Goal: Task Accomplishment & Management: Use online tool/utility

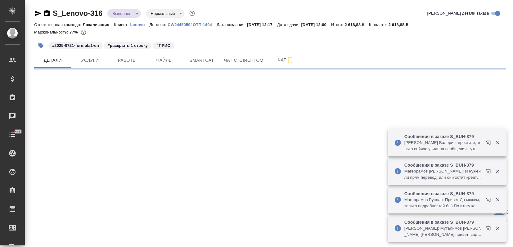
select select "RU"
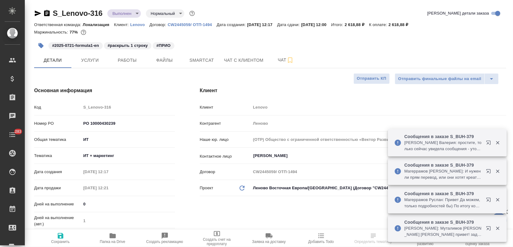
type textarea "x"
type input "Третьякова Ольга"
type textarea "x"
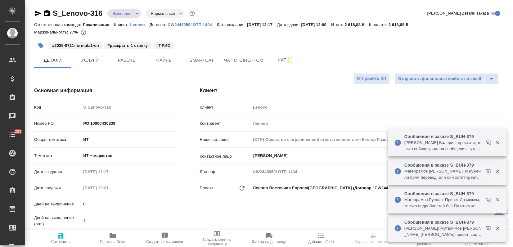
type textarea "x"
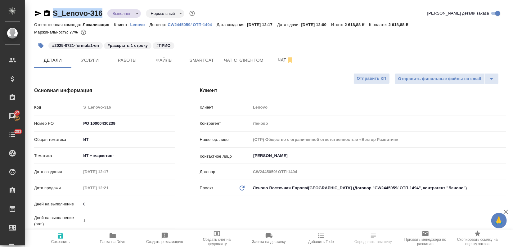
drag, startPoint x: 104, startPoint y: 12, endPoint x: 53, endPoint y: 8, distance: 51.0
click at [53, 8] on div "S_Lenovo-316 Выполнен completed Нормальный normal" at bounding box center [115, 13] width 162 height 10
copy link "S_Lenovo-316"
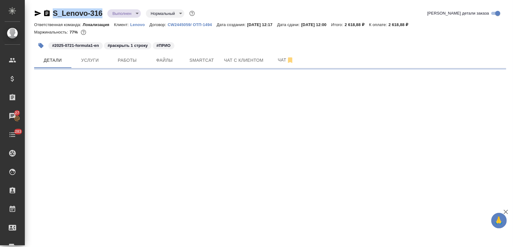
select select "RU"
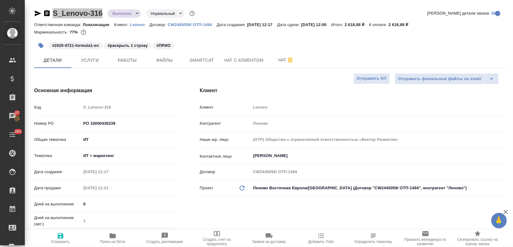
type textarea "x"
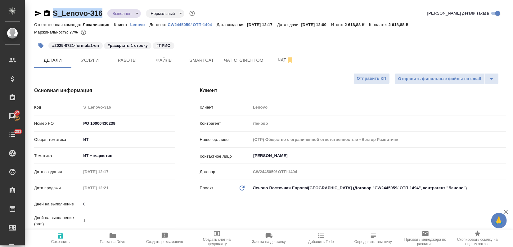
type textarea "x"
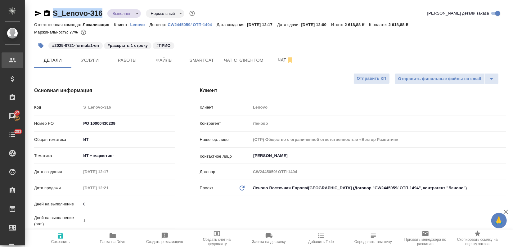
type textarea "x"
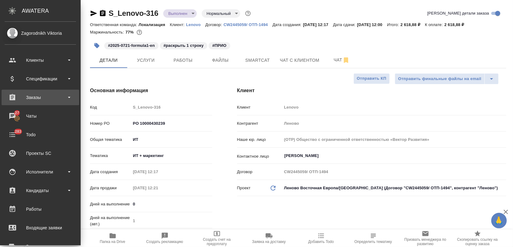
click at [25, 97] on div "Заказы" at bounding box center [40, 97] width 71 height 9
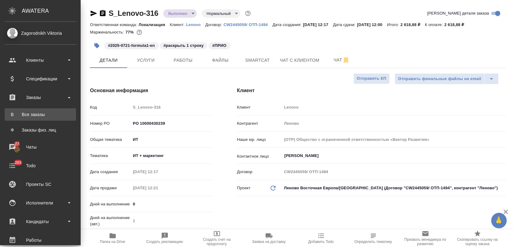
type textarea "x"
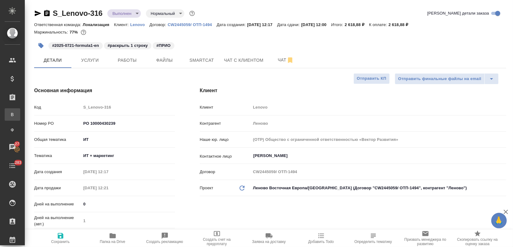
click at [9, 114] on div "Все заказы" at bounding box center [4, 114] width 9 height 6
type textarea "x"
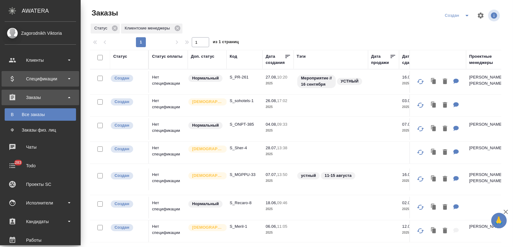
click at [12, 76] on div "Спецификации" at bounding box center [40, 78] width 71 height 9
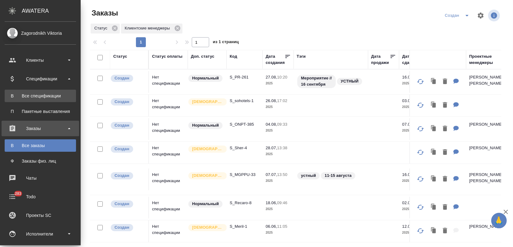
click at [27, 98] on div "Все спецификации" at bounding box center [40, 96] width 65 height 6
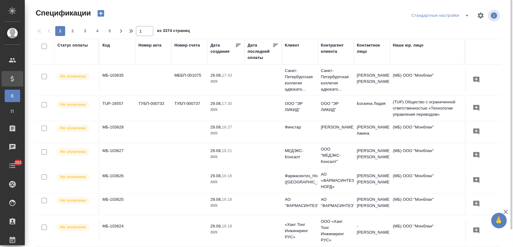
click at [97, 12] on icon "button" at bounding box center [101, 13] width 9 height 9
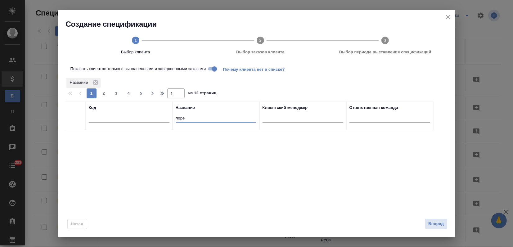
drag, startPoint x: 194, startPoint y: 117, endPoint x: 96, endPoint y: 118, distance: 98.4
click at [137, 118] on tr "Код Название лоре Клиентский менеджер Ответственная команда" at bounding box center [249, 115] width 368 height 29
type input "lenovo"
click at [74, 139] on input "checkbox" at bounding box center [75, 137] width 5 height 5
checkbox input "true"
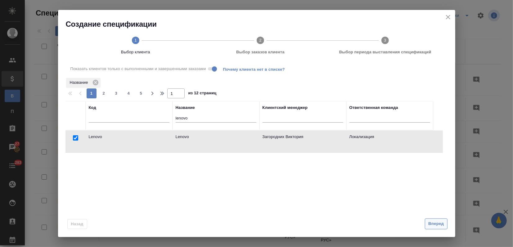
click at [433, 222] on span "Вперед" at bounding box center [436, 223] width 16 height 7
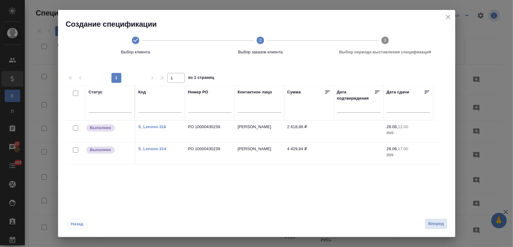
click at [76, 133] on div at bounding box center [76, 128] width 14 height 9
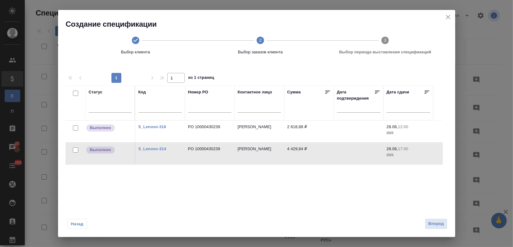
click at [75, 148] on input "checkbox" at bounding box center [75, 149] width 5 height 5
checkbox input "true"
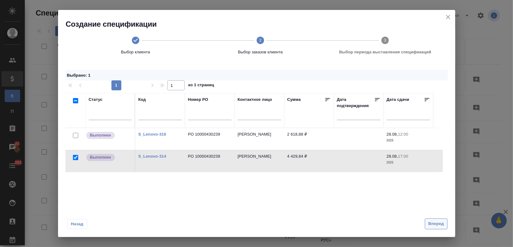
click at [442, 223] on span "Вперед" at bounding box center [436, 223] width 16 height 7
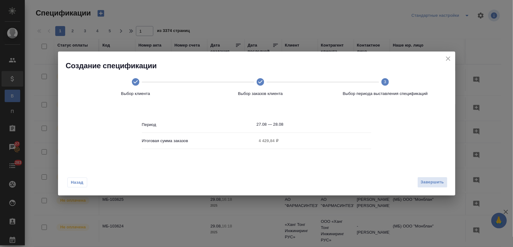
click at [441, 182] on span "Завершить" at bounding box center [432, 182] width 23 height 7
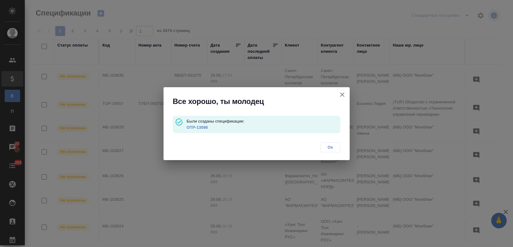
click at [199, 124] on p "OTP-13098" at bounding box center [264, 127] width 154 height 6
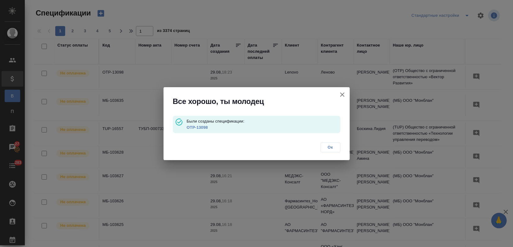
click at [199, 125] on link "OTP-13098" at bounding box center [197, 127] width 21 height 5
click at [339, 143] on button "Ок" at bounding box center [331, 147] width 20 height 10
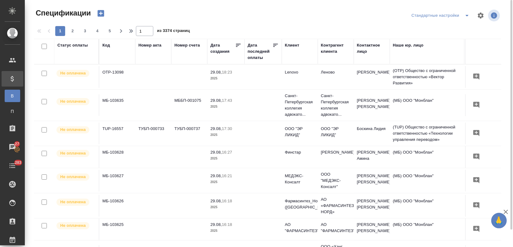
click at [100, 13] on icon "button" at bounding box center [101, 13] width 9 height 9
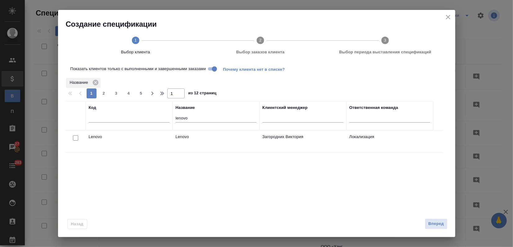
drag, startPoint x: 73, startPoint y: 138, endPoint x: 155, endPoint y: 160, distance: 84.2
click at [74, 138] on input "checkbox" at bounding box center [75, 137] width 5 height 5
checkbox input "true"
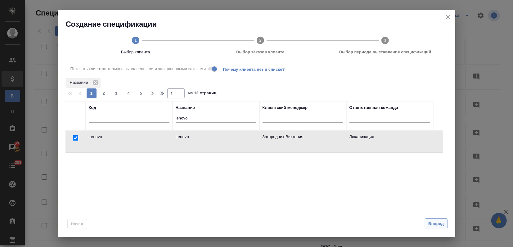
click at [439, 224] on span "Вперед" at bounding box center [436, 223] width 16 height 7
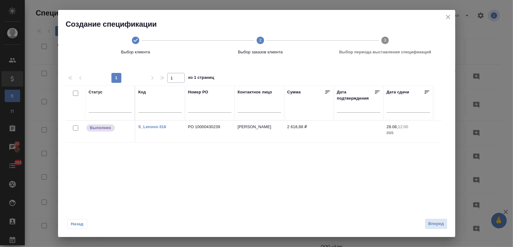
click at [74, 128] on input "checkbox" at bounding box center [75, 127] width 5 height 5
checkbox input "true"
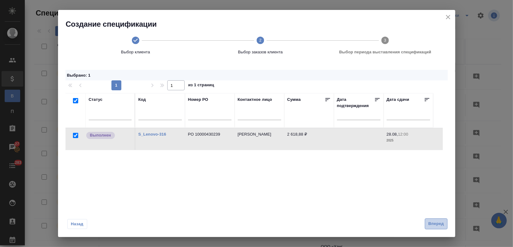
click at [443, 225] on span "Вперед" at bounding box center [436, 223] width 16 height 7
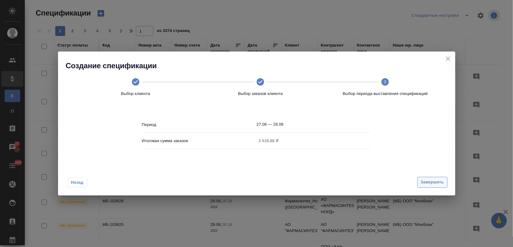
click at [436, 185] on span "Завершить" at bounding box center [432, 182] width 23 height 7
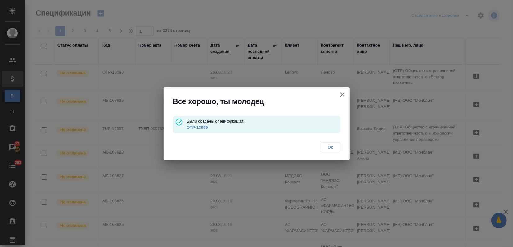
click at [200, 128] on link "OTP-13099" at bounding box center [197, 127] width 21 height 5
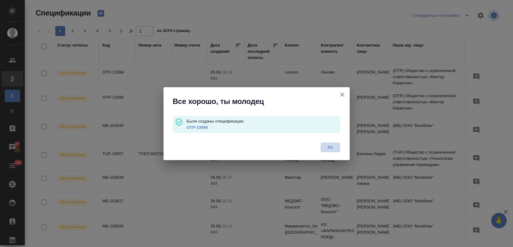
click at [325, 149] on span "Ок" at bounding box center [330, 147] width 13 height 6
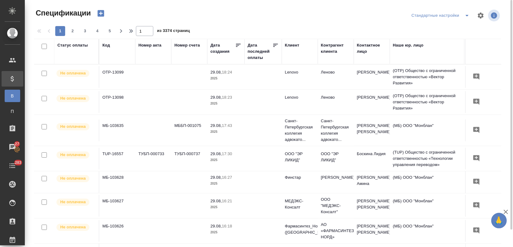
click at [101, 16] on icon "button" at bounding box center [100, 13] width 7 height 7
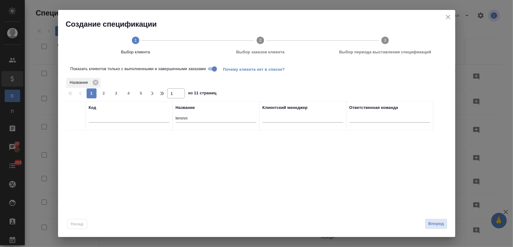
click at [94, 119] on input "text" at bounding box center [129, 119] width 81 height 8
drag, startPoint x: 192, startPoint y: 116, endPoint x: 169, endPoint y: 117, distance: 22.7
click at [169, 117] on tr "Код Название lenovo Клиентский менеджер Ответственная команда" at bounding box center [249, 115] width 368 height 29
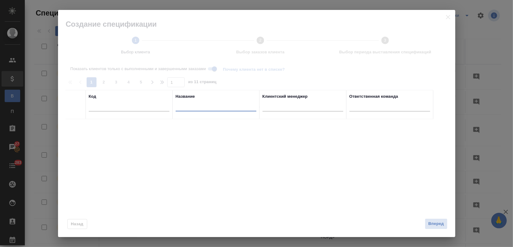
click at [161, 118] on th "Код" at bounding box center [129, 104] width 87 height 29
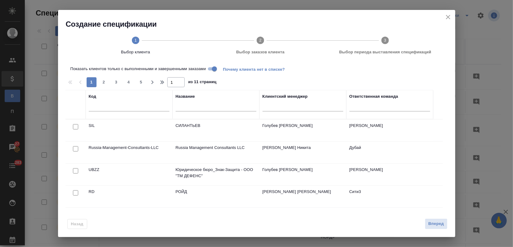
click at [147, 110] on input "text" at bounding box center [129, 108] width 81 height 8
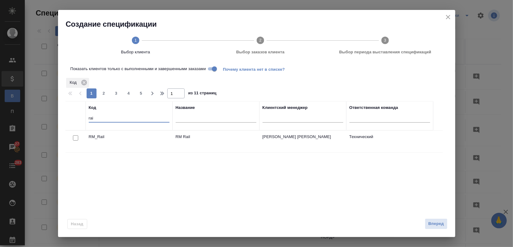
type input "rai"
click at [74, 136] on input "checkbox" at bounding box center [75, 137] width 5 height 5
checkbox input "true"
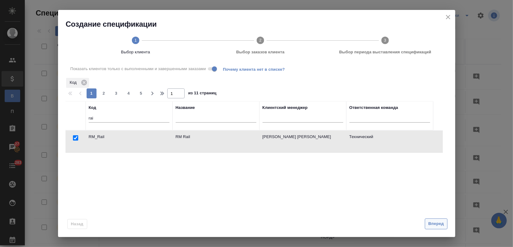
click at [438, 225] on span "Вперед" at bounding box center [436, 223] width 16 height 7
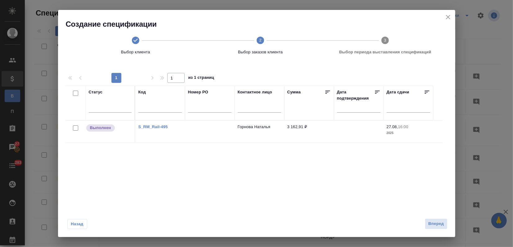
click at [74, 127] on input "checkbox" at bounding box center [75, 127] width 5 height 5
checkbox input "true"
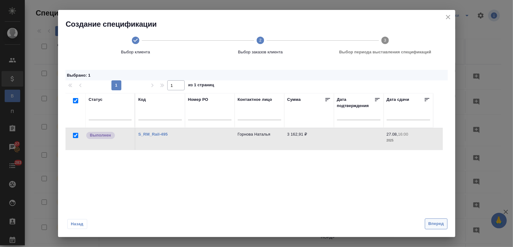
click at [441, 228] on button "Вперед" at bounding box center [436, 223] width 22 height 11
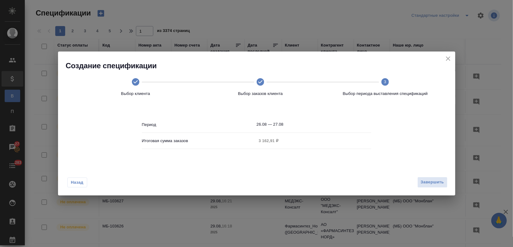
click at [417, 180] on div "Завершить" at bounding box center [431, 182] width 33 height 11
click at [417, 180] on button "Завершить" at bounding box center [432, 182] width 30 height 11
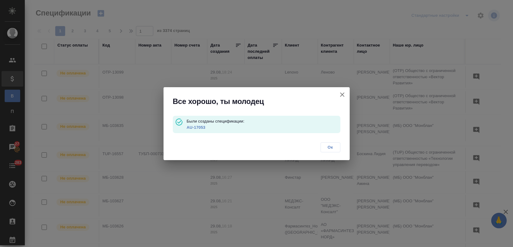
click at [194, 125] on link "AU-17053" at bounding box center [196, 127] width 19 height 5
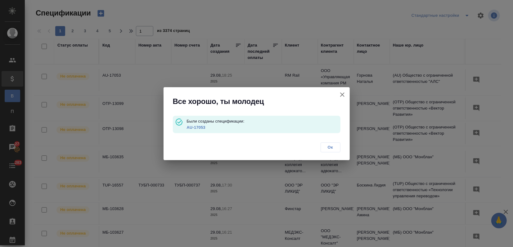
click at [345, 97] on icon "button" at bounding box center [342, 94] width 7 height 7
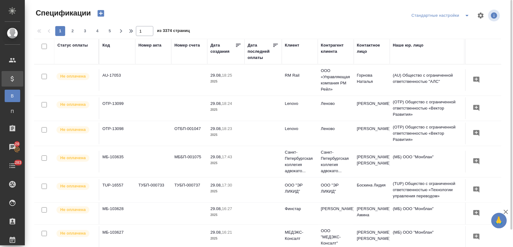
click at [389, 20] on div "Стандартные настройки" at bounding box center [425, 15] width 152 height 15
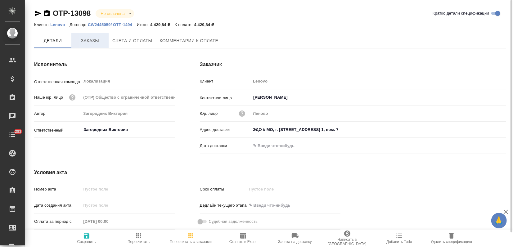
click at [94, 39] on span "Заказы" at bounding box center [90, 41] width 30 height 8
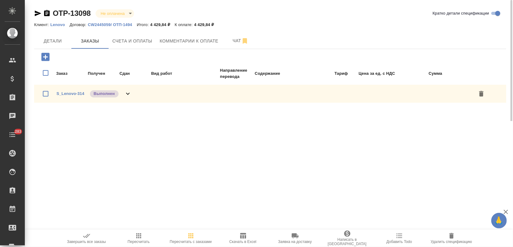
click at [84, 237] on icon "button" at bounding box center [86, 236] width 7 height 4
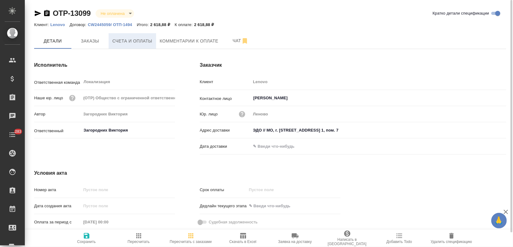
click at [120, 43] on span "Счета и оплаты" at bounding box center [132, 41] width 40 height 8
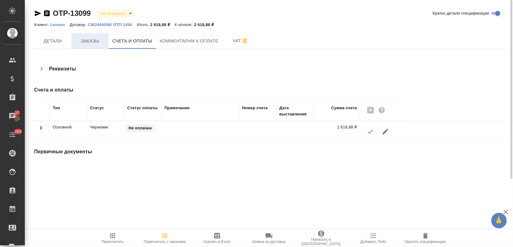
click at [94, 44] on span "Заказы" at bounding box center [90, 41] width 30 height 8
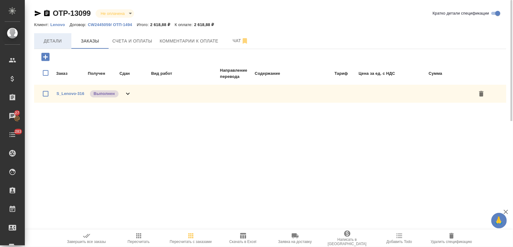
click at [64, 43] on span "Детали" at bounding box center [53, 41] width 30 height 8
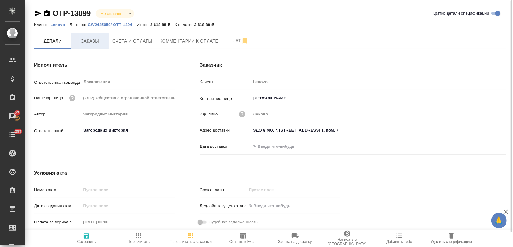
click at [83, 40] on span "Заказы" at bounding box center [90, 41] width 30 height 8
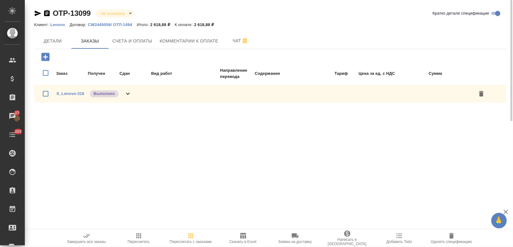
click at [84, 238] on icon "button" at bounding box center [86, 235] width 7 height 7
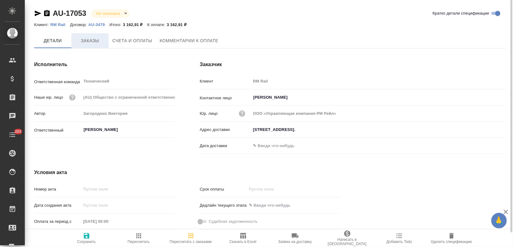
click at [92, 41] on span "Заказы" at bounding box center [90, 41] width 30 height 8
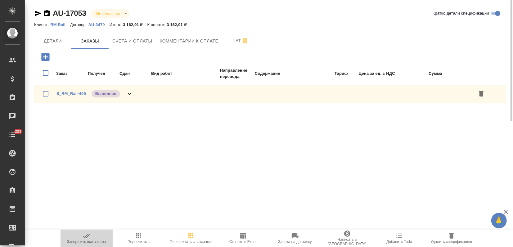
click at [86, 239] on icon "button" at bounding box center [86, 235] width 7 height 7
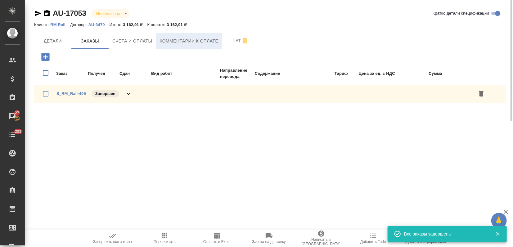
click at [182, 42] on span "Комментарии к оплате" at bounding box center [189, 41] width 59 height 8
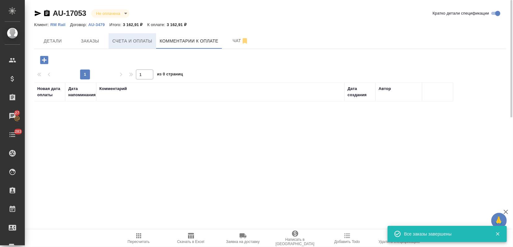
click at [139, 40] on span "Счета и оплаты" at bounding box center [132, 41] width 40 height 8
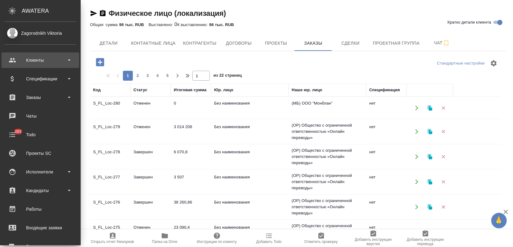
click at [15, 60] on div "Клиенты" at bounding box center [40, 60] width 71 height 9
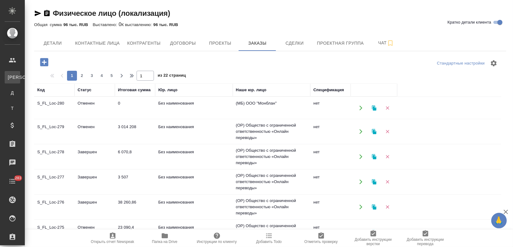
click at [20, 81] on link "К Клиенты" at bounding box center [13, 77] width 16 height 12
select select "RU"
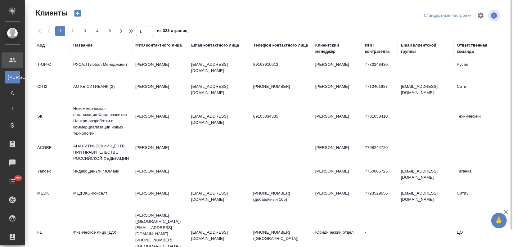
click at [84, 45] on div "Название" at bounding box center [82, 45] width 19 height 6
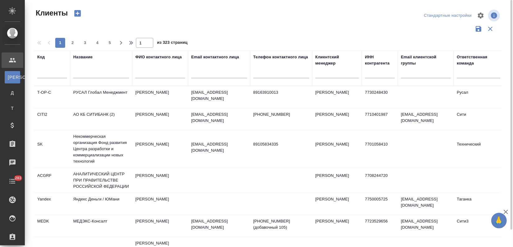
click at [79, 71] on input "text" at bounding box center [101, 74] width 56 height 8
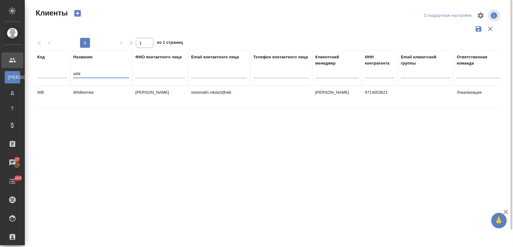
click at [87, 98] on td "Wildberries" at bounding box center [101, 97] width 62 height 22
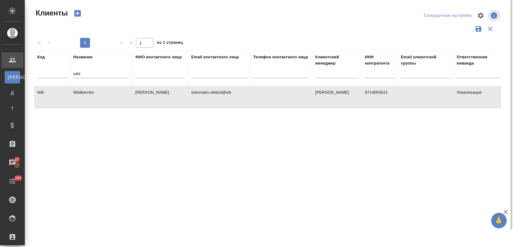
click at [87, 98] on td "Wildberries" at bounding box center [101, 97] width 62 height 22
drag, startPoint x: 89, startPoint y: 72, endPoint x: 54, endPoint y: 80, distance: 36.3
click at [57, 78] on tr "Код Название wild ФИО контактного лица Email контактного лица Телефон контактно…" at bounding box center [268, 68] width 469 height 35
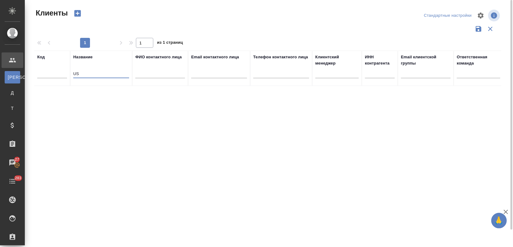
type input "U"
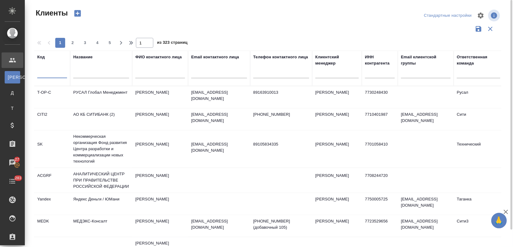
click at [55, 76] on input "text" at bounding box center [52, 74] width 30 height 8
type input "usm"
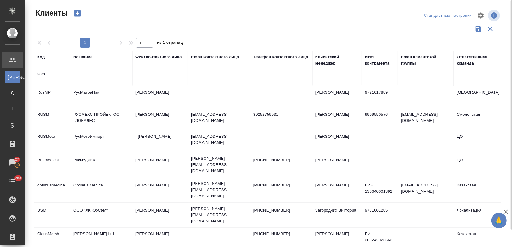
click at [104, 108] on td "ООО "ХК ЮэСэМ"" at bounding box center [101, 97] width 62 height 22
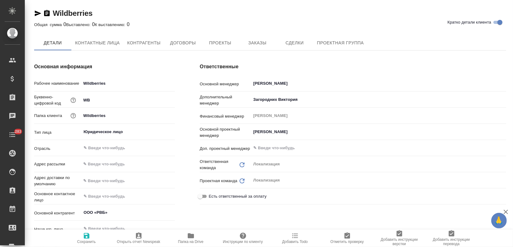
type textarea "x"
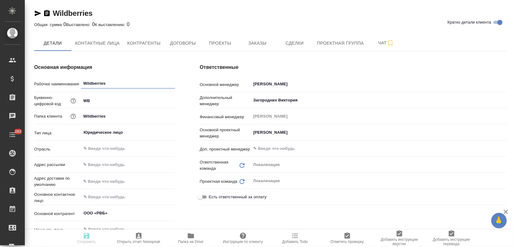
type textarea "x"
click at [223, 39] on button "Проекты" at bounding box center [219, 43] width 37 height 16
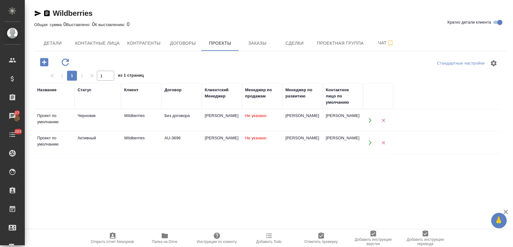
click at [370, 142] on icon "button" at bounding box center [370, 142] width 3 height 5
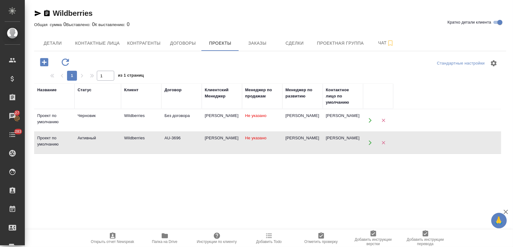
click at [372, 118] on icon "button" at bounding box center [370, 121] width 6 height 6
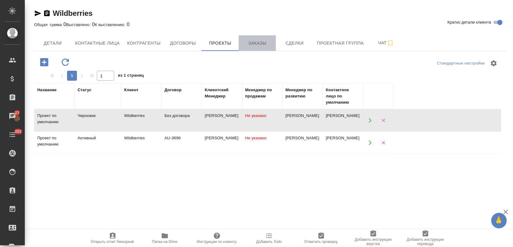
click at [265, 46] on span "Заказы" at bounding box center [257, 43] width 30 height 8
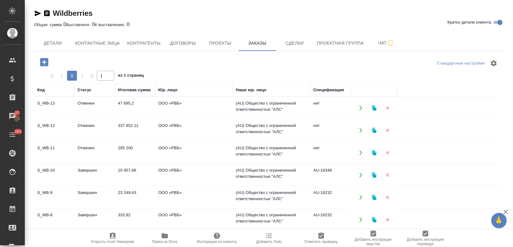
click at [375, 108] on icon "button" at bounding box center [374, 107] width 4 height 5
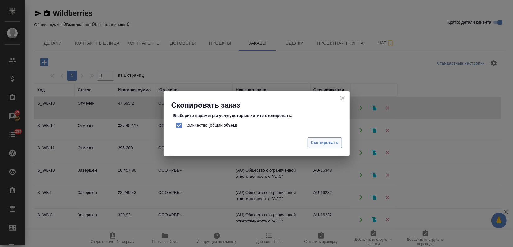
click at [317, 142] on span "Скопировать" at bounding box center [325, 142] width 28 height 7
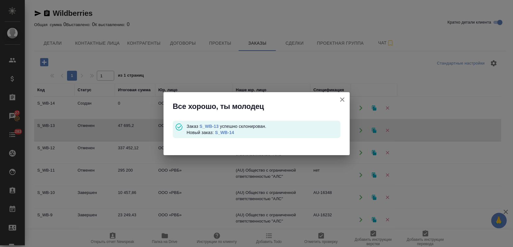
click at [221, 132] on link "S_WB-14" at bounding box center [224, 132] width 19 height 5
click at [340, 100] on icon "button" at bounding box center [342, 99] width 7 height 7
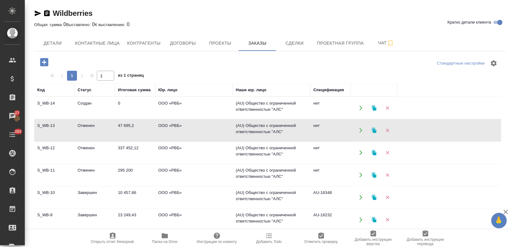
click at [101, 119] on td "Завершен" at bounding box center [94, 108] width 40 height 22
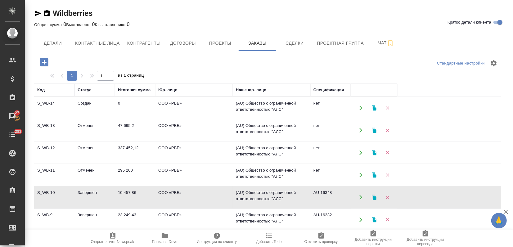
click at [101, 119] on td "Завершен" at bounding box center [94, 108] width 40 height 22
click at [216, 42] on span "Проекты" at bounding box center [220, 43] width 30 height 8
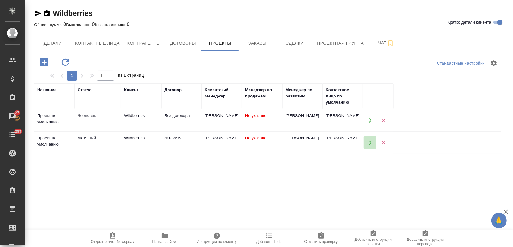
click at [368, 142] on icon "button" at bounding box center [370, 143] width 6 height 6
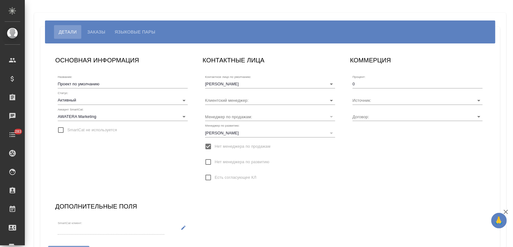
type input "AU-3696"
type input "[PERSON_NAME]"
click at [128, 31] on span "Языковые пары" at bounding box center [135, 31] width 41 height 7
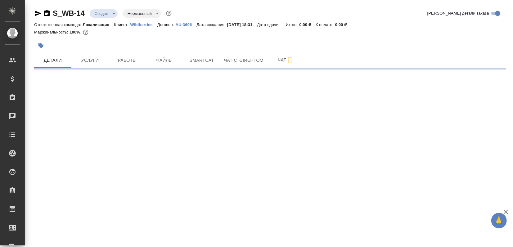
select select "RU"
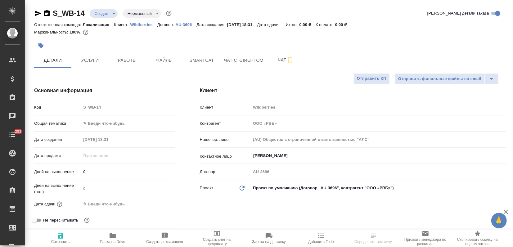
type textarea "x"
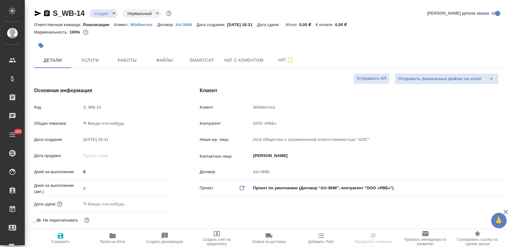
type textarea "x"
click at [105, 56] on button "Услуги" at bounding box center [89, 60] width 37 height 16
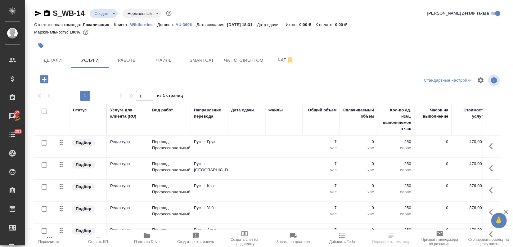
click at [44, 112] on input "checkbox" at bounding box center [44, 111] width 5 height 5
checkbox input "true"
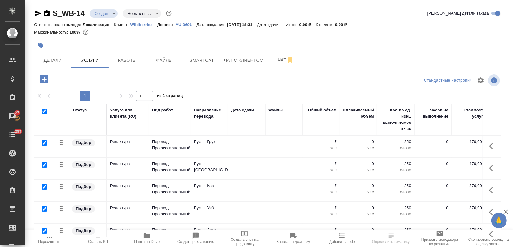
checkbox input "true"
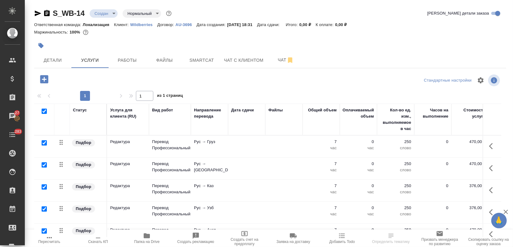
checkbox input "true"
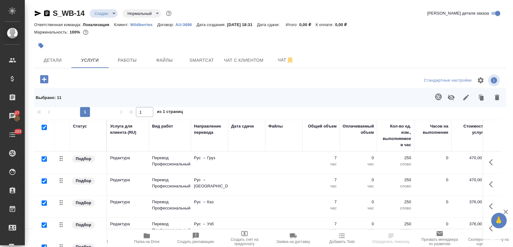
click at [493, 96] on button "button" at bounding box center [497, 97] width 15 height 16
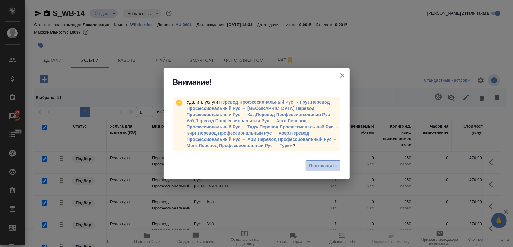
click at [323, 166] on span "Подтвердить" at bounding box center [323, 165] width 28 height 7
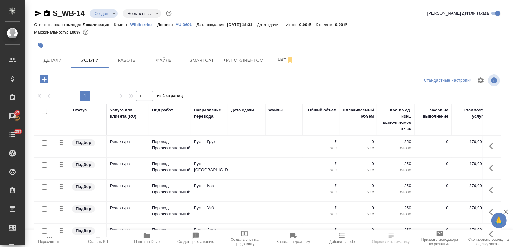
click at [42, 114] on div at bounding box center [42, 111] width 11 height 9
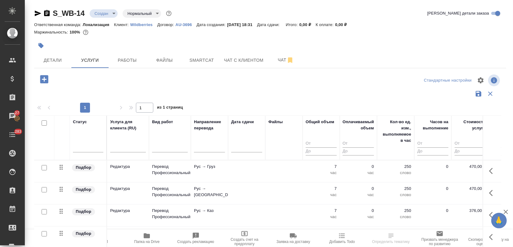
click at [43, 122] on input "checkbox" at bounding box center [44, 122] width 5 height 5
checkbox input "true"
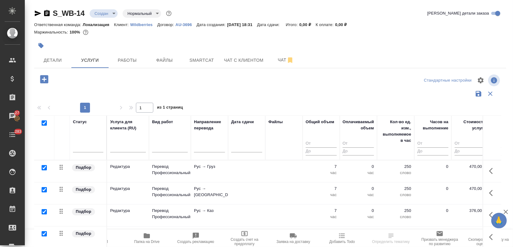
checkbox input "true"
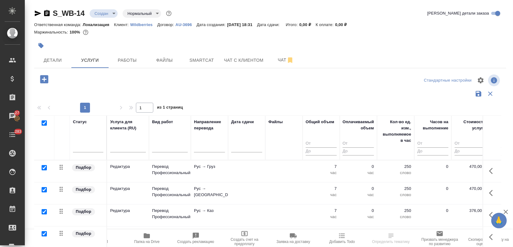
checkbox input "true"
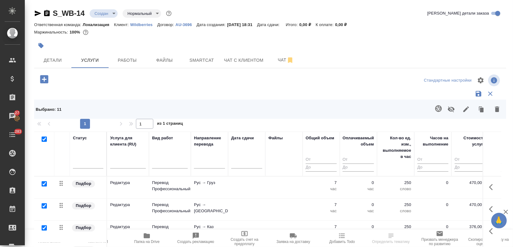
click at [502, 109] on button "button" at bounding box center [497, 109] width 15 height 16
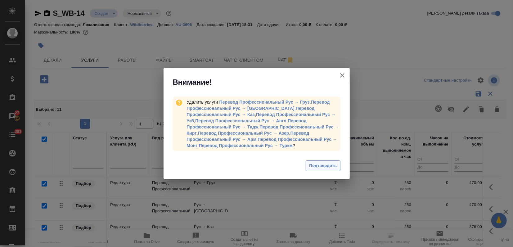
click at [328, 161] on button "Подтвердить" at bounding box center [323, 165] width 34 height 11
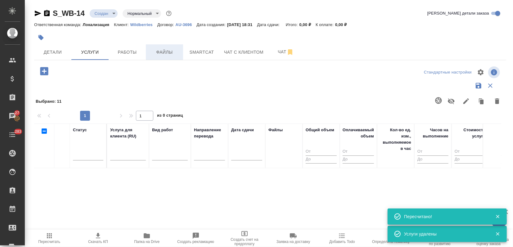
click at [164, 50] on span "Файлы" at bounding box center [165, 52] width 30 height 8
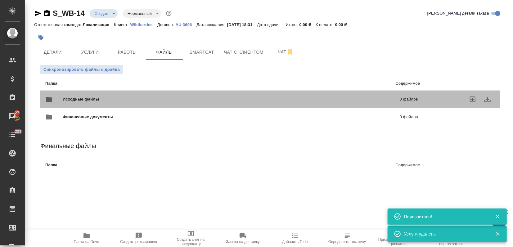
click at [81, 97] on span "Исходные файлы" at bounding box center [156, 99] width 187 height 6
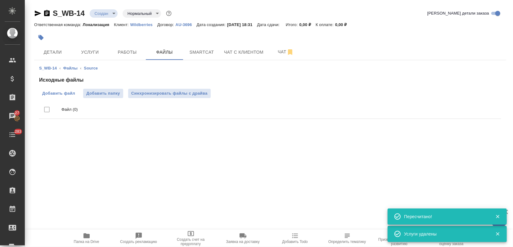
click at [66, 95] on span "Добавить файл" at bounding box center [58, 93] width 33 height 6
click at [0, 0] on input "Добавить файл" at bounding box center [0, 0] width 0 height 0
click at [37, 15] on icon "button" at bounding box center [38, 14] width 7 height 6
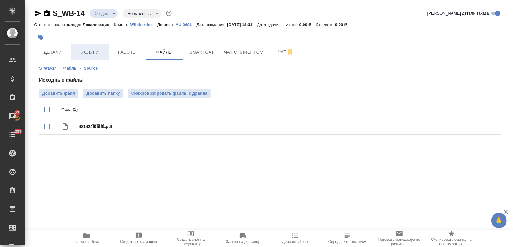
click at [89, 47] on button "Услуги" at bounding box center [89, 52] width 37 height 16
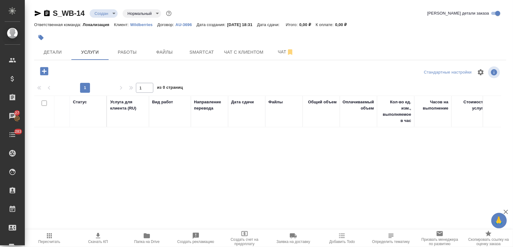
click at [43, 36] on icon "button" at bounding box center [41, 37] width 6 height 6
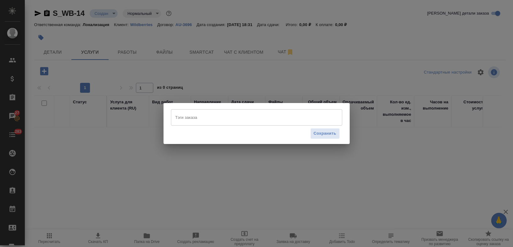
click at [300, 199] on div "Тэги заказа Тэги заказа Сохранить" at bounding box center [256, 123] width 513 height 247
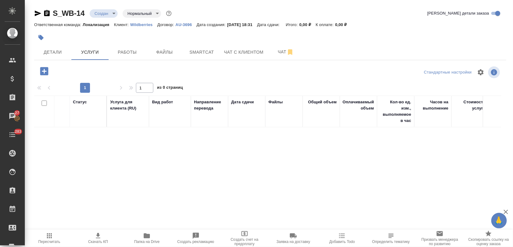
click at [45, 71] on icon "button" at bounding box center [44, 71] width 11 height 11
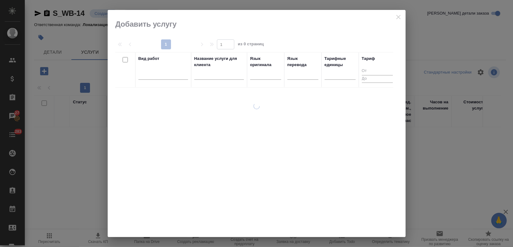
click at [205, 74] on input "text" at bounding box center [219, 76] width 50 height 8
click at [251, 77] on div at bounding box center [265, 73] width 31 height 9
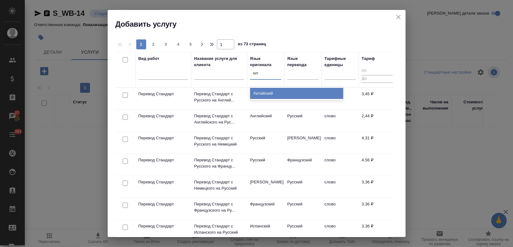
type input "кита"
click at [260, 89] on div "Китайский" at bounding box center [296, 93] width 93 height 11
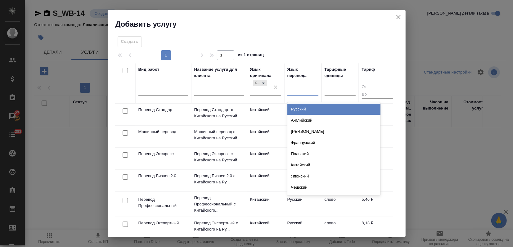
click at [295, 88] on div at bounding box center [302, 89] width 31 height 9
click at [306, 109] on div "Русский" at bounding box center [333, 109] width 93 height 11
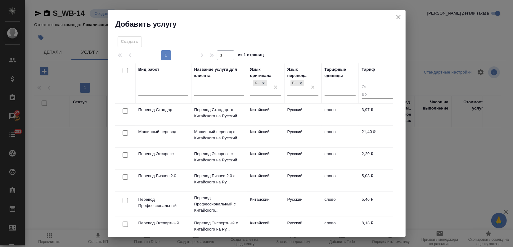
click at [126, 110] on input "checkbox" at bounding box center [125, 110] width 5 height 5
checkbox input "true"
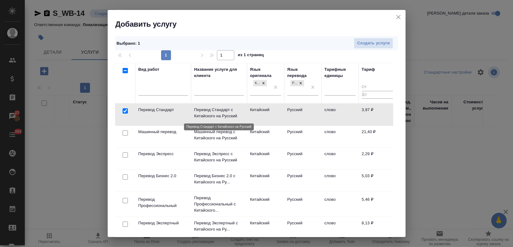
click at [227, 112] on p "Перевод Стандарт с Китайского на Русский" at bounding box center [219, 113] width 50 height 12
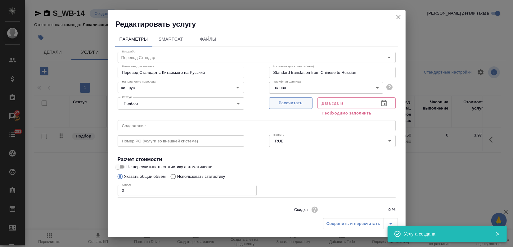
click at [288, 102] on span "Рассчитать" at bounding box center [290, 103] width 37 height 7
type input "[DATE] 18:37"
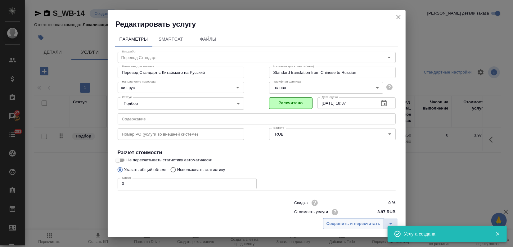
click at [344, 226] on span "Сохранить и пересчитать" at bounding box center [353, 223] width 54 height 7
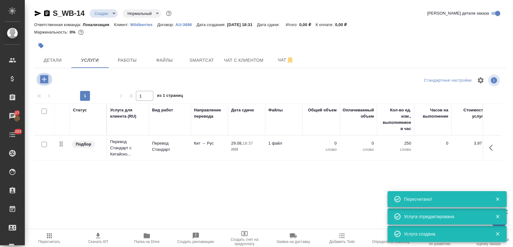
click at [43, 76] on icon "button" at bounding box center [44, 79] width 8 height 8
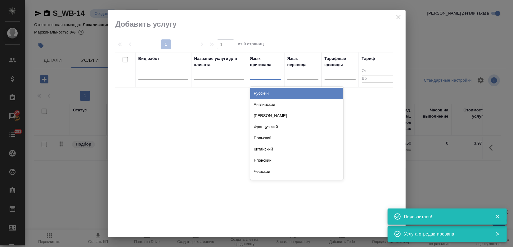
click at [264, 73] on div at bounding box center [265, 73] width 31 height 9
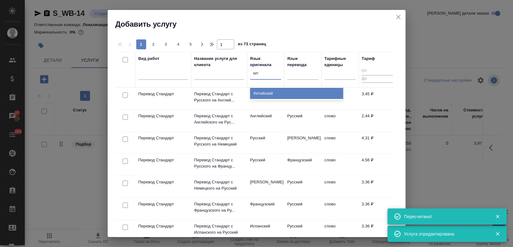
type input "кита"
click at [271, 88] on div "Китайский" at bounding box center [296, 93] width 93 height 11
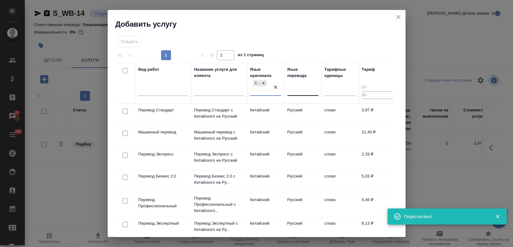
click at [297, 92] on div at bounding box center [302, 89] width 31 height 9
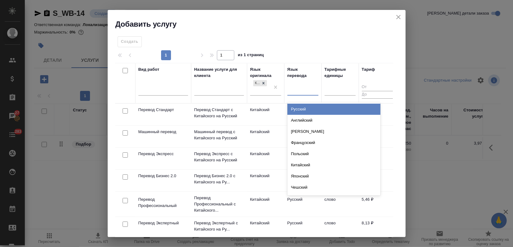
click at [303, 104] on div "Русский" at bounding box center [333, 109] width 93 height 11
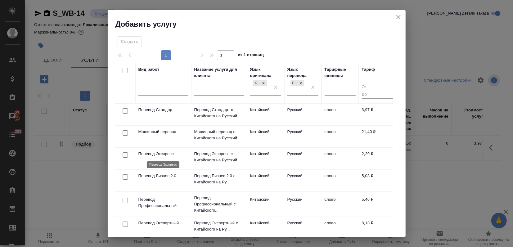
click at [164, 156] on p "Перевод Экспресс" at bounding box center [163, 154] width 50 height 6
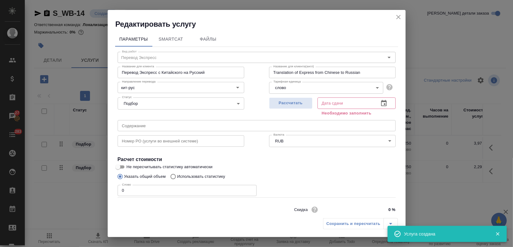
click at [396, 21] on h2 "Редактировать услугу" at bounding box center [260, 24] width 290 height 10
click at [398, 18] on icon "close" at bounding box center [398, 16] width 7 height 7
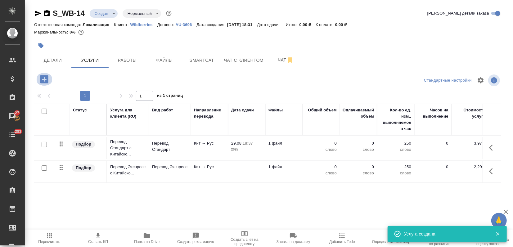
click at [44, 81] on icon "button" at bounding box center [44, 79] width 11 height 11
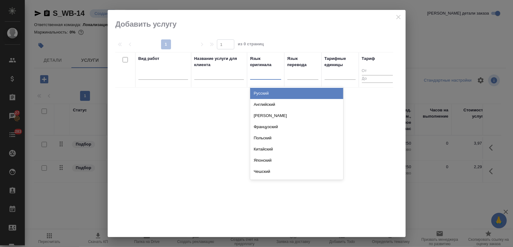
click at [271, 78] on div at bounding box center [265, 73] width 31 height 9
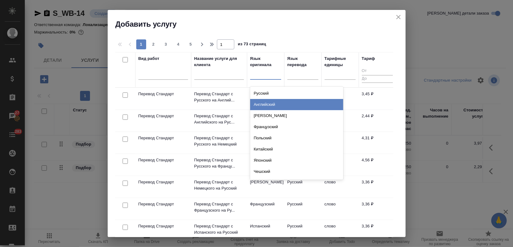
type input "к"
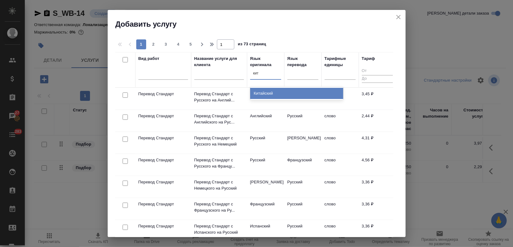
type input "кита"
click at [270, 96] on div "Китайский" at bounding box center [296, 93] width 93 height 11
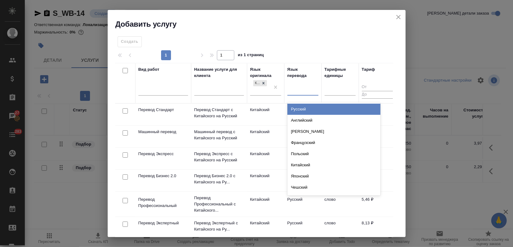
click at [299, 95] on div at bounding box center [302, 90] width 31 height 12
type input "русс"
click at [297, 108] on div "Русский" at bounding box center [333, 109] width 93 height 11
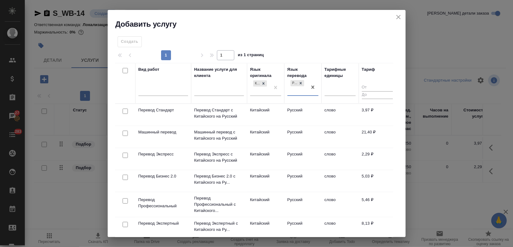
click at [146, 113] on p "Перевод Профессиональный" at bounding box center [163, 110] width 50 height 6
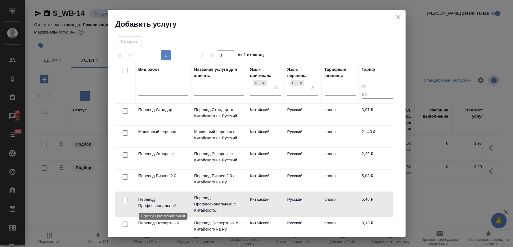
click at [146, 200] on p "Перевод Профессиональный" at bounding box center [163, 202] width 50 height 12
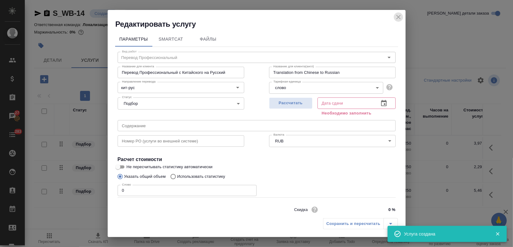
click at [402, 16] on icon "close" at bounding box center [398, 16] width 7 height 7
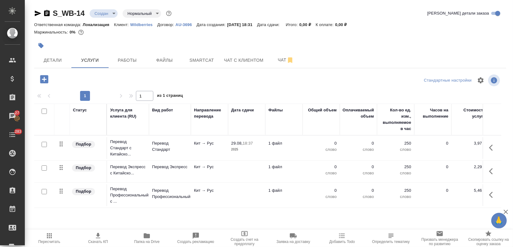
click at [427, 48] on div at bounding box center [270, 46] width 472 height 14
click at [390, 49] on div at bounding box center [270, 46] width 472 height 14
click at [280, 57] on span "Чат" at bounding box center [286, 60] width 30 height 8
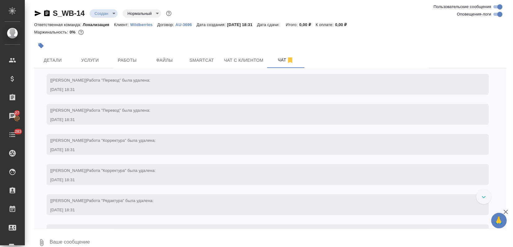
scroll to position [3178, 0]
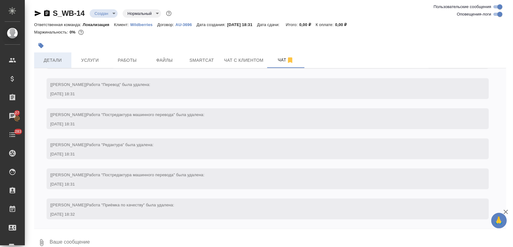
click at [59, 60] on span "Детали" at bounding box center [53, 60] width 30 height 8
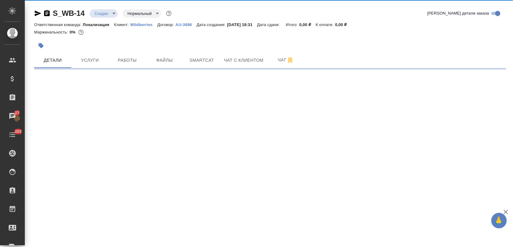
select select "RU"
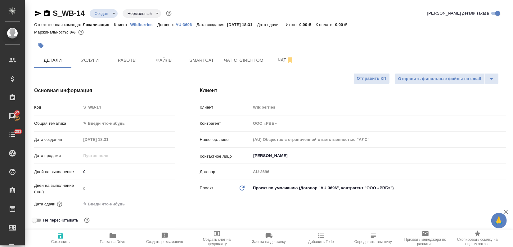
type textarea "x"
click at [105, 14] on body "🙏 .cls-1 fill:#fff; AWATERA Zagorodnikh Viktoria Клиенты Спецификации Заказы 27…" at bounding box center [256, 123] width 513 height 247
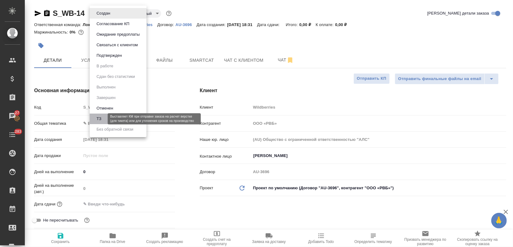
click at [99, 115] on button "ТЗ" at bounding box center [99, 118] width 9 height 7
type textarea "x"
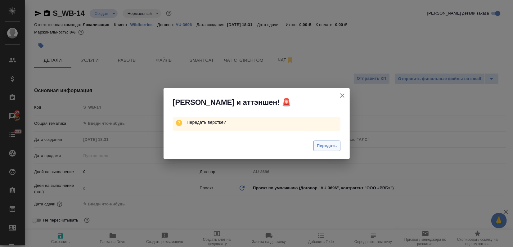
click at [331, 146] on span "Передать" at bounding box center [327, 145] width 20 height 7
type textarea "x"
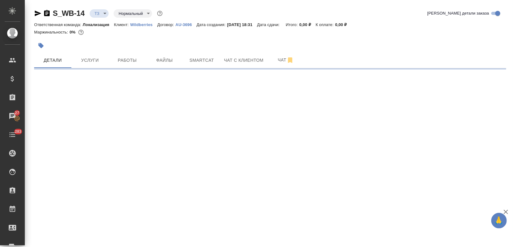
select select "RU"
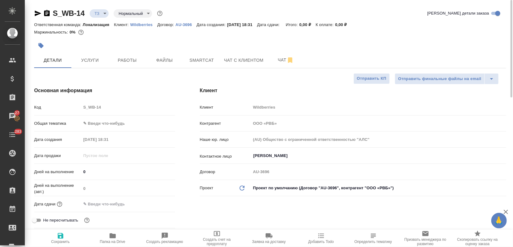
type textarea "x"
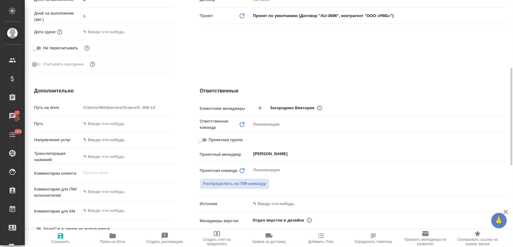
type textarea "x"
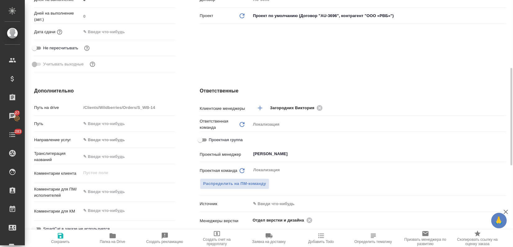
type textarea "x"
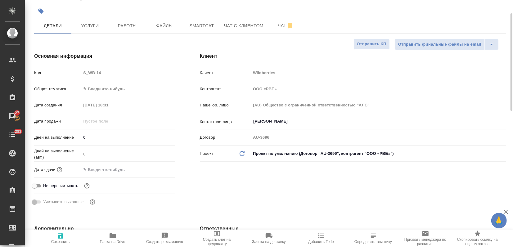
scroll to position [0, 0]
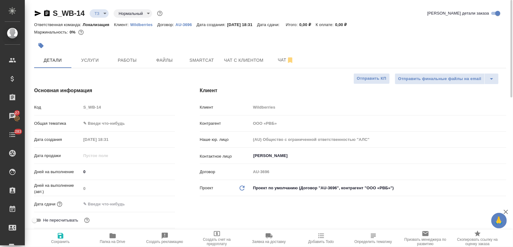
drag, startPoint x: 95, startPoint y: 63, endPoint x: 99, endPoint y: 68, distance: 6.4
click at [95, 63] on span "Услуги" at bounding box center [90, 60] width 30 height 8
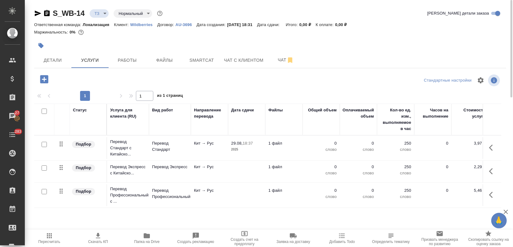
click at [42, 169] on input "checkbox" at bounding box center [44, 167] width 5 height 5
checkbox input "true"
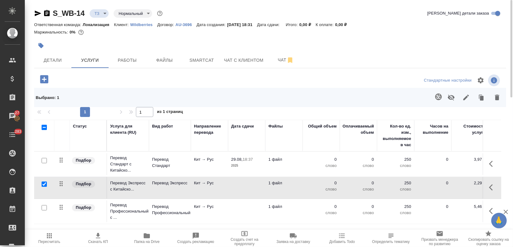
click at [43, 206] on input "checkbox" at bounding box center [44, 207] width 5 height 5
checkbox input "true"
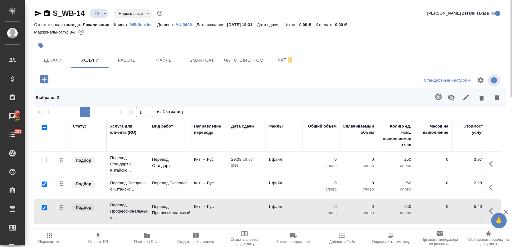
click at [44, 182] on input "checkbox" at bounding box center [44, 184] width 5 height 5
checkbox input "false"
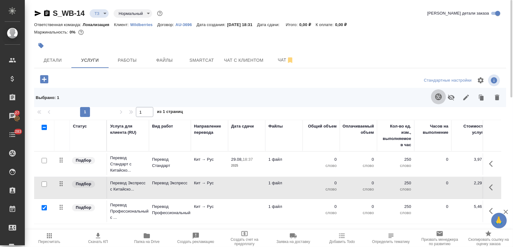
click at [437, 95] on icon "button" at bounding box center [438, 96] width 7 height 7
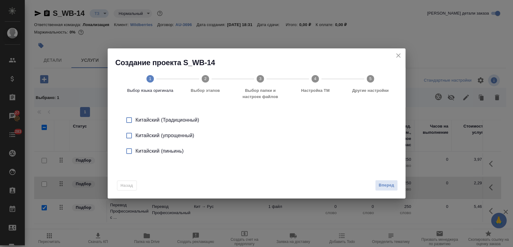
click at [190, 135] on div "Китайский (упрощенный)" at bounding box center [263, 135] width 255 height 7
click at [385, 184] on span "Вперед" at bounding box center [387, 185] width 16 height 7
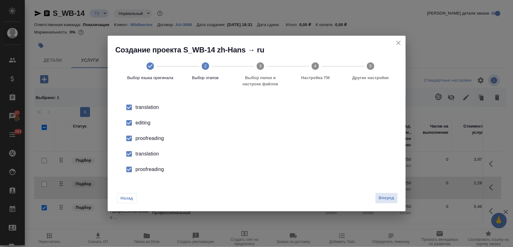
click at [129, 122] on input "checkbox" at bounding box center [129, 122] width 13 height 13
click at [129, 141] on input "checkbox" at bounding box center [129, 138] width 13 height 13
click at [126, 169] on input "checkbox" at bounding box center [129, 169] width 13 height 13
click at [131, 153] on input "checkbox" at bounding box center [129, 153] width 13 height 13
click at [395, 201] on button "Вперед" at bounding box center [386, 198] width 22 height 11
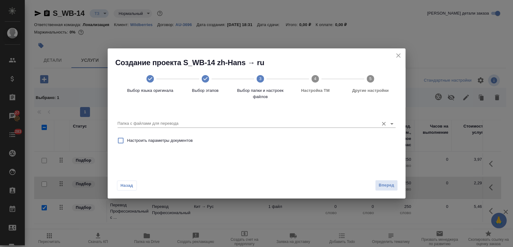
click at [287, 120] on input "Папка с файлами для перевода" at bounding box center [247, 123] width 258 height 7
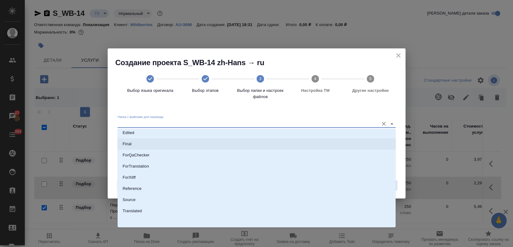
scroll to position [48, 0]
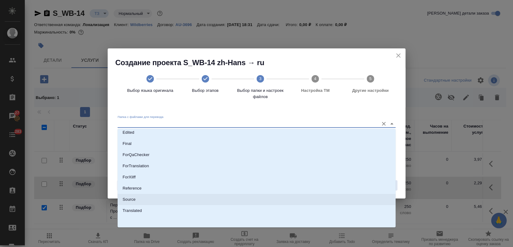
drag, startPoint x: 125, startPoint y: 203, endPoint x: 173, endPoint y: 205, distance: 47.9
click at [126, 203] on li "Source" at bounding box center [257, 199] width 278 height 11
type input "Source"
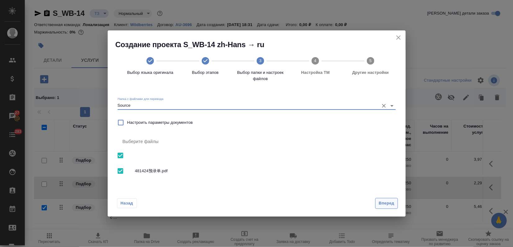
click at [395, 200] on button "Вперед" at bounding box center [386, 203] width 22 height 11
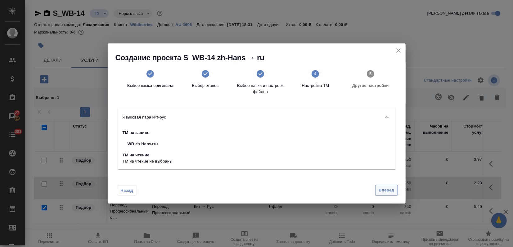
click at [385, 187] on span "Вперед" at bounding box center [387, 190] width 16 height 7
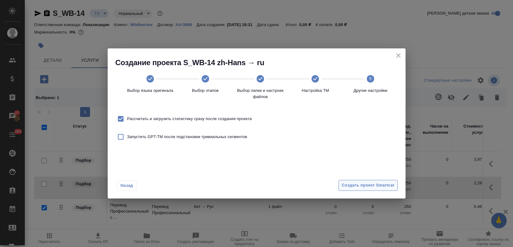
click at [385, 187] on span "Создать проект Smartcat" at bounding box center [368, 185] width 52 height 7
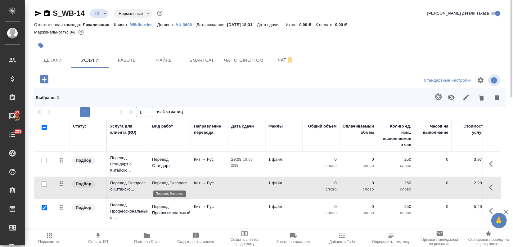
click at [177, 180] on p "Перевод Экспресс" at bounding box center [170, 183] width 36 height 6
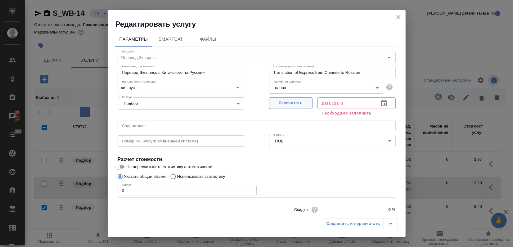
click at [285, 103] on span "Рассчитать" at bounding box center [290, 103] width 37 height 7
type input "29.08.2025 18:43"
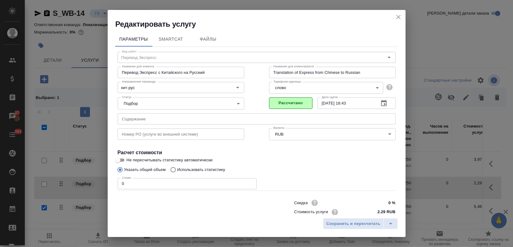
click at [184, 167] on p "Использовать статистику" at bounding box center [201, 170] width 48 height 6
click at [177, 167] on input "Использовать статистику" at bounding box center [172, 170] width 10 height 12
radio input "true"
radio input "false"
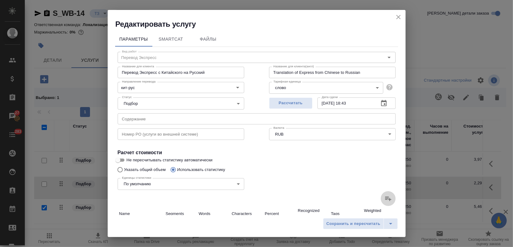
click at [386, 198] on icon at bounding box center [388, 198] width 7 height 7
click at [0, 0] on input "file" at bounding box center [0, 0] width 0 height 0
type input "5"
type input "55"
type input "101"
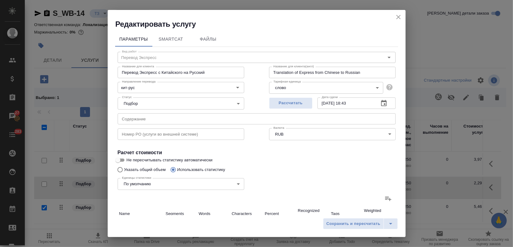
type input "1013"
type input "101"
type input "1013"
type input "106"
type input "1068"
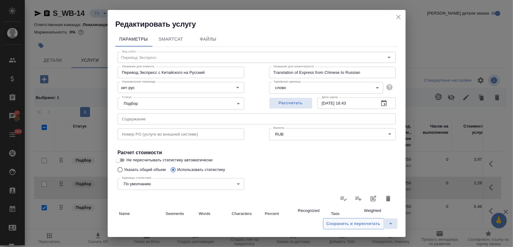
click at [365, 228] on button "Сохранить и пересчитать" at bounding box center [353, 223] width 61 height 11
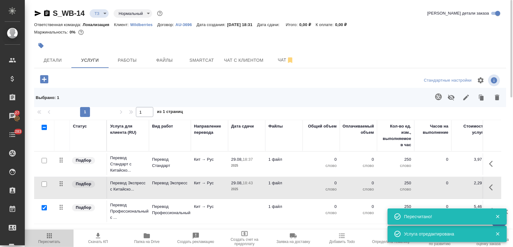
click at [50, 237] on icon "button" at bounding box center [49, 235] width 7 height 7
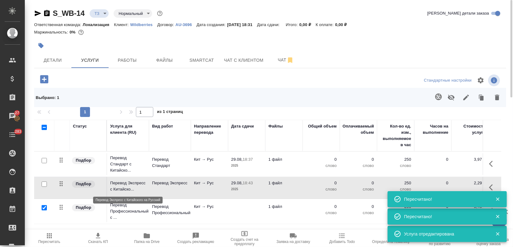
click at [125, 185] on p "Перевод Экспресс с Китайско..." at bounding box center [128, 186] width 36 height 12
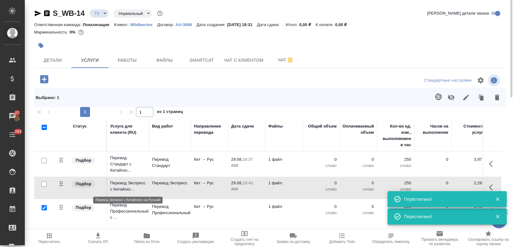
click at [125, 185] on p "Перевод Экспресс с Китайско..." at bounding box center [128, 186] width 36 height 12
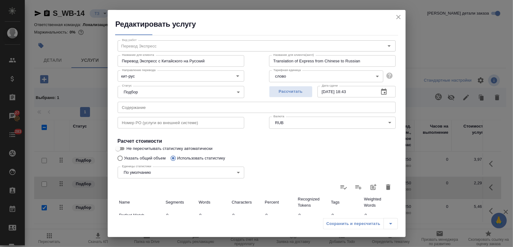
scroll to position [3, 0]
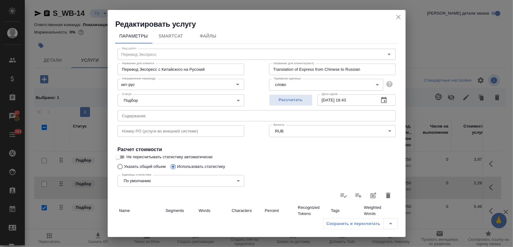
click at [386, 193] on icon "button" at bounding box center [388, 196] width 4 height 6
type input "0"
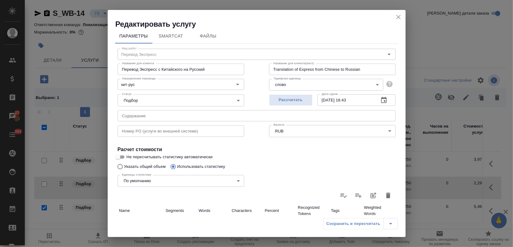
type input "0"
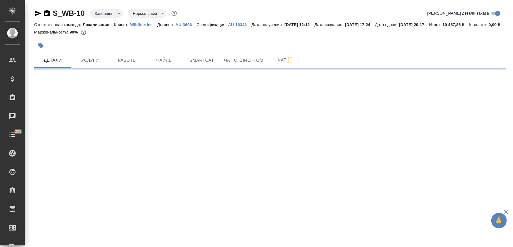
select select "RU"
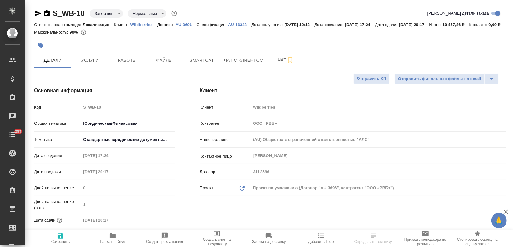
type textarea "x"
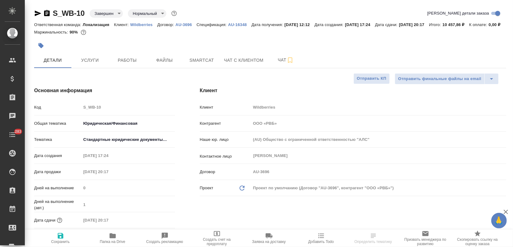
type textarea "x"
click at [199, 64] on span "Smartcat" at bounding box center [202, 60] width 30 height 8
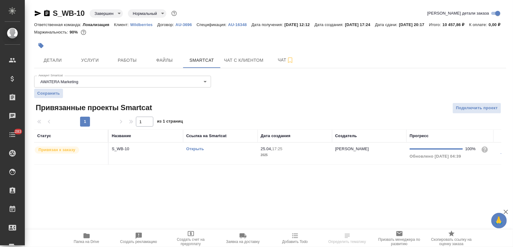
click at [189, 151] on link "Открыть" at bounding box center [195, 148] width 18 height 5
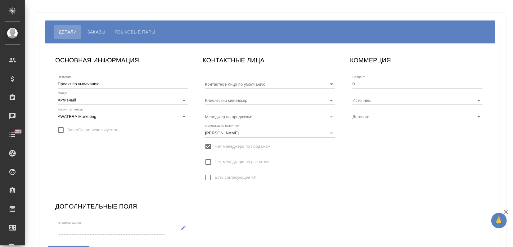
type input "[PERSON_NAME]"
type input "AU-3696"
click at [140, 27] on button "Языковые пары" at bounding box center [135, 32] width 50 height 14
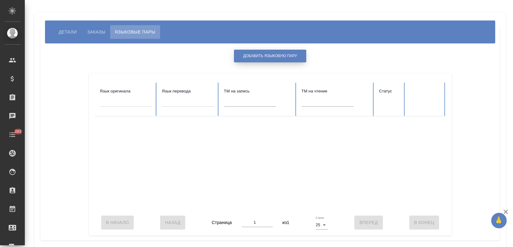
click at [272, 56] on span "Добавить языковую пару" at bounding box center [270, 55] width 54 height 5
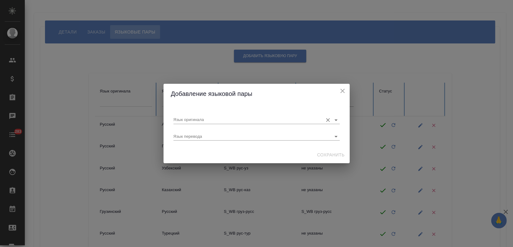
click at [196, 121] on input "Язык оригинала" at bounding box center [246, 119] width 146 height 7
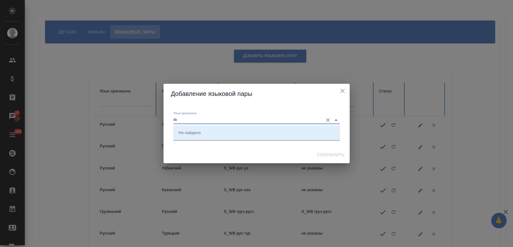
type input "r"
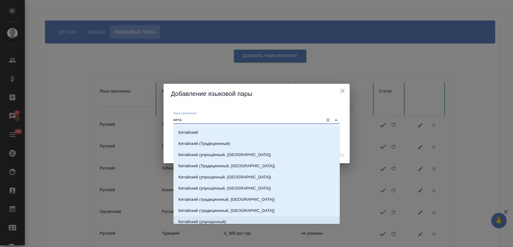
click at [205, 220] on p "Китайский (упрощенный)" at bounding box center [202, 222] width 48 height 6
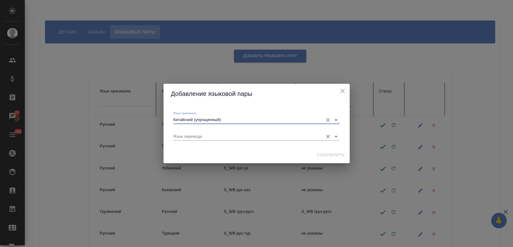
type input "Китайский (упрощенный)"
click at [203, 136] on input "Язык перевода" at bounding box center [246, 136] width 146 height 7
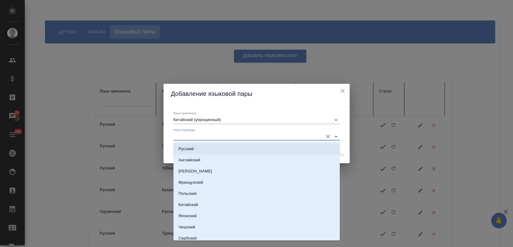
click at [199, 153] on li "Русский" at bounding box center [256, 148] width 166 height 11
type input "Русский"
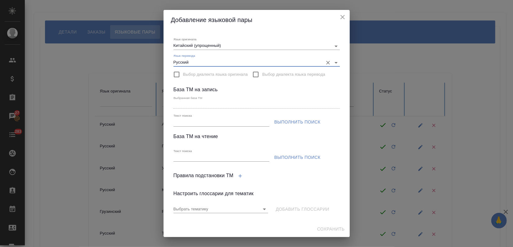
click at [202, 124] on input "Текст поиска" at bounding box center [221, 123] width 96 height 8
paste input "WB zh-Hans>ru"
type input "WB zh-Hans>ru"
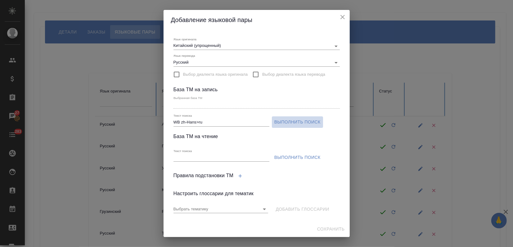
click at [279, 124] on span "Выполнить поиск" at bounding box center [297, 122] width 46 height 8
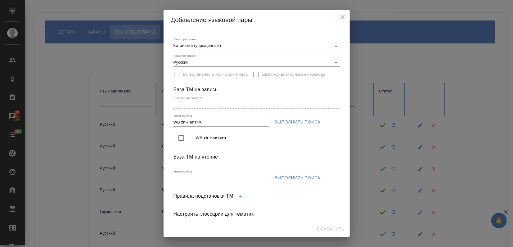
click at [184, 138] on input "checkbox" at bounding box center [181, 138] width 13 height 13
type input "WB zh-Hans>ru"
click at [189, 179] on input "Текст поиска" at bounding box center [221, 178] width 96 height 8
paste input "WB zh-Hans>ru"
type input "WB zh-Hans>ru"
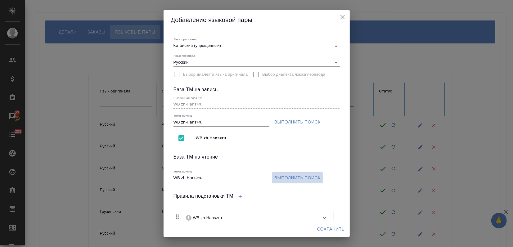
click at [276, 176] on span "Выполнить поиск" at bounding box center [297, 178] width 46 height 8
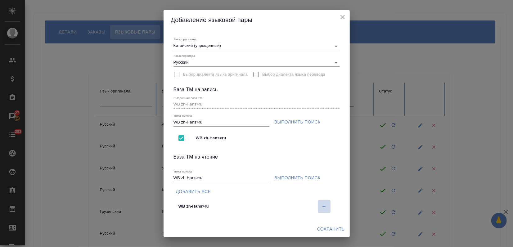
click at [321, 207] on icon "button" at bounding box center [324, 207] width 6 height 6
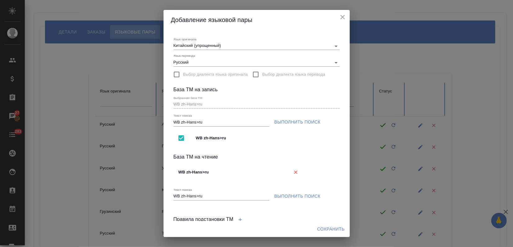
click at [331, 228] on span "Сохранить" at bounding box center [331, 229] width 28 height 8
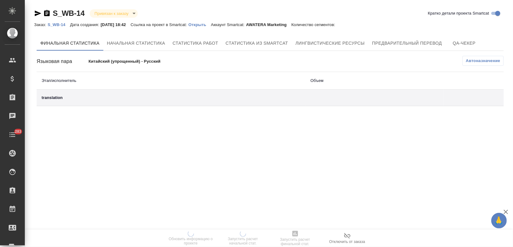
click at [202, 23] on p "Открыть" at bounding box center [199, 24] width 22 height 5
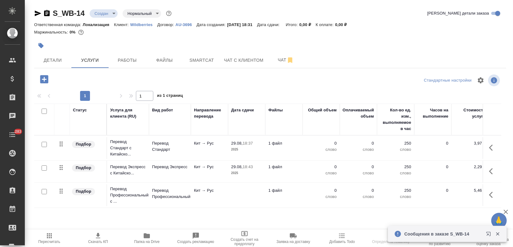
click at [178, 159] on td "Перевод Экспресс" at bounding box center [170, 148] width 42 height 22
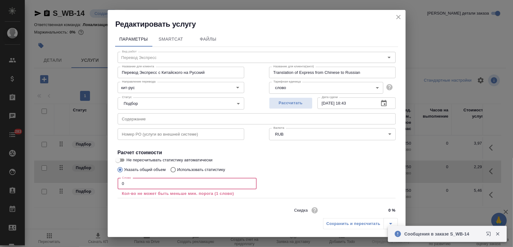
drag, startPoint x: 175, startPoint y: 183, endPoint x: 54, endPoint y: 186, distance: 121.7
click at [70, 186] on div "Редактировать услугу Параметры SmartCat Файлы Вид работ Перевод Экспресс Вид ра…" at bounding box center [256, 123] width 513 height 247
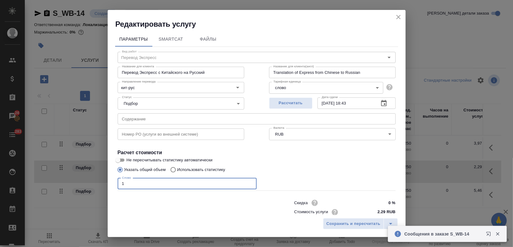
type input "1"
click at [184, 168] on p "Использовать статистику" at bounding box center [201, 170] width 48 height 6
click at [177, 168] on input "Использовать статистику" at bounding box center [172, 170] width 10 height 12
radio input "true"
radio input "false"
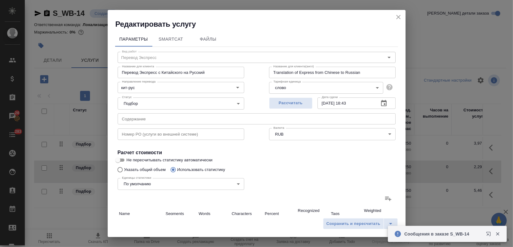
click at [386, 199] on icon at bounding box center [388, 198] width 7 height 7
click at [0, 0] on input "file" at bounding box center [0, 0] width 0 height 0
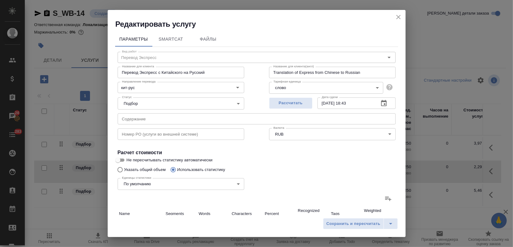
type input "5"
type input "55"
type input "101"
type input "1013"
type input "101"
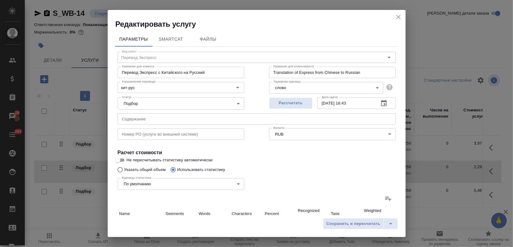
type input "1013"
type input "106"
type input "1068"
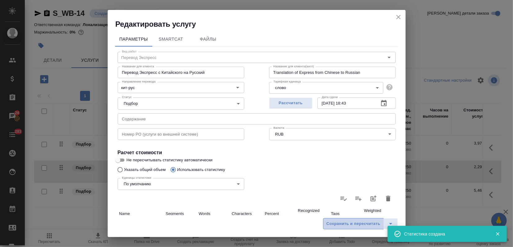
click at [335, 228] on button "Сохранить и пересчитать" at bounding box center [353, 223] width 61 height 11
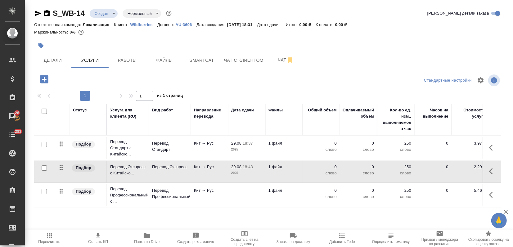
click at [416, 38] on div at bounding box center [270, 38] width 472 height 1
click at [172, 159] on td "Перевод Экспресс" at bounding box center [170, 148] width 42 height 22
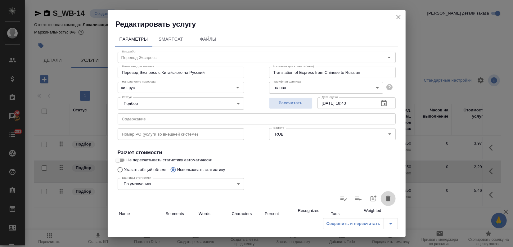
click at [385, 197] on icon "button" at bounding box center [388, 198] width 7 height 7
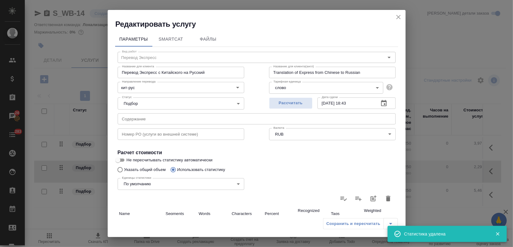
type input "0"
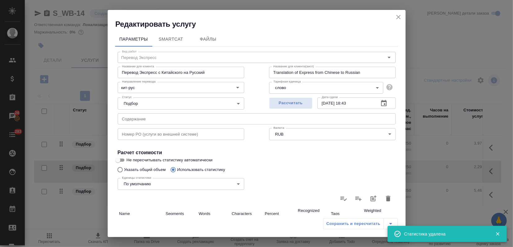
type input "0"
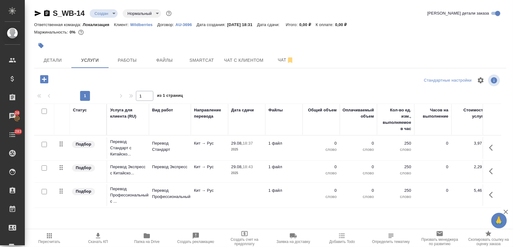
click at [184, 159] on td "Перевод Экспресс" at bounding box center [170, 148] width 42 height 22
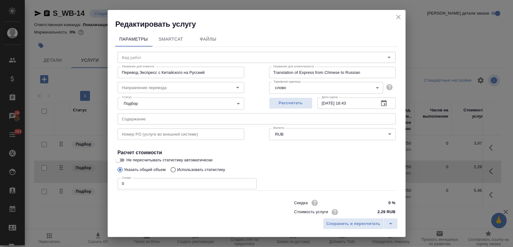
type input "Перевод Экспресс"
type input "кит-рус"
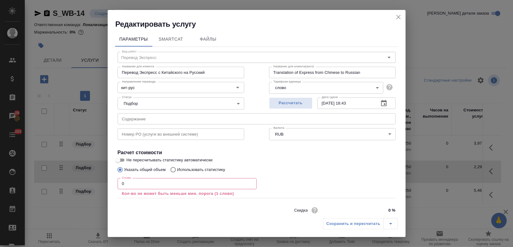
drag, startPoint x: 142, startPoint y: 185, endPoint x: 30, endPoint y: 187, distance: 112.4
click at [58, 185] on div "Редактировать услугу Параметры SmartCat Файлы Вид работ Перевод Экспресс Вид ра…" at bounding box center [256, 123] width 513 height 247
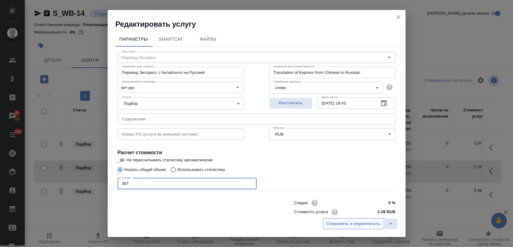
type input "367"
click at [358, 228] on button "Сохранить и пересчитать" at bounding box center [353, 223] width 61 height 11
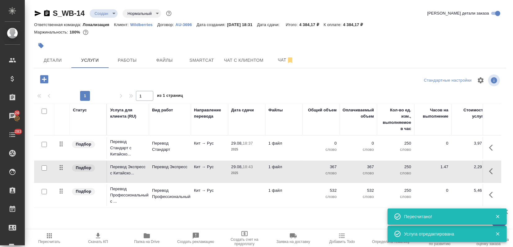
click at [156, 151] on p "Перевод Стандарт" at bounding box center [170, 146] width 36 height 12
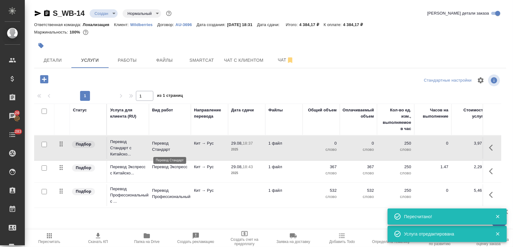
click at [156, 151] on p "Перевод Стандарт" at bounding box center [170, 146] width 36 height 12
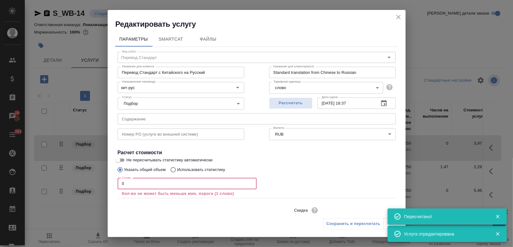
drag, startPoint x: 132, startPoint y: 181, endPoint x: 94, endPoint y: 186, distance: 37.5
click at [94, 186] on div "Редактировать услугу Параметры SmartCat Файлы Вид работ Перевод Стандарт Вид ра…" at bounding box center [256, 123] width 513 height 247
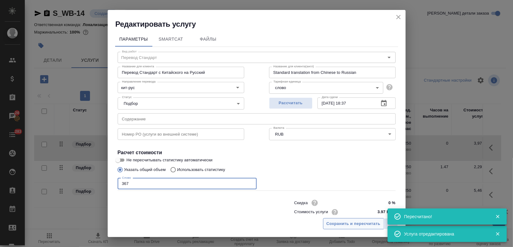
type input "367"
click at [345, 220] on span "Сохранить и пересчитать" at bounding box center [353, 223] width 54 height 7
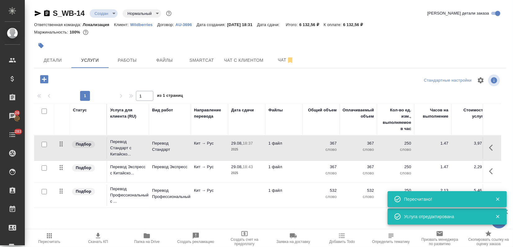
click at [213, 208] on div "Статус Услуга для клиента (RU) Вид работ Направление перевода Дата сдачи Файлы …" at bounding box center [267, 170] width 467 height 133
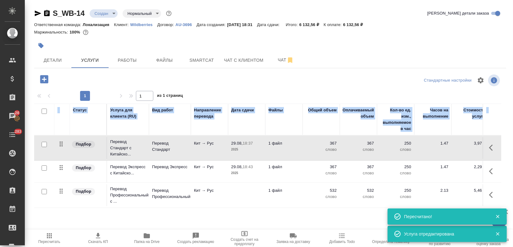
click at [213, 208] on div "Статус Услуга для клиента (RU) Вид работ Направление перевода Дата сдачи Файлы …" at bounding box center [267, 170] width 467 height 133
click at [204, 159] on td "Кит → Рус" at bounding box center [209, 148] width 37 height 22
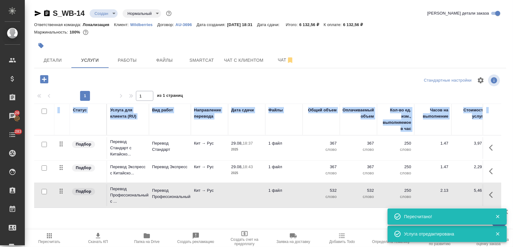
click at [204, 159] on td "Кит → Рус" at bounding box center [209, 148] width 37 height 22
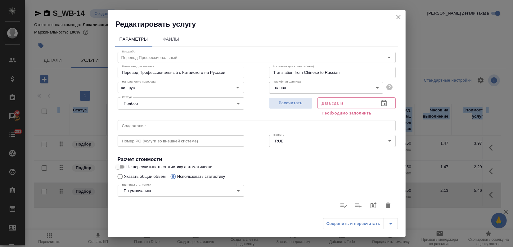
click at [386, 203] on icon "button" at bounding box center [388, 206] width 4 height 6
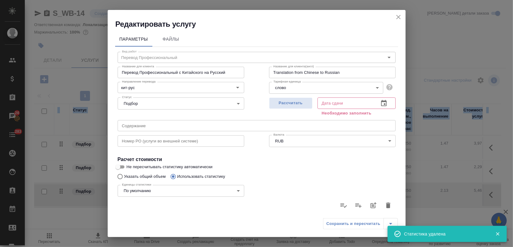
type input "0"
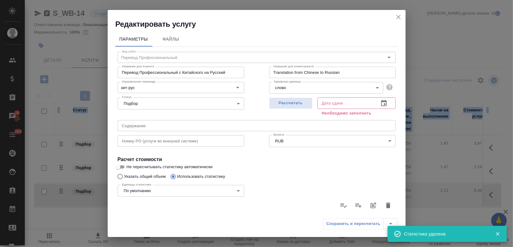
type input "0"
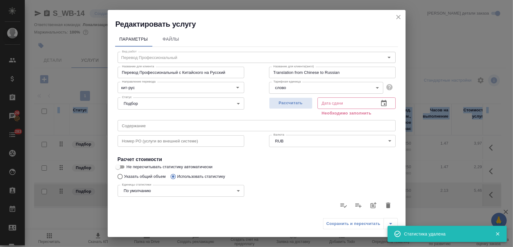
type input "0"
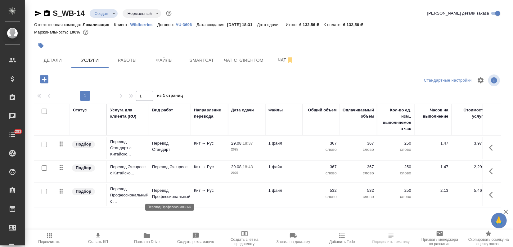
click at [169, 196] on p "Перевод Профессиональный" at bounding box center [170, 193] width 36 height 12
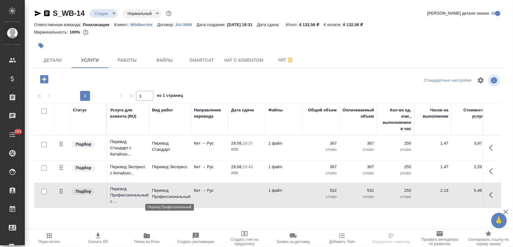
click at [169, 196] on p "Перевод Профессиональный" at bounding box center [170, 193] width 36 height 12
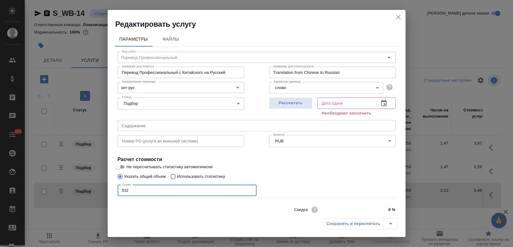
drag, startPoint x: 140, startPoint y: 189, endPoint x: 35, endPoint y: 196, distance: 105.1
click at [45, 196] on div "Редактировать услугу Параметры Файлы Вид работ Перевод Профессиональный Вид раб…" at bounding box center [256, 123] width 513 height 247
type input "367"
click at [119, 166] on input "Не пересчитывать статистику автоматически" at bounding box center [118, 166] width 22 height 7
checkbox input "true"
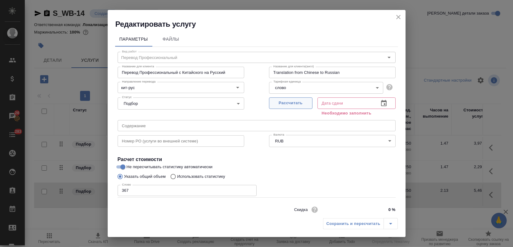
click at [278, 99] on button "Рассчитать" at bounding box center [290, 102] width 43 height 11
type input "01.09.2025 11:28"
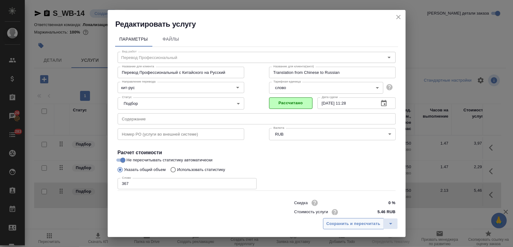
click at [357, 227] on span "Сохранить и пересчитать" at bounding box center [353, 223] width 54 height 7
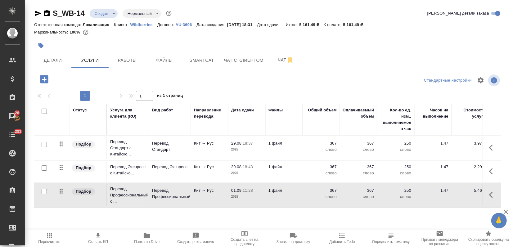
click at [43, 169] on input "checkbox" at bounding box center [44, 167] width 5 height 5
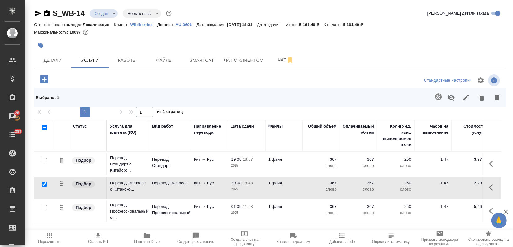
click at [43, 182] on input "checkbox" at bounding box center [44, 184] width 5 height 5
checkbox input "false"
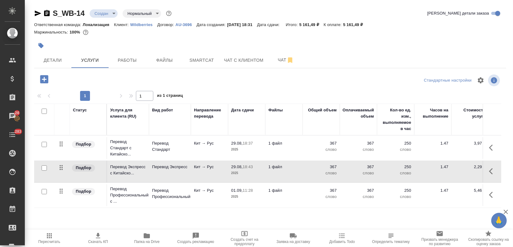
click at [43, 189] on input "checkbox" at bounding box center [44, 191] width 5 height 5
checkbox input "true"
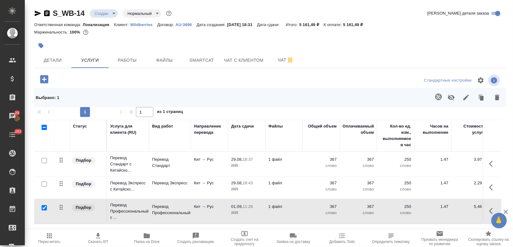
click at [44, 161] on input "checkbox" at bounding box center [44, 160] width 5 height 5
checkbox input "true"
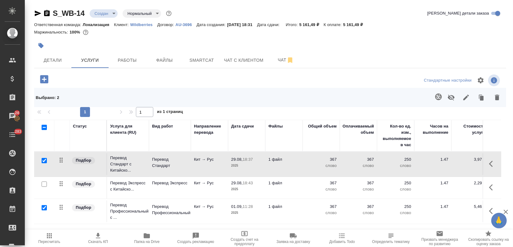
click at [455, 101] on button "button" at bounding box center [451, 97] width 15 height 16
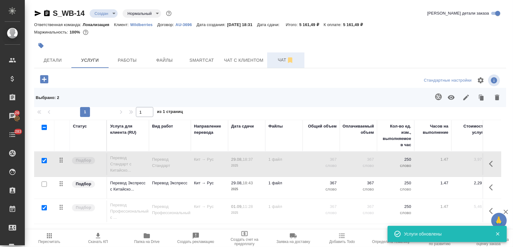
click at [277, 58] on span "Чат" at bounding box center [286, 60] width 30 height 8
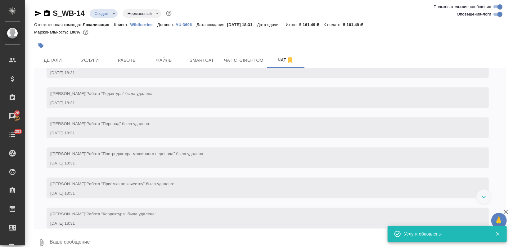
scroll to position [3379, 0]
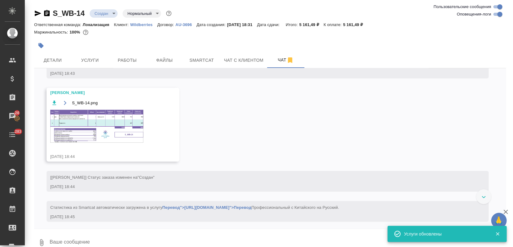
click at [110, 128] on img at bounding box center [96, 126] width 93 height 33
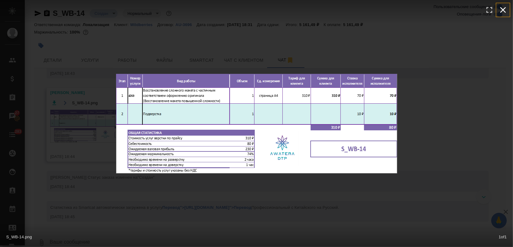
click at [502, 13] on icon "button" at bounding box center [503, 10] width 10 height 10
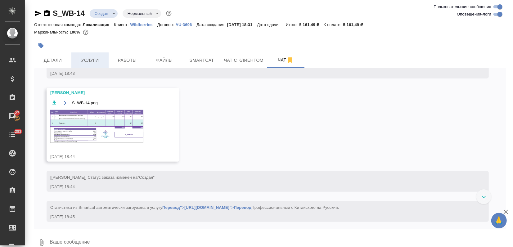
drag, startPoint x: 88, startPoint y: 60, endPoint x: 88, endPoint y: 63, distance: 3.7
click at [88, 60] on span "Услуги" at bounding box center [90, 60] width 30 height 8
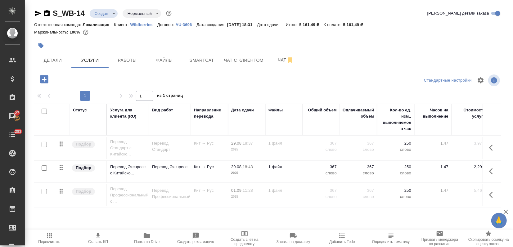
click at [49, 80] on icon "button" at bounding box center [44, 79] width 11 height 11
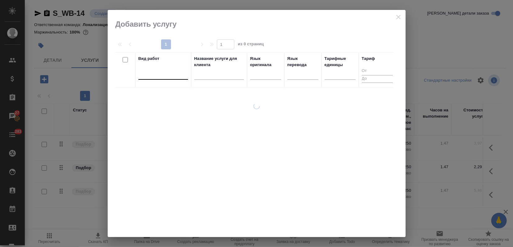
click at [148, 72] on div at bounding box center [163, 73] width 50 height 9
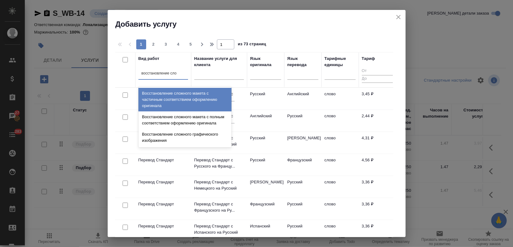
type input "восстановление слож"
click at [212, 104] on div "Восстановление сложного макета с частичным соответствием оформлению оригинала" at bounding box center [184, 100] width 93 height 24
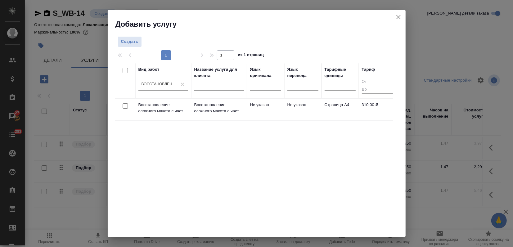
drag, startPoint x: 234, startPoint y: 193, endPoint x: 218, endPoint y: 167, distance: 30.7
click at [234, 193] on div "Вид работ Восстановление сложного макета с частичным соответствием оформлению о…" at bounding box center [254, 156] width 278 height 186
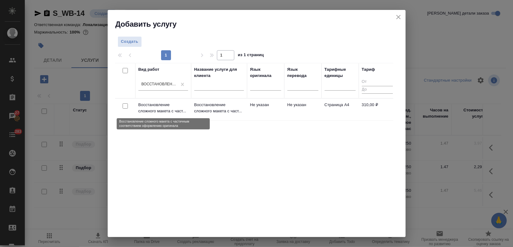
click at [170, 112] on p "Восстановление сложного макета с част..." at bounding box center [163, 108] width 50 height 12
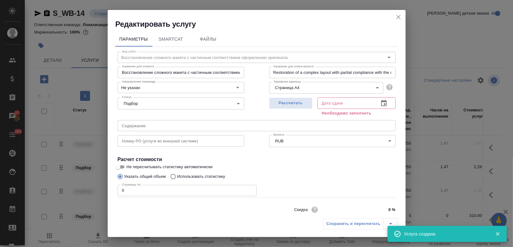
click at [102, 191] on div "Редактировать услугу Параметры SmartCat Файлы Вид работ Восстановление сложного…" at bounding box center [256, 123] width 513 height 247
type input "1"
click at [274, 98] on button "Рассчитать" at bounding box center [290, 102] width 43 height 11
type input "01.09.2025 10:12"
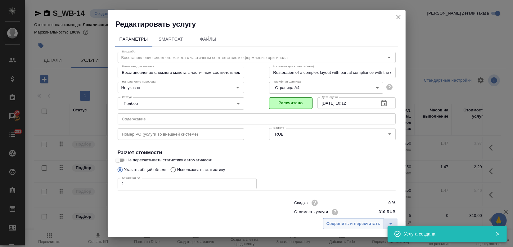
click at [348, 225] on span "Сохранить и пересчитать" at bounding box center [353, 223] width 54 height 7
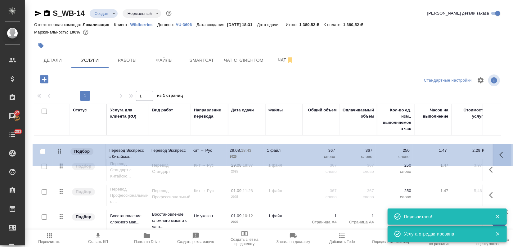
drag, startPoint x: 62, startPoint y: 168, endPoint x: 59, endPoint y: 141, distance: 27.1
click at [59, 141] on table "Статус Услуга для клиента (RU) Вид работ Направление перевода Дата сдачи Файлы …" at bounding box center [326, 168] width 585 height 129
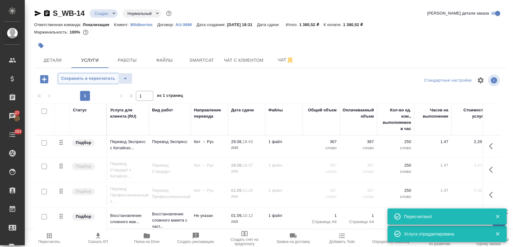
click at [73, 78] on span "Сохранить и пересчитать" at bounding box center [88, 78] width 54 height 7
drag, startPoint x: 60, startPoint y: 221, endPoint x: 50, endPoint y: 142, distance: 79.5
click at [50, 142] on tbody "Подбор Перевод Экспресс с Китайско... Перевод Экспресс Кит → Рус 29.08, 18:43 2…" at bounding box center [326, 184] width 585 height 97
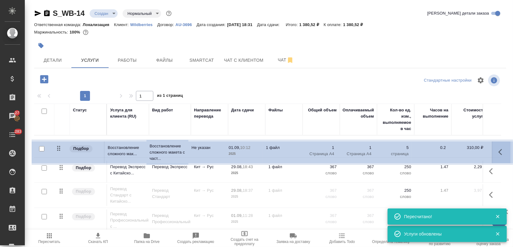
drag, startPoint x: 62, startPoint y: 218, endPoint x: 59, endPoint y: 147, distance: 70.5
click at [59, 147] on table "Статус Услуга для клиента (RU) Вид работ Направление перевода Дата сдачи Файлы …" at bounding box center [326, 168] width 585 height 129
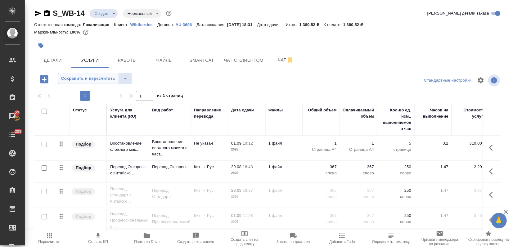
click at [84, 81] on span "Сохранить и пересчитать" at bounding box center [88, 78] width 54 height 7
click at [96, 237] on icon "button" at bounding box center [97, 235] width 7 height 7
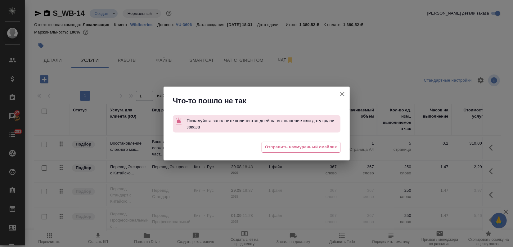
click at [345, 92] on icon "button" at bounding box center [342, 93] width 7 height 7
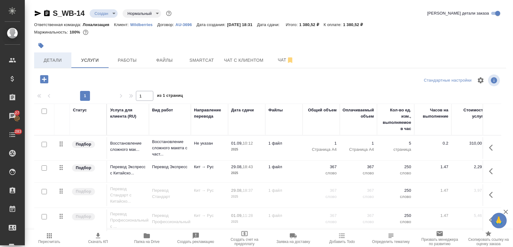
click at [51, 58] on span "Детали" at bounding box center [53, 60] width 30 height 8
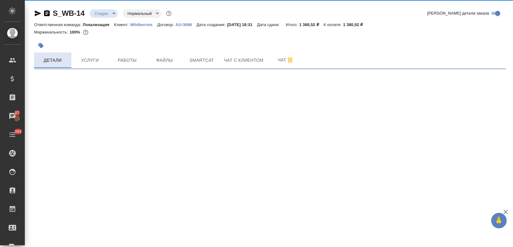
select select "RU"
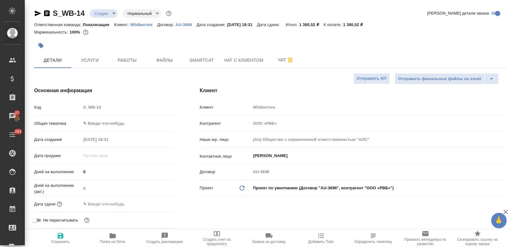
type textarea "x"
drag, startPoint x: 100, startPoint y: 208, endPoint x: 112, endPoint y: 207, distance: 11.9
click at [100, 208] on input "text" at bounding box center [108, 204] width 54 height 9
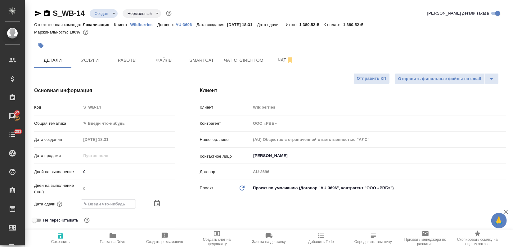
click at [156, 205] on icon "button" at bounding box center [156, 203] width 7 height 7
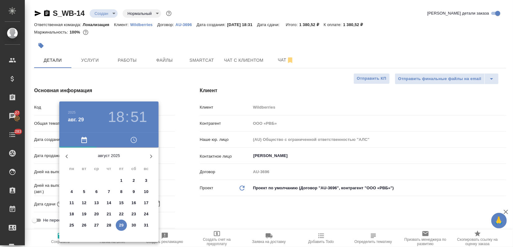
click at [154, 157] on icon "button" at bounding box center [150, 156] width 7 height 7
click at [82, 179] on span "2" at bounding box center [84, 181] width 11 height 6
type input "02.09.2025 18:51"
type textarea "x"
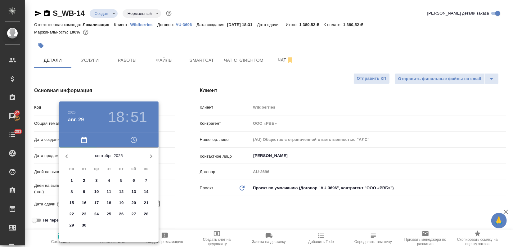
type textarea "x"
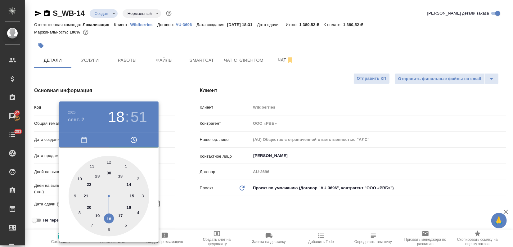
click at [122, 216] on div at bounding box center [109, 196] width 81 height 81
type input "02.09.2025 17:51"
type textarea "x"
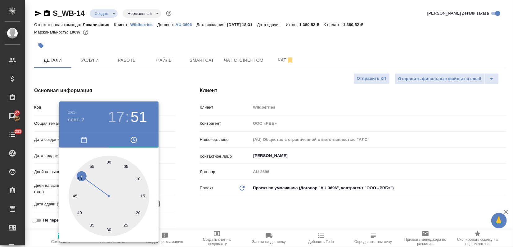
click at [108, 162] on div at bounding box center [109, 196] width 81 height 81
type input "02.09.2025 17:00"
type textarea "x"
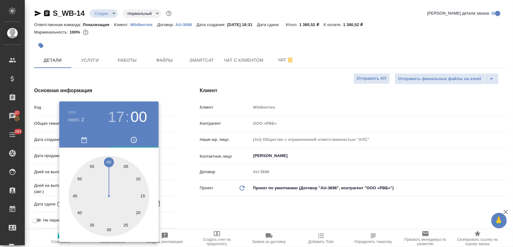
click at [133, 83] on div at bounding box center [256, 123] width 513 height 247
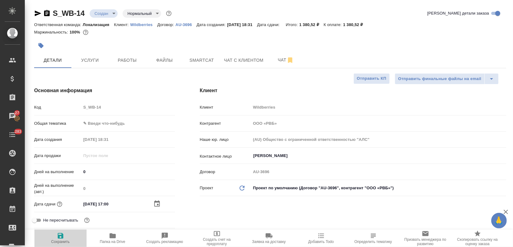
click at [61, 236] on icon "button" at bounding box center [61, 236] width 6 height 6
type textarea "x"
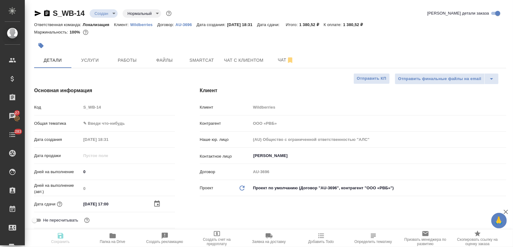
type textarea "x"
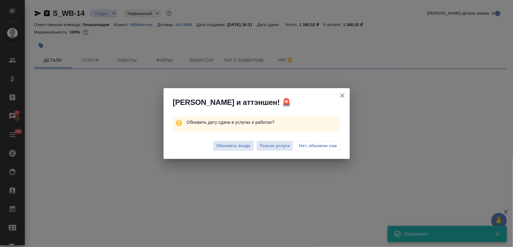
select select "RU"
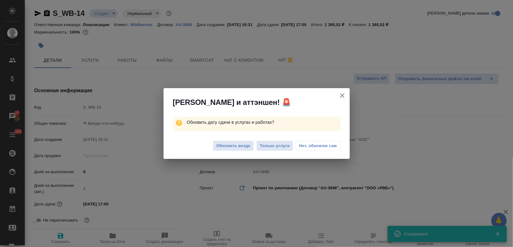
type textarea "x"
click at [217, 146] on span "Обновить везде" at bounding box center [233, 145] width 34 height 7
type textarea "x"
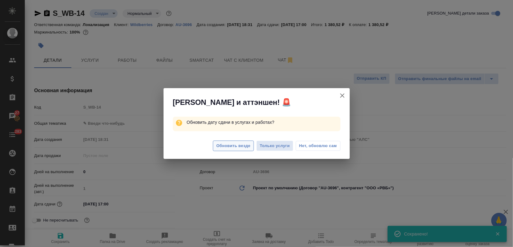
type textarea "x"
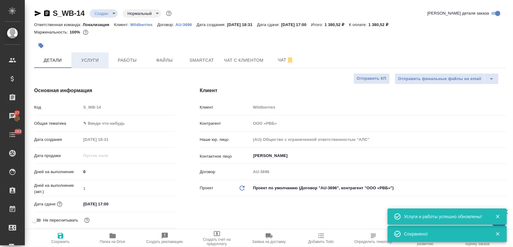
drag, startPoint x: 84, startPoint y: 54, endPoint x: 88, endPoint y: 53, distance: 3.4
click at [84, 53] on button "Услуги" at bounding box center [89, 60] width 37 height 16
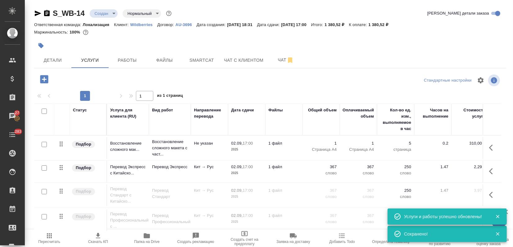
click at [103, 242] on span "Скачать КП" at bounding box center [98, 242] width 20 height 4
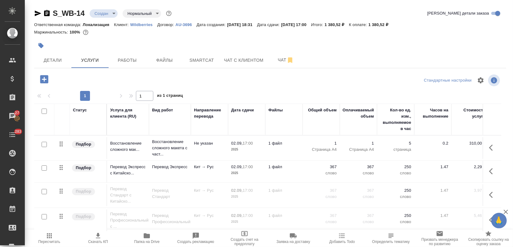
click at [425, 52] on div "Детали Услуги Работы Файлы Smartcat Чат с клиентом Чат" at bounding box center [270, 60] width 472 height 16
click at [329, 159] on td "367 слово" at bounding box center [321, 148] width 37 height 22
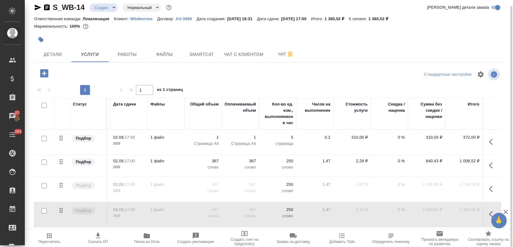
scroll to position [1, 0]
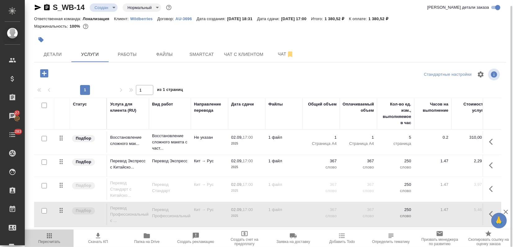
click at [55, 234] on span "Пересчитать" at bounding box center [49, 238] width 41 height 12
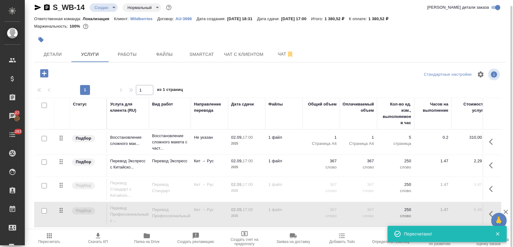
click at [45, 160] on input "checkbox" at bounding box center [44, 162] width 5 height 5
checkbox input "true"
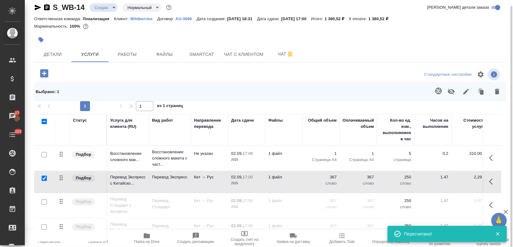
click at [452, 92] on icon "button" at bounding box center [451, 91] width 7 height 7
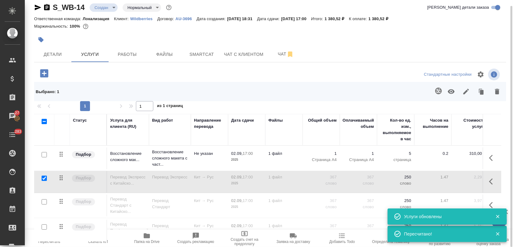
click at [43, 200] on input "checkbox" at bounding box center [44, 201] width 5 height 5
checkbox input "true"
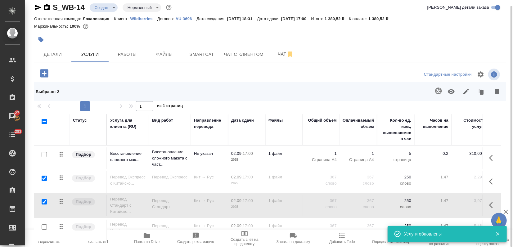
click at [44, 176] on input "checkbox" at bounding box center [44, 178] width 5 height 5
checkbox input "false"
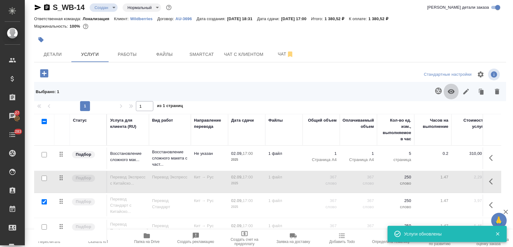
click at [449, 91] on icon "button" at bounding box center [451, 91] width 7 height 5
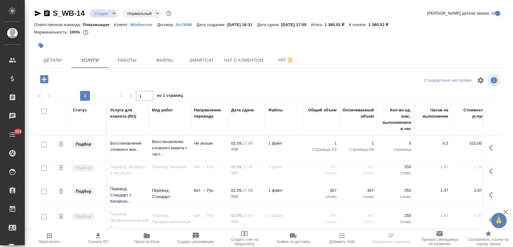
click at [52, 239] on icon "button" at bounding box center [49, 235] width 7 height 7
click at [96, 241] on span "Скачать КП" at bounding box center [98, 242] width 20 height 4
drag, startPoint x: 418, startPoint y: 45, endPoint x: 415, endPoint y: 74, distance: 29.0
click at [418, 45] on div at bounding box center [270, 46] width 472 height 14
click at [44, 191] on input "checkbox" at bounding box center [44, 191] width 5 height 5
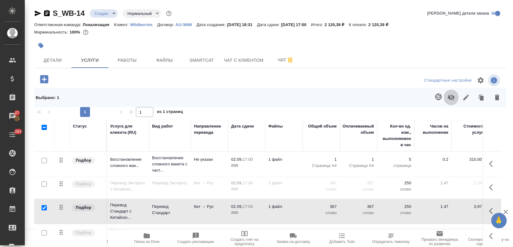
click at [455, 95] on button "button" at bounding box center [451, 97] width 15 height 16
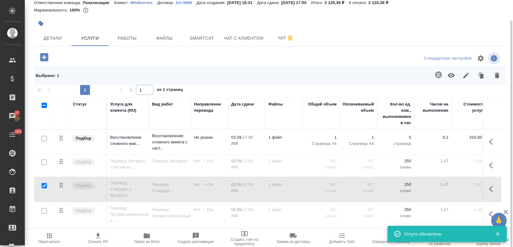
scroll to position [1, 0]
click at [43, 186] on input "checkbox" at bounding box center [44, 185] width 5 height 5
checkbox input "false"
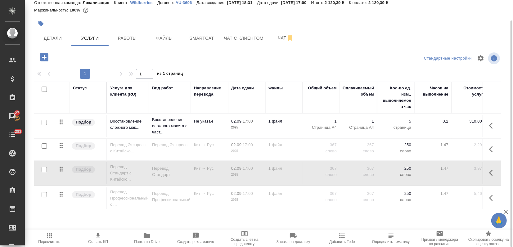
click at [439, 219] on div "S_WB-14 Создан new Нормальный normal Кратко детали заказа Ответственная команда…" at bounding box center [270, 104] width 479 height 253
click at [265, 137] on td "1 файл" at bounding box center [283, 126] width 37 height 22
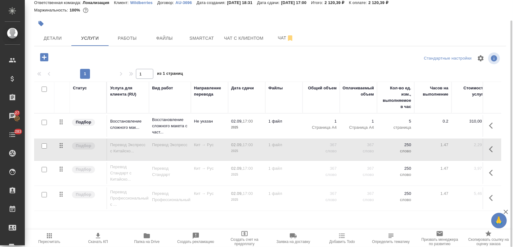
click at [265, 137] on td "1 файл" at bounding box center [283, 126] width 37 height 22
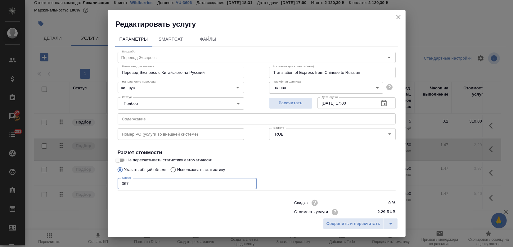
drag, startPoint x: 162, startPoint y: 183, endPoint x: 106, endPoint y: 186, distance: 55.9
click at [106, 183] on div "Редактировать услугу Параметры SmartCat Файлы Вид работ Перевод Экспресс Вид ра…" at bounding box center [256, 123] width 513 height 247
type input "319"
click at [346, 223] on span "Сохранить и пересчитать" at bounding box center [353, 223] width 54 height 7
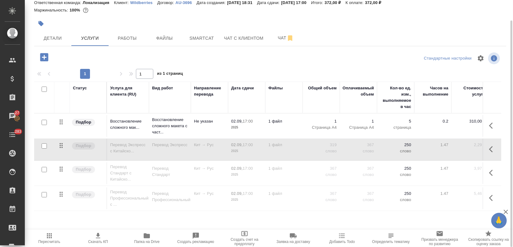
click at [42, 144] on input "checkbox" at bounding box center [44, 145] width 5 height 5
checkbox input "true"
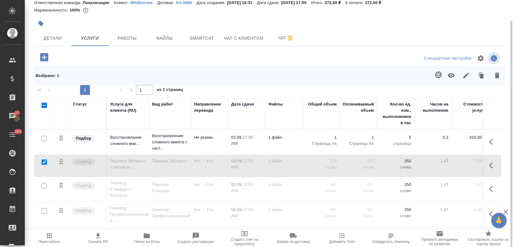
click at [450, 74] on icon "button" at bounding box center [451, 75] width 7 height 7
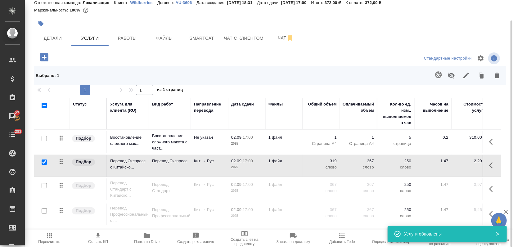
click at [43, 137] on input "checkbox" at bounding box center [44, 138] width 5 height 5
checkbox input "true"
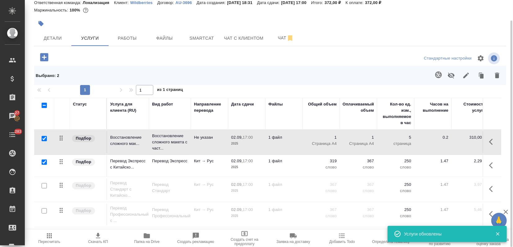
click at [56, 234] on span "Пересчитать" at bounding box center [49, 238] width 41 height 12
click at [113, 236] on span "Скачать КП" at bounding box center [97, 238] width 41 height 12
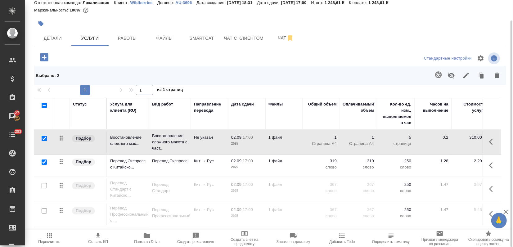
click at [405, 37] on div "Детали Услуги Работы Файлы Smartcat Чат с клиентом Чат" at bounding box center [270, 38] width 472 height 16
click at [46, 160] on input "checkbox" at bounding box center [44, 162] width 5 height 5
checkbox input "false"
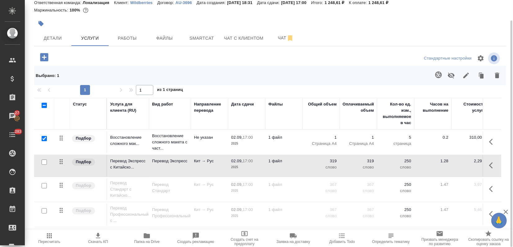
click at [46, 138] on input "checkbox" at bounding box center [44, 138] width 5 height 5
checkbox input "false"
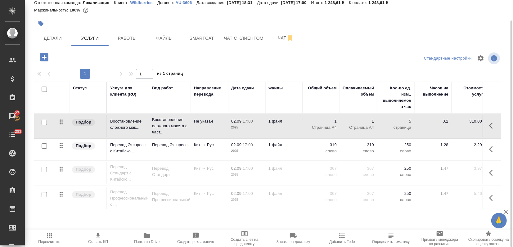
click at [44, 146] on input "checkbox" at bounding box center [44, 145] width 5 height 5
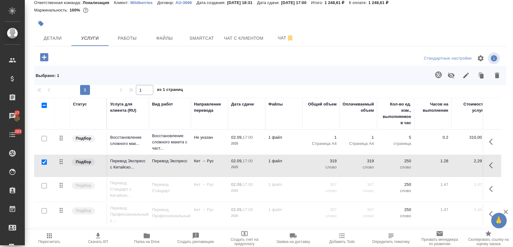
click at [448, 79] on icon "button" at bounding box center [451, 75] width 7 height 7
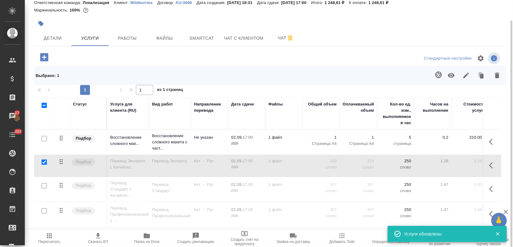
click at [45, 160] on input "checkbox" at bounding box center [44, 162] width 5 height 5
checkbox input "false"
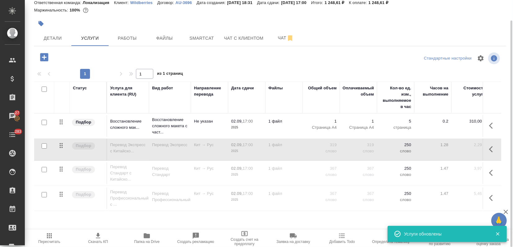
click at [43, 168] on input "checkbox" at bounding box center [44, 169] width 5 height 5
checkbox input "true"
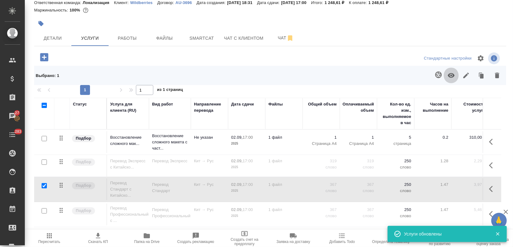
click at [451, 77] on icon "button" at bounding box center [451, 75] width 7 height 7
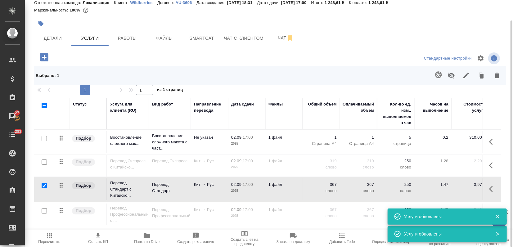
click at [265, 153] on td "1 файл" at bounding box center [283, 142] width 37 height 22
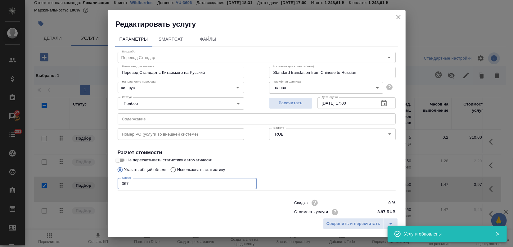
drag, startPoint x: 136, startPoint y: 183, endPoint x: 65, endPoint y: 185, distance: 71.1
click at [65, 185] on div "Редактировать услугу Параметры SmartCat Файлы Вид работ Перевод Стандарт Вид ра…" at bounding box center [256, 123] width 513 height 247
type input "1"
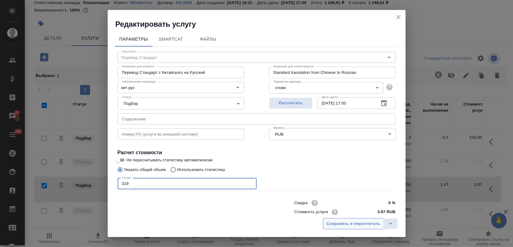
type input "319"
click at [360, 224] on span "Сохранить и пересчитать" at bounding box center [353, 223] width 54 height 7
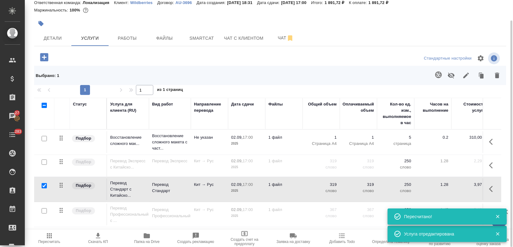
click at [45, 241] on span "Пересчитать" at bounding box center [49, 242] width 22 height 4
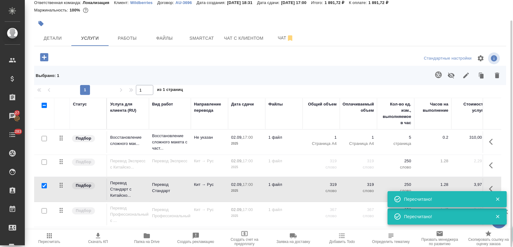
click at [97, 240] on span "Скачать КП" at bounding box center [98, 242] width 20 height 4
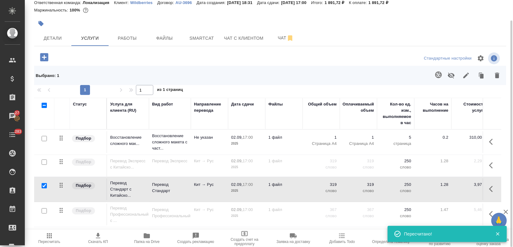
click at [414, 25] on div at bounding box center [270, 24] width 472 height 14
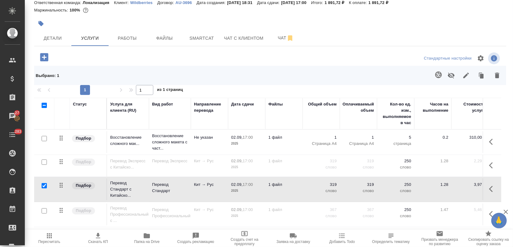
click at [453, 77] on icon "button" at bounding box center [451, 75] width 7 height 7
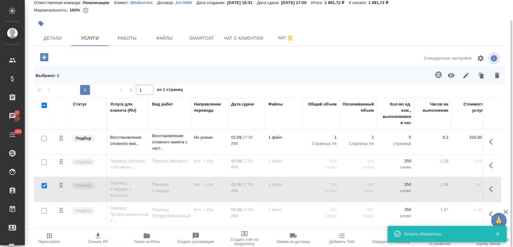
click at [43, 184] on input "checkbox" at bounding box center [44, 185] width 5 height 5
checkbox input "false"
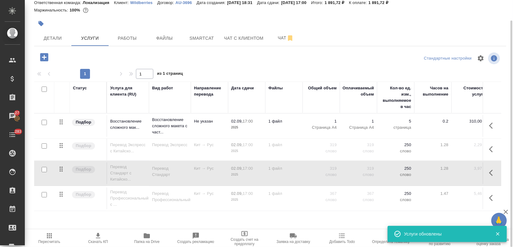
click at [43, 195] on input "checkbox" at bounding box center [44, 194] width 5 height 5
checkbox input "true"
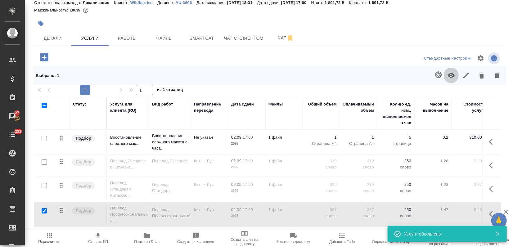
click at [456, 74] on button "button" at bounding box center [451, 75] width 15 height 16
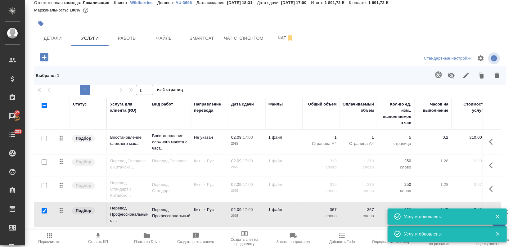
click at [58, 241] on span "Пересчитать" at bounding box center [49, 242] width 22 height 4
click at [93, 237] on span "Скачать КП" at bounding box center [97, 238] width 41 height 12
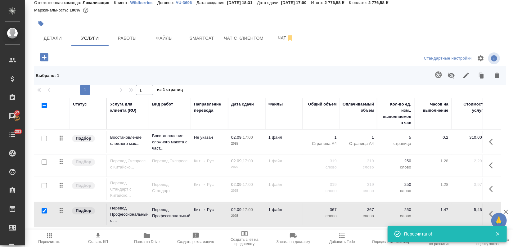
click at [313, 27] on div at bounding box center [191, 24] width 315 height 14
click at [122, 214] on p "Перевод Профессиональный с ..." at bounding box center [128, 214] width 36 height 19
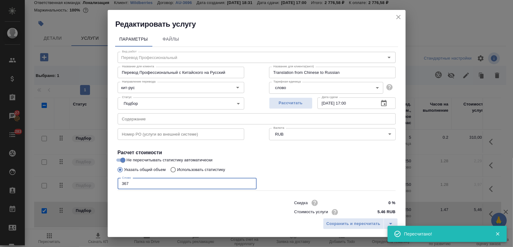
drag, startPoint x: 117, startPoint y: 185, endPoint x: 11, endPoint y: 186, distance: 106.1
click at [27, 186] on div "Редактировать услугу Параметры Файлы Вид работ Перевод Профессиональный Вид раб…" at bounding box center [256, 123] width 513 height 247
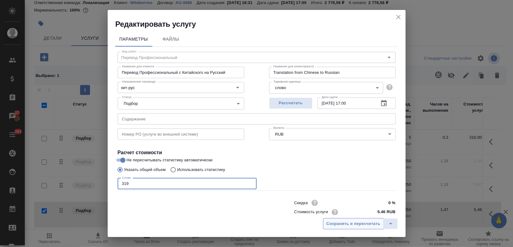
type input "319"
click at [341, 225] on span "Сохранить и пересчитать" at bounding box center [353, 223] width 54 height 7
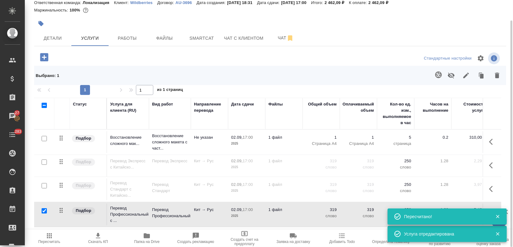
click at [50, 243] on span "Пересчитать" at bounding box center [49, 242] width 22 height 4
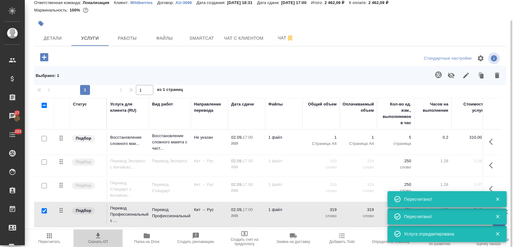
click at [102, 239] on span "Скачать КП" at bounding box center [97, 238] width 41 height 12
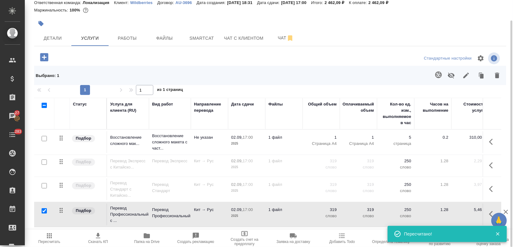
click at [412, 27] on div at bounding box center [270, 24] width 472 height 14
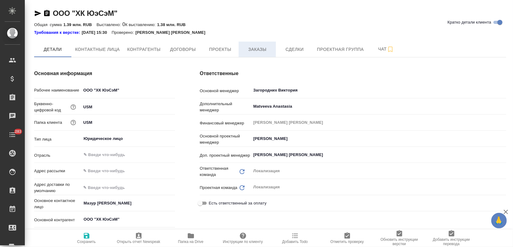
type textarea "x"
click at [259, 50] on span "Заказы" at bounding box center [257, 50] width 30 height 8
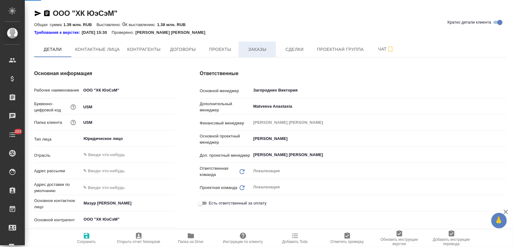
type textarea "x"
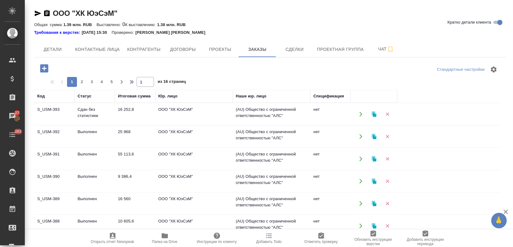
click at [130, 114] on td "16 252,8" at bounding box center [135, 114] width 40 height 22
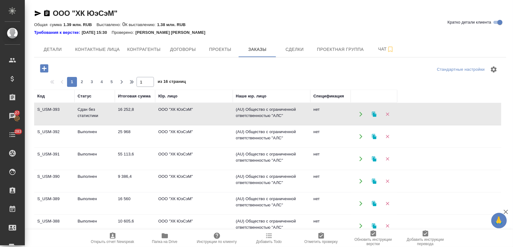
click at [130, 114] on td "16 252,8" at bounding box center [135, 114] width 40 height 22
click at [80, 84] on span "2" at bounding box center [82, 82] width 10 height 6
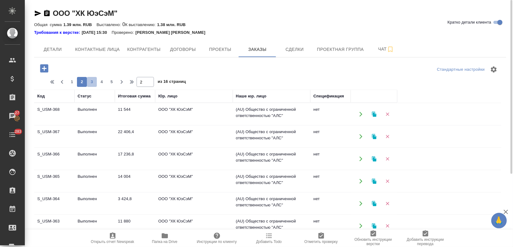
click at [88, 84] on span "3" at bounding box center [92, 82] width 10 height 6
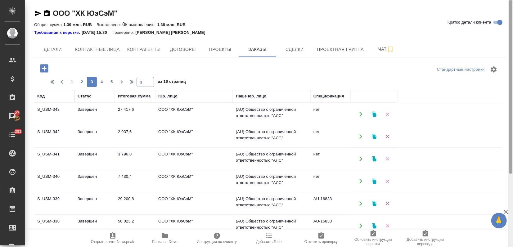
scroll to position [104, 0]
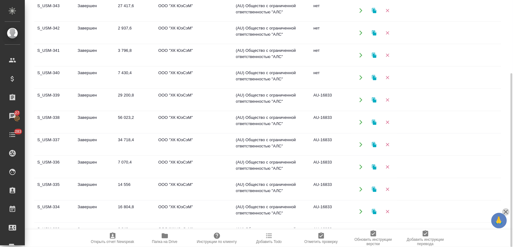
click at [506, 210] on icon "button" at bounding box center [505, 211] width 7 height 7
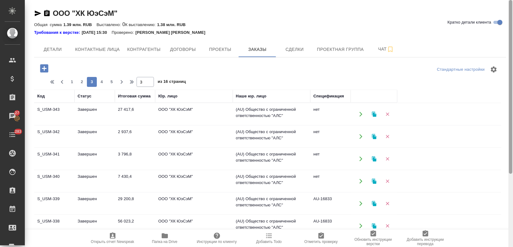
scroll to position [0, 0]
click at [84, 80] on span "2" at bounding box center [82, 82] width 10 height 6
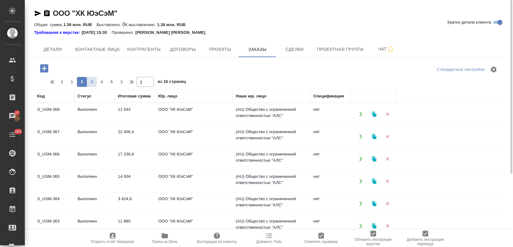
click at [89, 78] on button "3" at bounding box center [92, 82] width 10 height 10
click at [125, 125] on td "7 430,4" at bounding box center [135, 114] width 40 height 22
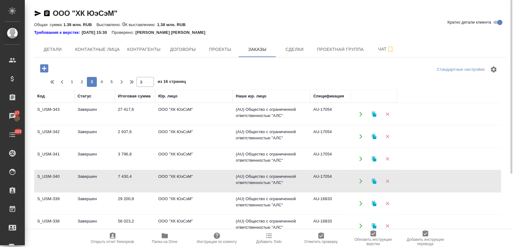
click at [125, 125] on td "7 430,4" at bounding box center [135, 114] width 40 height 22
click at [149, 125] on td "7 430,4" at bounding box center [135, 114] width 40 height 22
click at [145, 125] on td "7 430,4" at bounding box center [135, 114] width 40 height 22
click at [70, 115] on td "S_USM-343" at bounding box center [54, 114] width 40 height 22
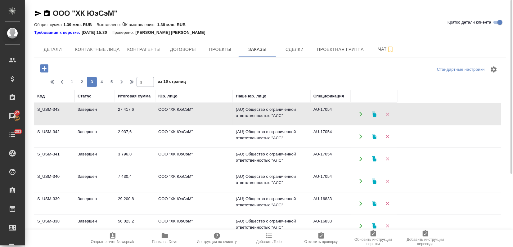
click at [70, 115] on td "S_USM-343" at bounding box center [54, 114] width 40 height 22
click at [81, 81] on span "2" at bounding box center [82, 82] width 10 height 6
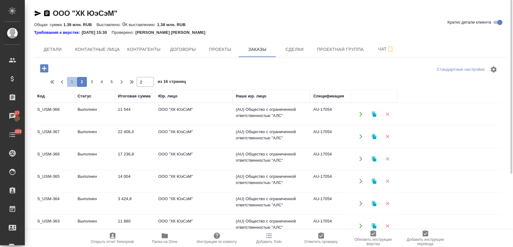
click at [67, 82] on span "1" at bounding box center [72, 82] width 10 height 6
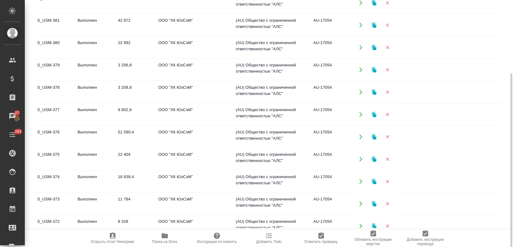
scroll to position [329, 0]
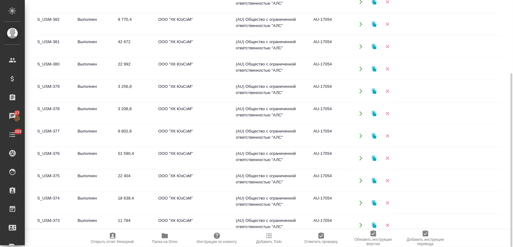
scroll to position [225, 0]
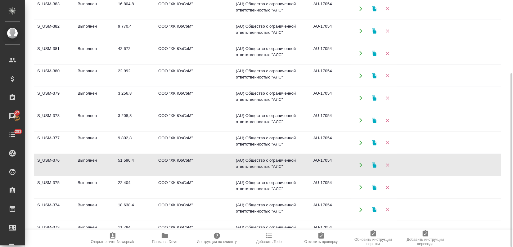
drag, startPoint x: 103, startPoint y: 165, endPoint x: 97, endPoint y: 171, distance: 8.8
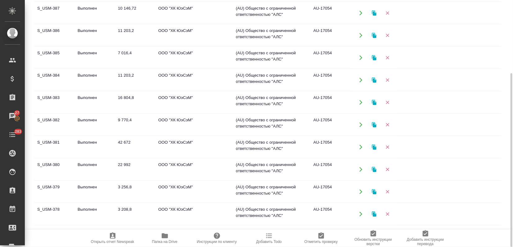
scroll to position [122, 0]
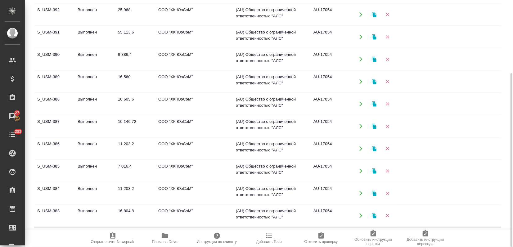
scroll to position [0, 0]
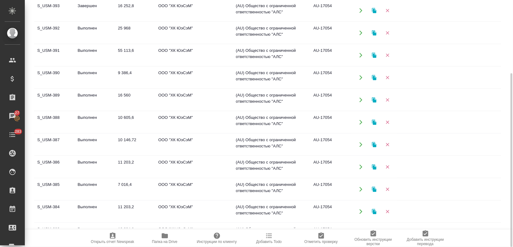
click at [142, 21] on td "55 113,6" at bounding box center [135, 11] width 40 height 22
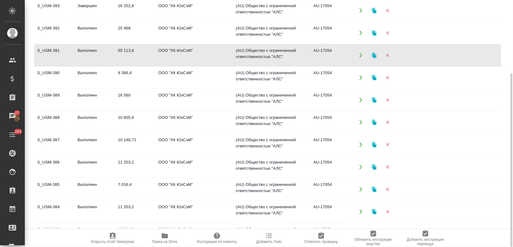
click at [142, 21] on td "55 113,6" at bounding box center [135, 11] width 40 height 22
click at [137, 21] on td "25 968" at bounding box center [135, 11] width 40 height 22
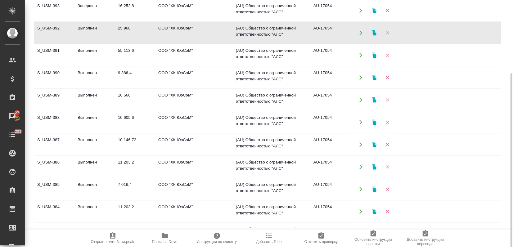
click at [137, 21] on td "25 968" at bounding box center [135, 11] width 40 height 22
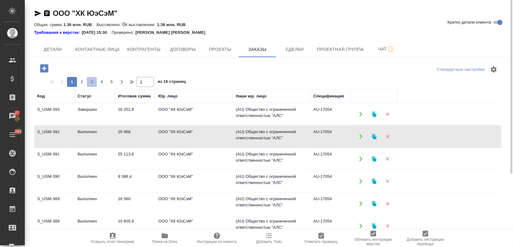
click at [88, 82] on span "3" at bounding box center [92, 82] width 10 height 6
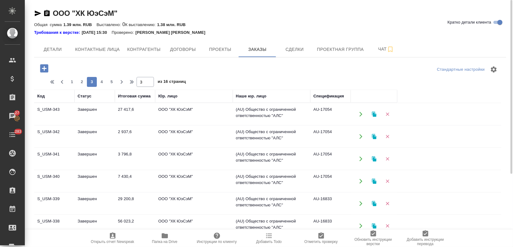
click at [83, 81] on span "2" at bounding box center [82, 82] width 10 height 6
type input "2"
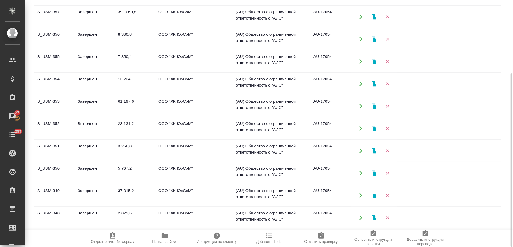
scroll to position [310, 0]
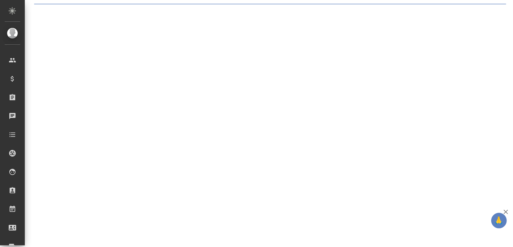
select select "RU"
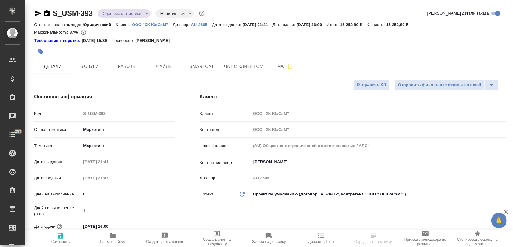
type textarea "x"
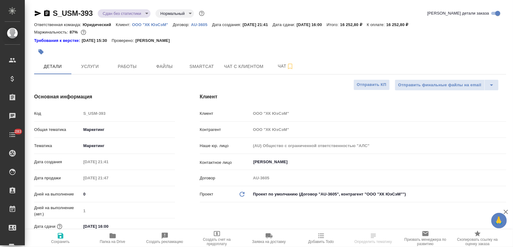
type textarea "x"
click at [38, 14] on icon "button" at bounding box center [38, 14] width 7 height 6
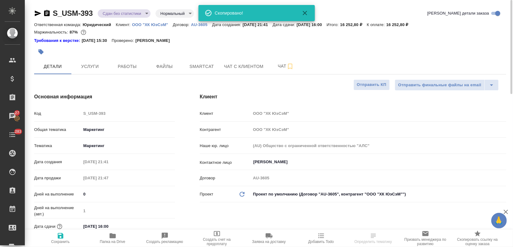
type textarea "x"
select select "RU"
type textarea "x"
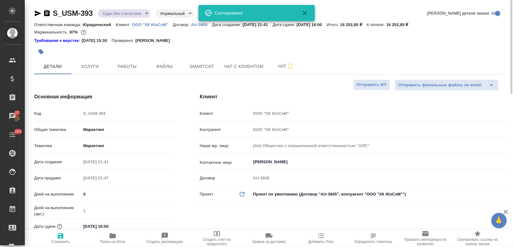
type textarea "x"
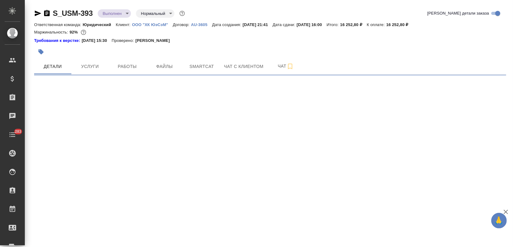
select select "RU"
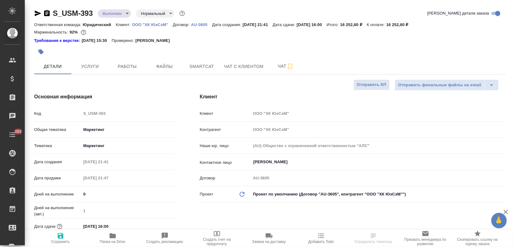
type textarea "x"
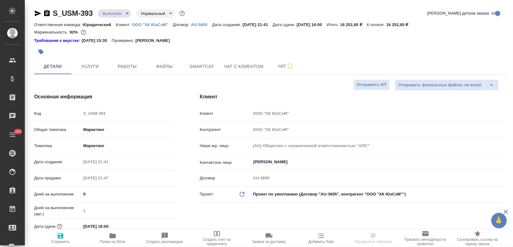
type textarea "x"
click at [127, 13] on body "🙏 .cls-1 fill:#fff; AWATERA Zagorodnikh Viktoria Клиенты Спецификации Заказы 27…" at bounding box center [256, 123] width 513 height 247
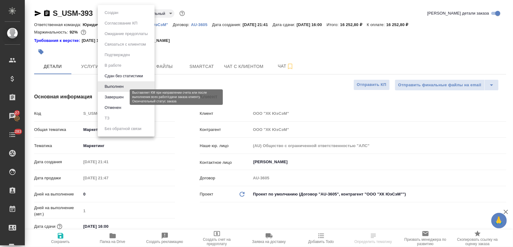
click at [114, 100] on button "Завершен" at bounding box center [114, 97] width 23 height 7
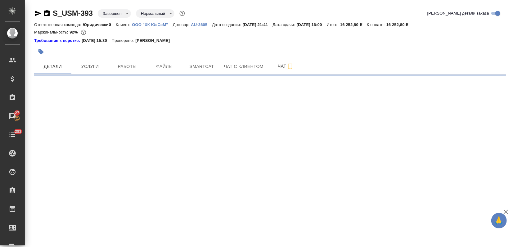
select select "RU"
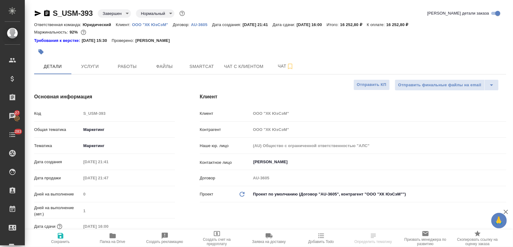
type textarea "x"
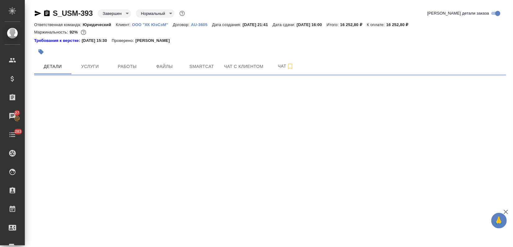
select select "RU"
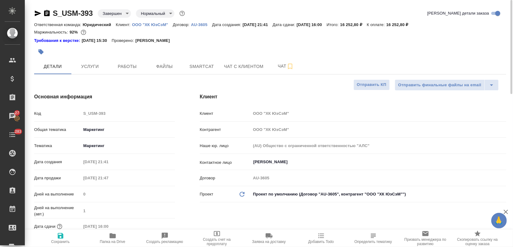
type textarea "x"
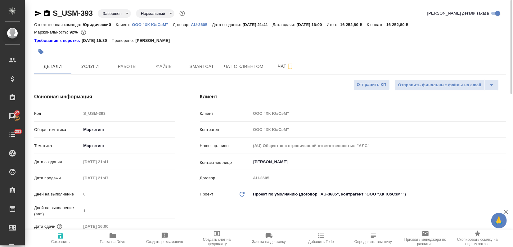
type textarea "x"
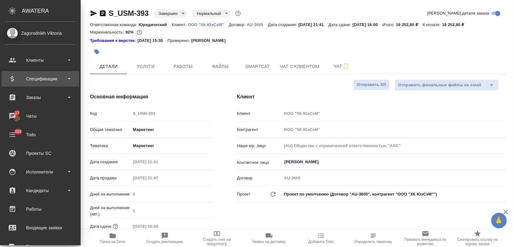
click at [29, 77] on div "Спецификации" at bounding box center [40, 78] width 71 height 9
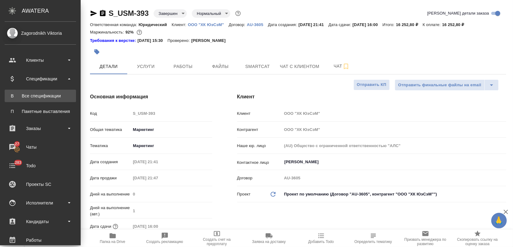
type textarea "x"
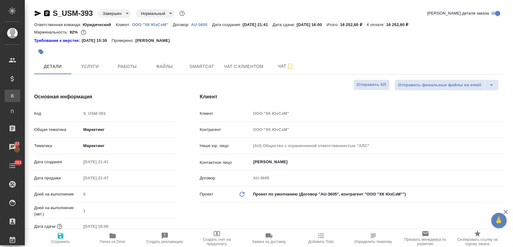
click at [9, 94] on div "Все спецификации" at bounding box center [4, 96] width 9 height 6
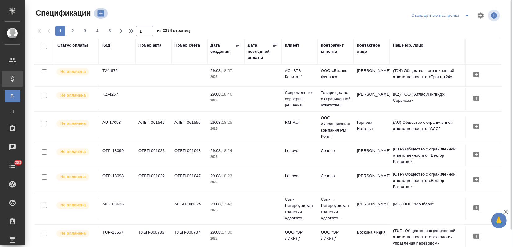
click at [104, 15] on icon "button" at bounding box center [100, 13] width 7 height 7
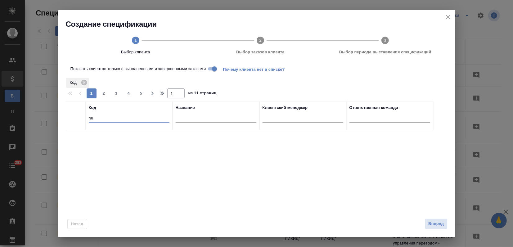
drag, startPoint x: 133, startPoint y: 116, endPoint x: 67, endPoint y: 124, distance: 66.6
click at [67, 124] on tr "Код rai Название Клиентский менеджер Ответственная команда" at bounding box center [249, 115] width 368 height 29
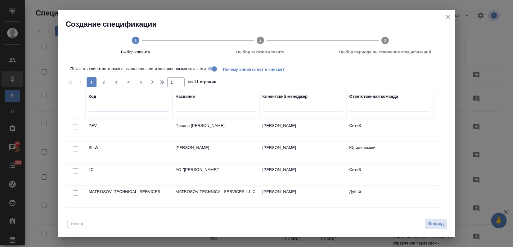
click at [179, 109] on input "text" at bounding box center [216, 108] width 81 height 8
click at [92, 109] on input "text" at bounding box center [129, 108] width 81 height 8
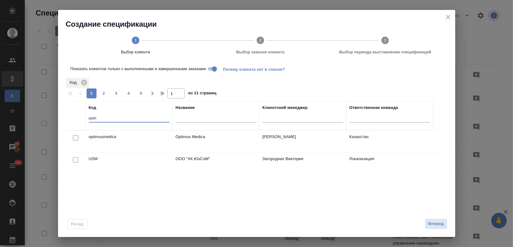
type input "usm"
click at [144, 152] on td "USM" at bounding box center [129, 142] width 87 height 22
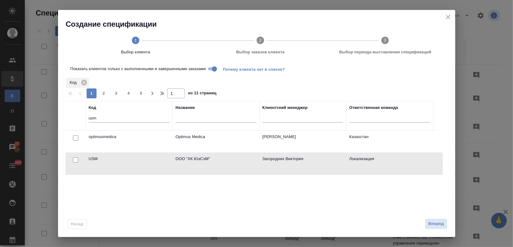
click at [144, 152] on td "USM" at bounding box center [129, 142] width 87 height 22
click at [145, 152] on td "USM" at bounding box center [129, 142] width 87 height 22
click at [77, 141] on input "checkbox" at bounding box center [75, 137] width 5 height 5
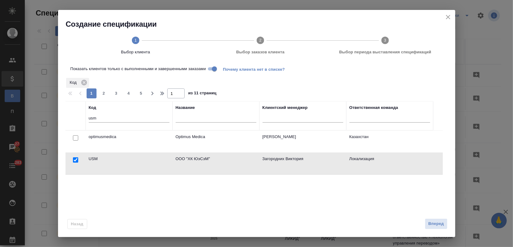
checkbox input "true"
click at [426, 223] on button "Вперед" at bounding box center [436, 223] width 22 height 11
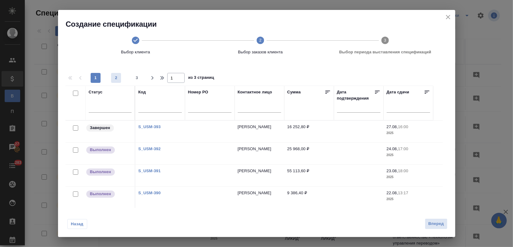
click at [75, 92] on input "checkbox" at bounding box center [75, 93] width 5 height 5
checkbox input "true"
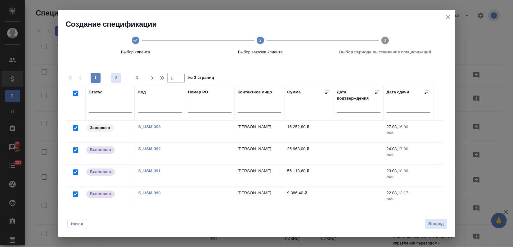
checkbox input "true"
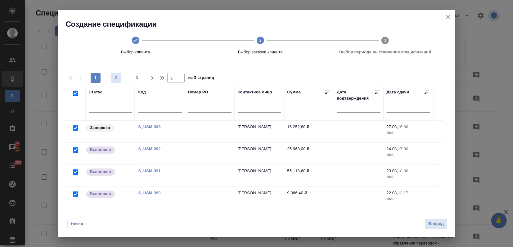
checkbox input "true"
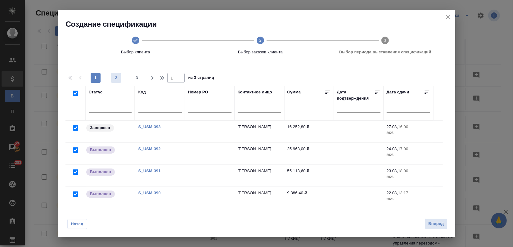
checkbox input "true"
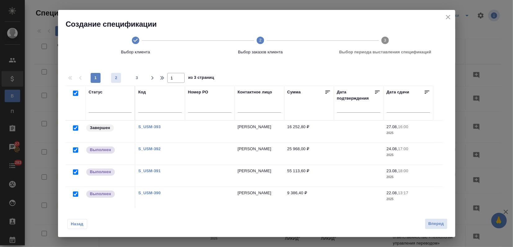
checkbox input "true"
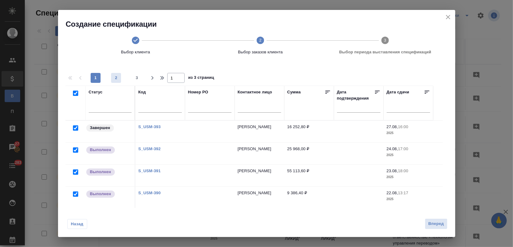
checkbox input "true"
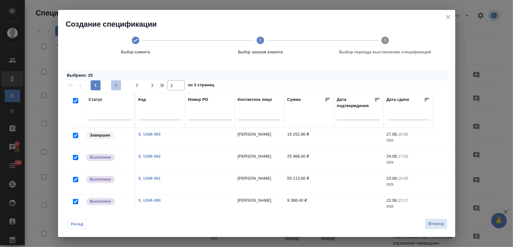
click at [116, 83] on span "2" at bounding box center [116, 85] width 10 height 6
type input "2"
click at [74, 101] on input "checkbox" at bounding box center [75, 100] width 5 height 5
checkbox input "true"
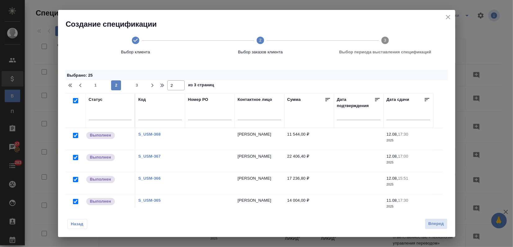
checkbox input "true"
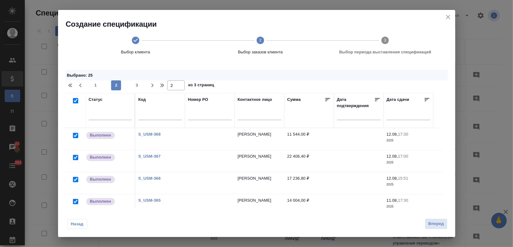
checkbox input "true"
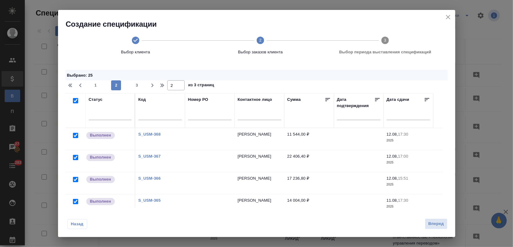
checkbox input "true"
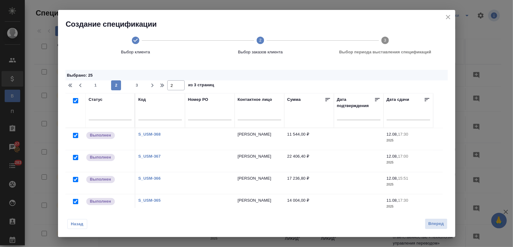
checkbox input "true"
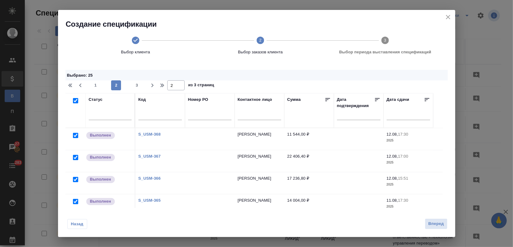
checkbox input "true"
click at [138, 85] on span "3" at bounding box center [137, 85] width 10 height 6
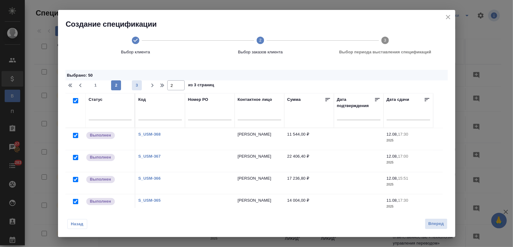
type input "3"
click at [75, 98] on input "checkbox" at bounding box center [75, 100] width 5 height 5
checkbox input "true"
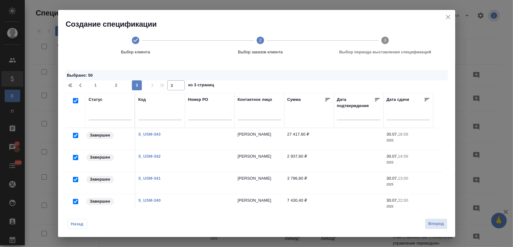
checkbox input "true"
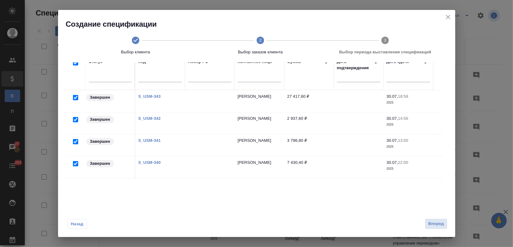
scroll to position [58, 0]
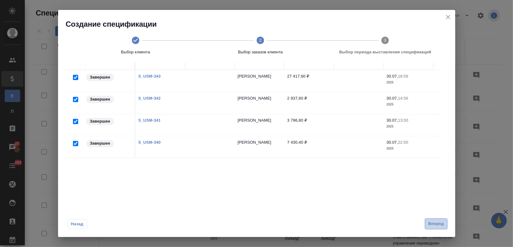
click at [437, 224] on span "Вперед" at bounding box center [436, 223] width 16 height 7
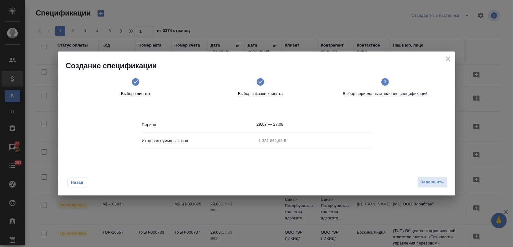
scroll to position [0, 0]
click at [425, 186] on button "Завершить" at bounding box center [432, 182] width 30 height 11
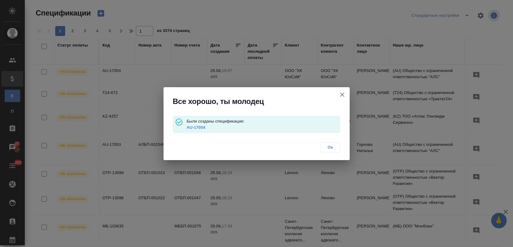
click at [197, 129] on p "AU-17054" at bounding box center [264, 127] width 154 height 6
click at [196, 128] on link "AU-17054" at bounding box center [196, 127] width 19 height 5
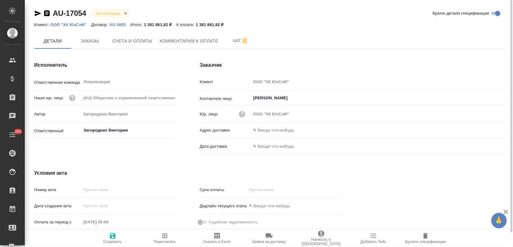
click at [166, 238] on icon "button" at bounding box center [164, 235] width 7 height 7
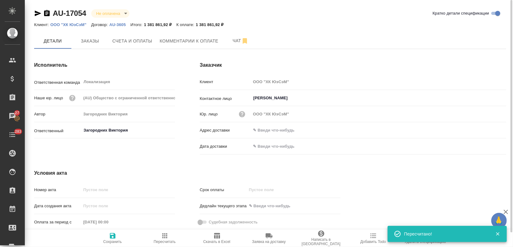
click at [229, 239] on span "Скачать в Excel" at bounding box center [217, 238] width 45 height 12
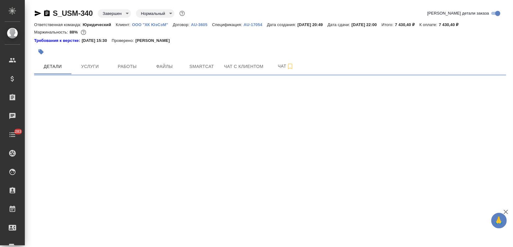
select select "RU"
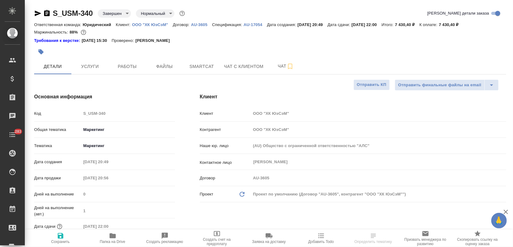
type textarea "x"
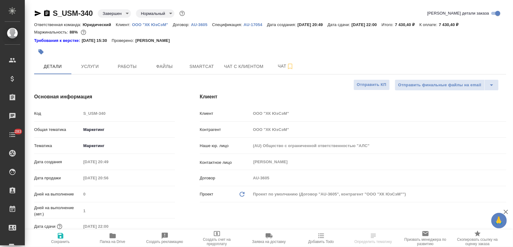
type textarea "x"
click at [106, 67] on button "Услуги" at bounding box center [89, 67] width 37 height 16
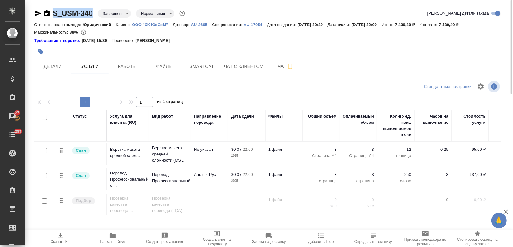
drag, startPoint x: 95, startPoint y: 10, endPoint x: 51, endPoint y: 11, distance: 44.7
click at [51, 11] on div "S_USM-340 Завершен closed Нормальный normal" at bounding box center [110, 13] width 152 height 10
click at [53, 18] on div "S_USM-340 Завершен closed Нормальный normal Кратко детали заказа" at bounding box center [270, 14] width 472 height 12
click at [120, 55] on div at bounding box center [191, 52] width 315 height 14
drag, startPoint x: 52, startPoint y: 13, endPoint x: 92, endPoint y: 15, distance: 40.1
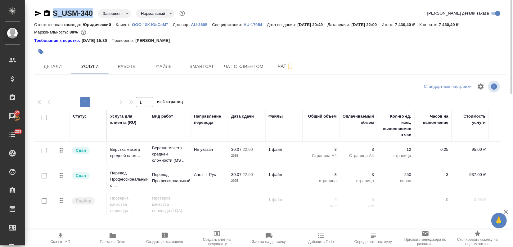
click at [92, 15] on div "S_USM-340 Завершен closed Нормальный normal" at bounding box center [110, 13] width 152 height 10
copy link "S_USM-340"
click at [55, 65] on span "Детали" at bounding box center [53, 67] width 30 height 8
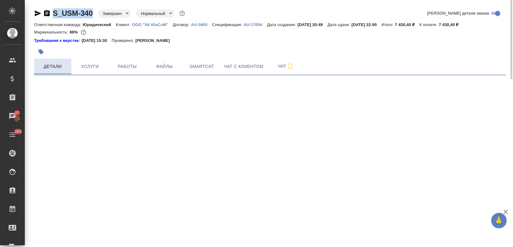
select select "RU"
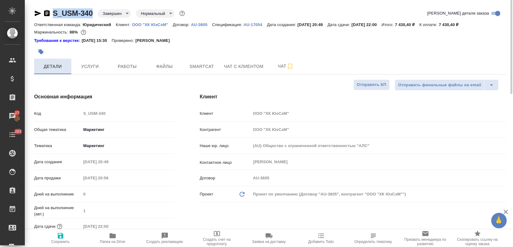
type textarea "x"
click at [227, 58] on div at bounding box center [191, 52] width 315 height 14
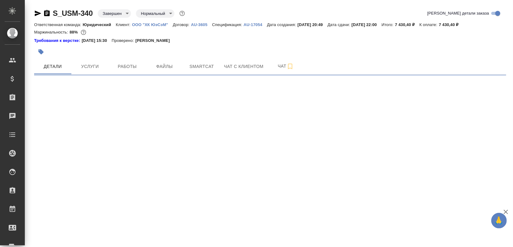
select select "RU"
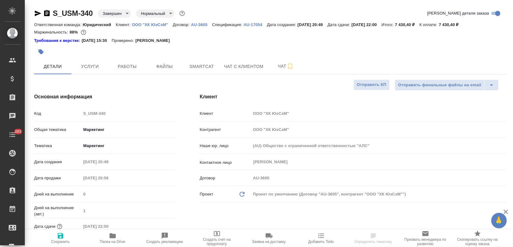
type textarea "x"
click at [110, 235] on icon "button" at bounding box center [113, 235] width 6 height 5
type textarea "x"
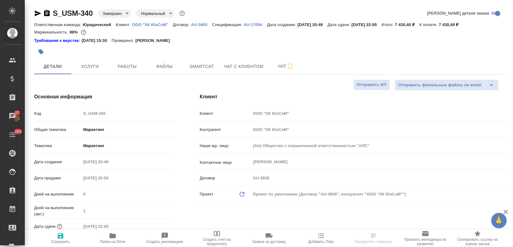
type textarea "x"
select select "RU"
type textarea "x"
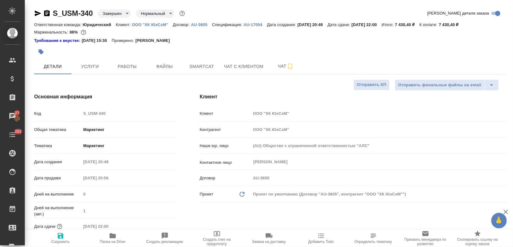
type textarea "x"
click at [48, 63] on span "Детали" at bounding box center [53, 67] width 30 height 8
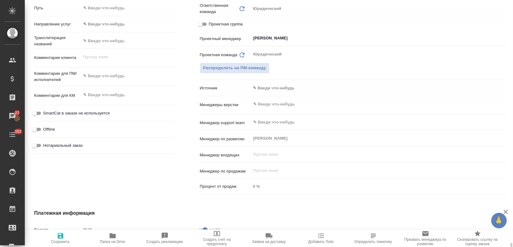
scroll to position [400, 0]
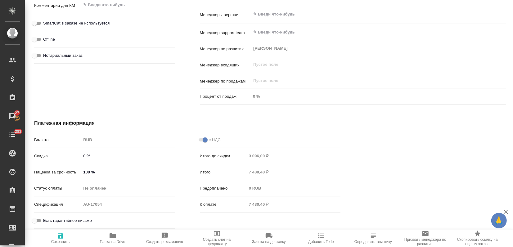
type textarea "x"
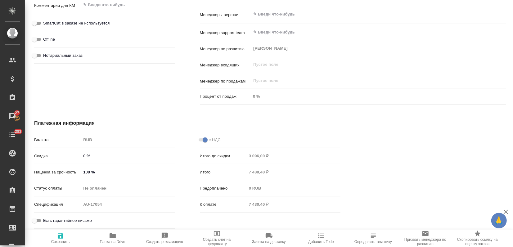
type textarea "x"
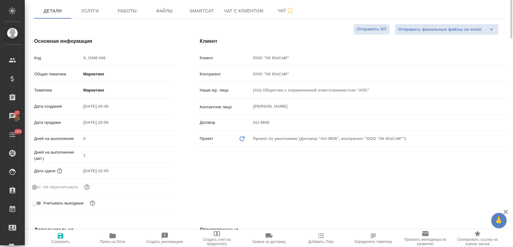
scroll to position [0, 0]
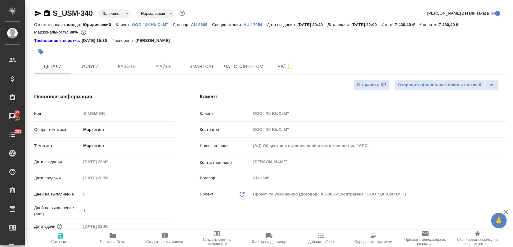
type textarea "x"
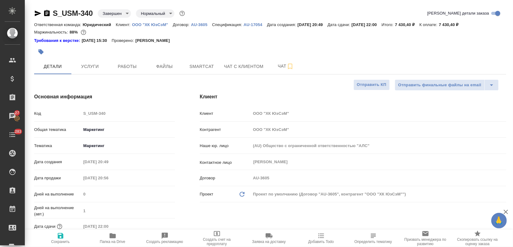
type textarea "x"
click at [98, 65] on span "Услуги" at bounding box center [90, 67] width 30 height 8
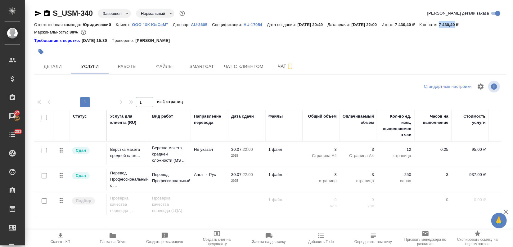
drag, startPoint x: 457, startPoint y: 25, endPoint x: 470, endPoint y: 24, distance: 13.1
click at [463, 24] on p "7 430,40 ₽" at bounding box center [451, 24] width 25 height 5
copy p "7 430,40"
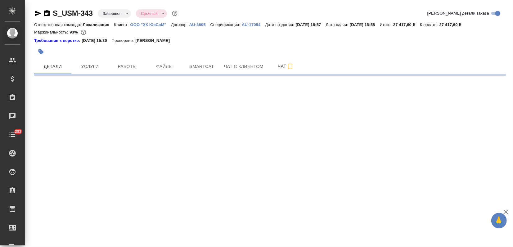
select select "RU"
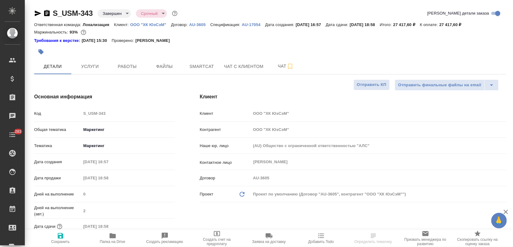
type textarea "x"
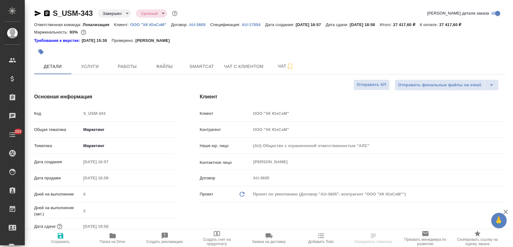
type textarea "x"
drag, startPoint x: 454, startPoint y: 25, endPoint x: 472, endPoint y: 26, distance: 18.7
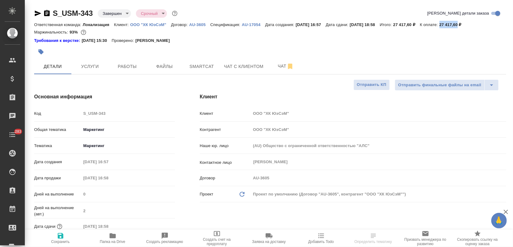
click at [472, 26] on div "Ответственная команда: Локализация Клиент: ООО "ХК ЮэСэМ" Договор: AU-3605 Спец…" at bounding box center [270, 24] width 472 height 7
copy p "27 417,60"
type textarea "x"
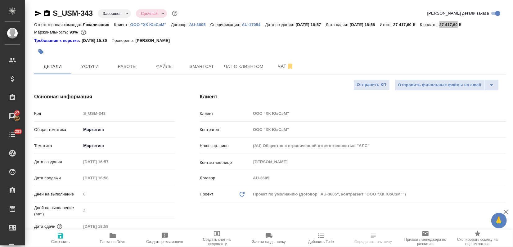
select select "RU"
type textarea "x"
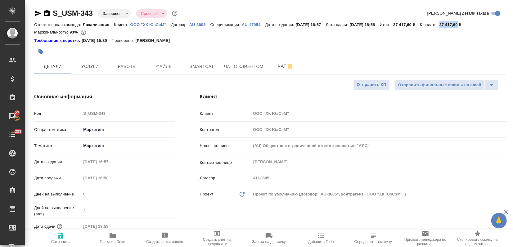
type textarea "x"
click at [113, 234] on icon "button" at bounding box center [112, 235] width 7 height 7
type textarea "x"
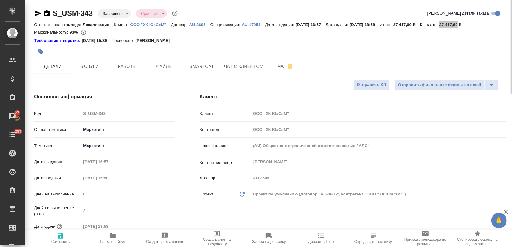
type textarea "x"
drag, startPoint x: 93, startPoint y: 10, endPoint x: 54, endPoint y: 10, distance: 39.4
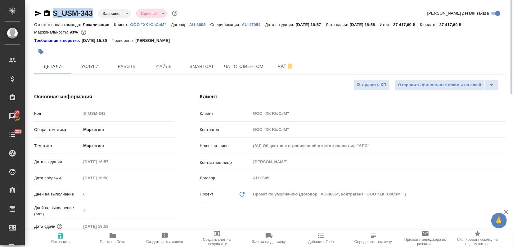
click at [54, 10] on div "S_USM-343 Завершен closed Срочный urgent" at bounding box center [106, 13] width 145 height 10
copy link "S_USM-343"
type textarea "x"
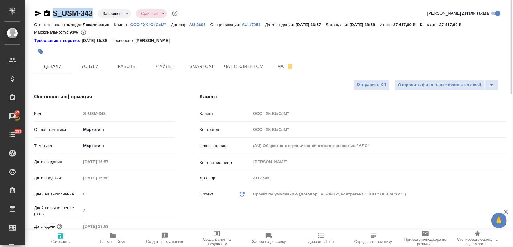
type textarea "x"
click at [97, 70] on span "Услуги" at bounding box center [90, 67] width 30 height 8
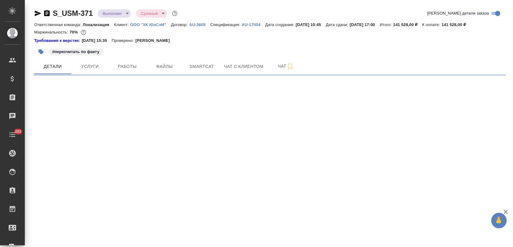
select select "RU"
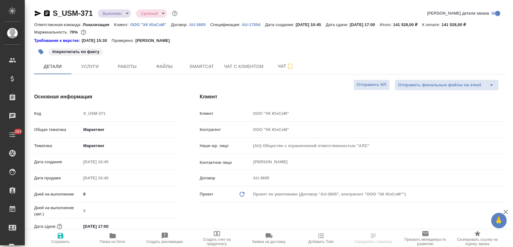
type textarea "x"
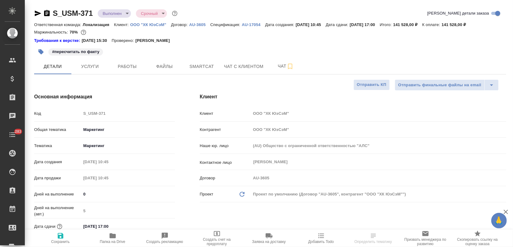
type textarea "x"
type input "[PERSON_NAME]"
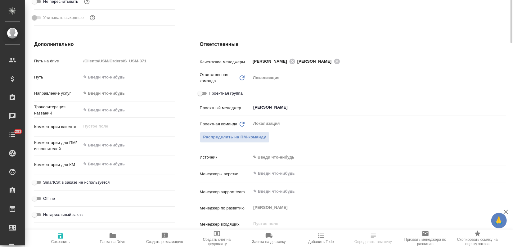
scroll to position [34, 0]
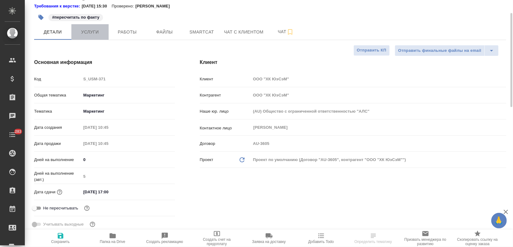
click at [90, 33] on span "Услуги" at bounding box center [90, 32] width 30 height 8
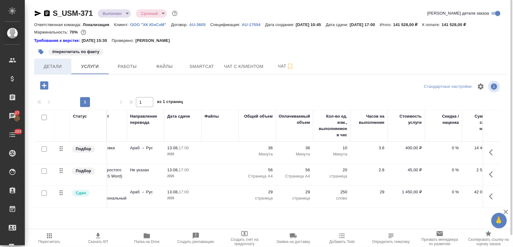
click at [46, 71] on button "Детали" at bounding box center [52, 67] width 37 height 16
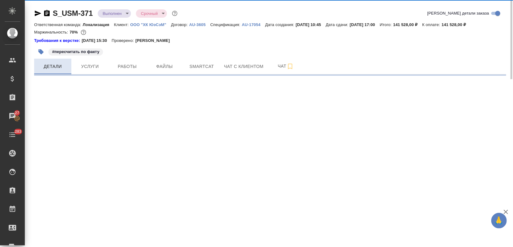
select select "RU"
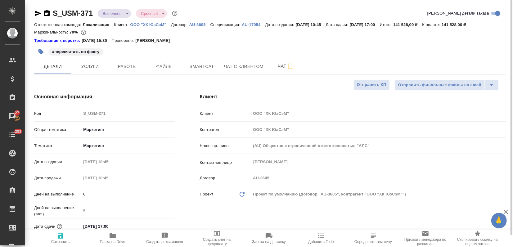
type textarea "x"
click at [98, 72] on button "Услуги" at bounding box center [89, 67] width 37 height 16
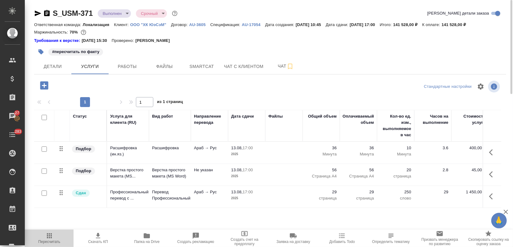
click at [56, 240] on span "Пересчитать" at bounding box center [49, 242] width 22 height 4
drag, startPoint x: 458, startPoint y: 24, endPoint x: 479, endPoint y: 23, distance: 20.5
click at [470, 23] on p "141 528,00 ₽" at bounding box center [456, 24] width 29 height 5
copy p "141 528,00"
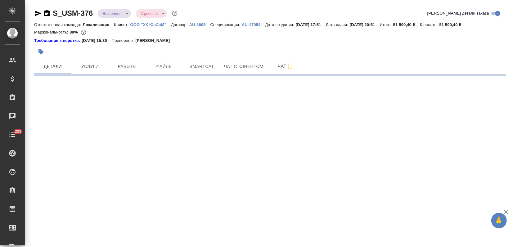
select select "RU"
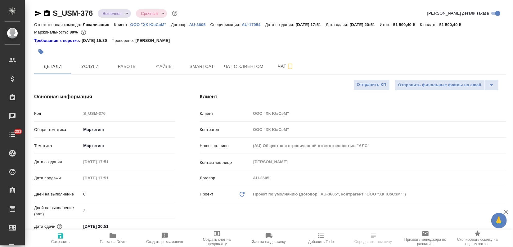
type textarea "x"
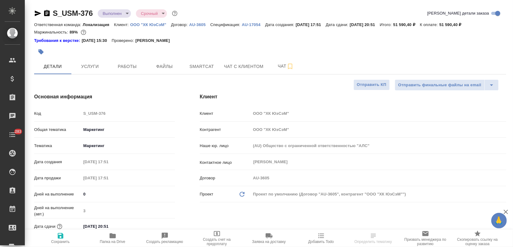
type textarea "x"
drag, startPoint x: 95, startPoint y: 11, endPoint x: 55, endPoint y: 13, distance: 40.4
click at [55, 13] on div "S_USM-376 Выполнен completed Срочный urgent" at bounding box center [106, 13] width 145 height 10
drag, startPoint x: 78, startPoint y: 57, endPoint x: 74, endPoint y: 50, distance: 8.3
click at [79, 57] on div at bounding box center [191, 52] width 315 height 14
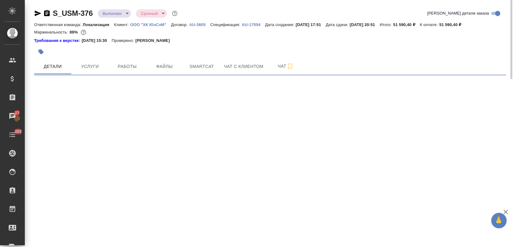
select select "RU"
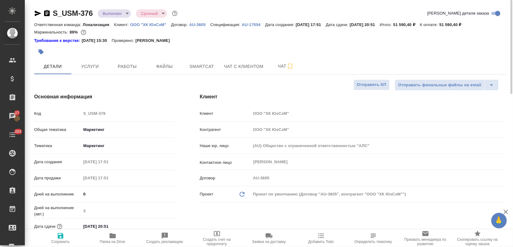
type textarea "x"
drag, startPoint x: 51, startPoint y: 10, endPoint x: 93, endPoint y: 12, distance: 42.0
click at [93, 12] on div "S_USM-376 Выполнен completed Срочный urgent" at bounding box center [106, 13] width 145 height 10
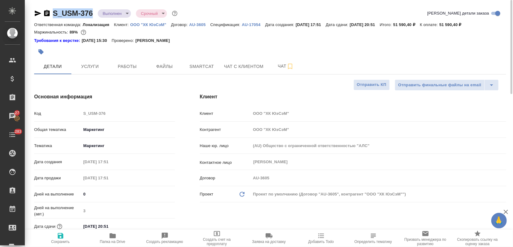
copy link "S_USM-376"
type textarea "x"
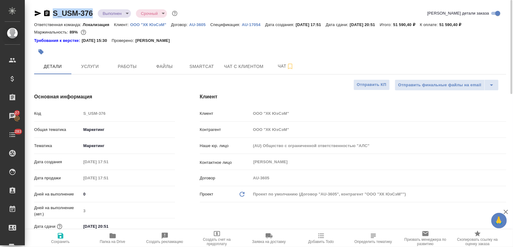
type textarea "x"
drag, startPoint x: 410, startPoint y: 22, endPoint x: 427, endPoint y: 24, distance: 17.5
click at [420, 24] on p "51 590,40 ₽" at bounding box center [406, 24] width 27 height 5
copy p "51 590,40"
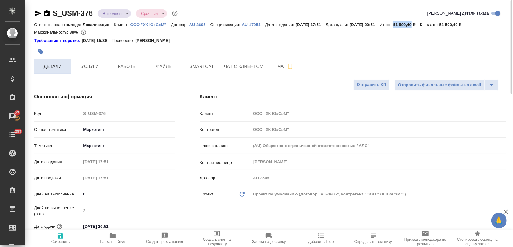
click at [47, 71] on button "Детали" at bounding box center [52, 67] width 37 height 16
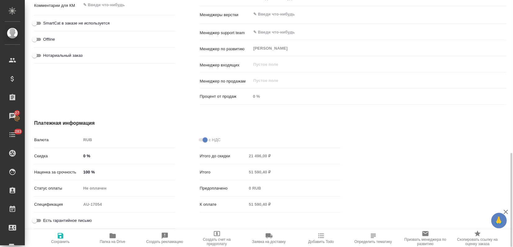
scroll to position [263, 0]
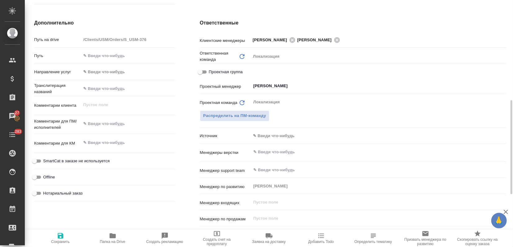
type textarea "x"
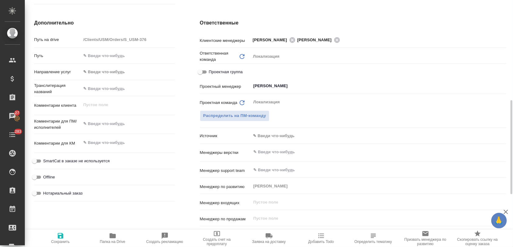
type textarea "x"
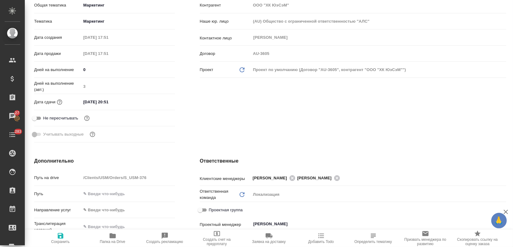
scroll to position [0, 0]
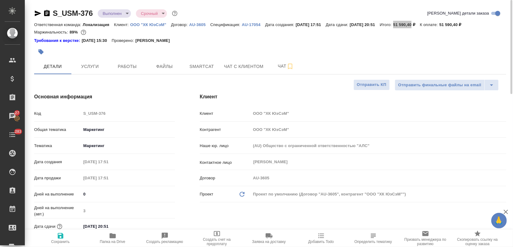
type textarea "x"
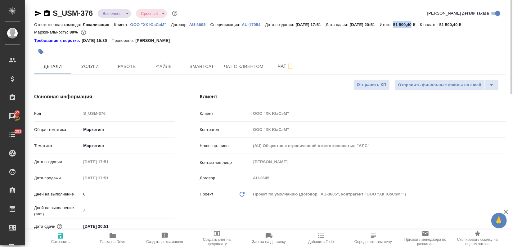
type textarea "x"
click at [93, 59] on button "Услуги" at bounding box center [89, 67] width 37 height 16
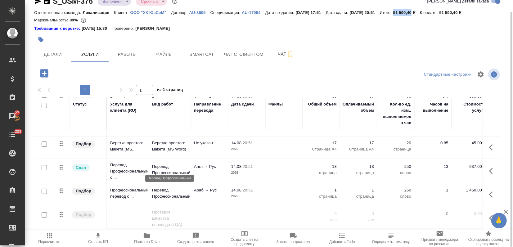
scroll to position [42, 0]
click at [147, 240] on span "Папка на Drive" at bounding box center [146, 242] width 25 height 4
click at [50, 59] on button "Детали" at bounding box center [52, 55] width 37 height 16
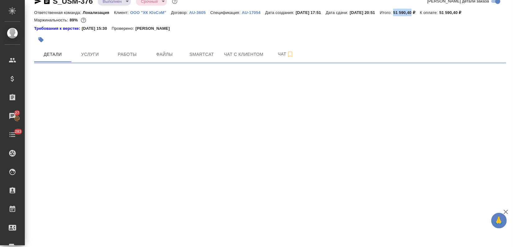
select select "RU"
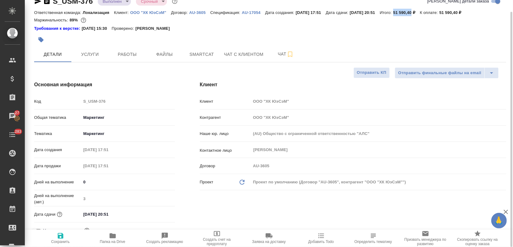
type textarea "x"
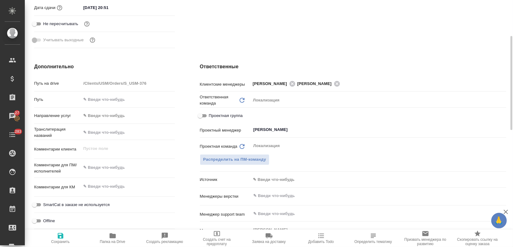
scroll to position [12, 0]
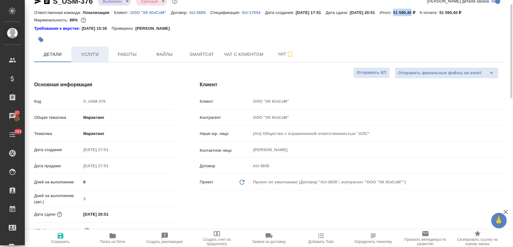
click at [90, 61] on button "Услуги" at bounding box center [89, 55] width 37 height 16
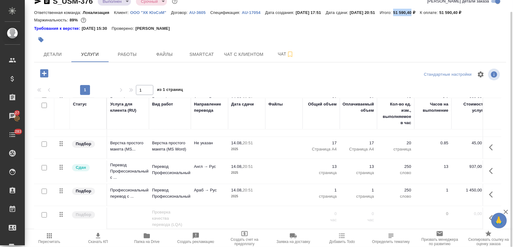
scroll to position [42, 0]
click at [142, 189] on p "Профессиональный перевод с ..." at bounding box center [128, 193] width 36 height 12
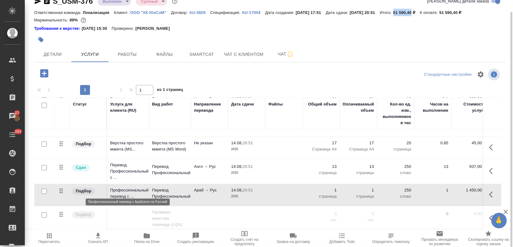
click at [142, 189] on p "Профессиональный перевод с ..." at bounding box center [128, 193] width 36 height 12
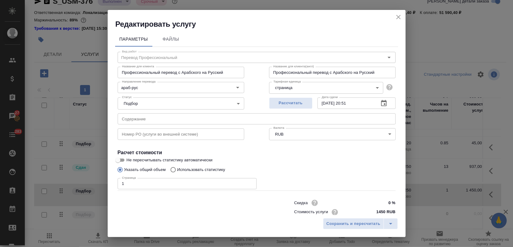
click at [121, 155] on h4 "Расчет стоимости" at bounding box center [257, 152] width 278 height 7
click at [122, 159] on input "Не пересчитывать статистику автоматически" at bounding box center [118, 159] width 22 height 7
checkbox input "true"
click at [339, 219] on button "Сохранить и пересчитать" at bounding box center [353, 223] width 61 height 11
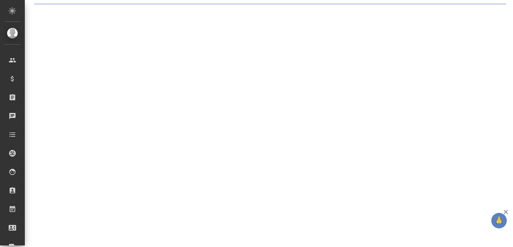
select select "RU"
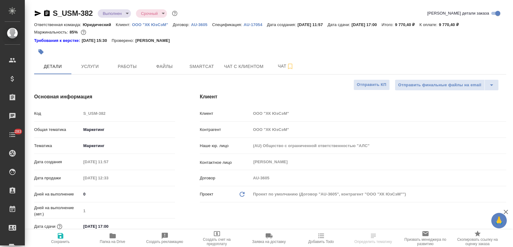
type textarea "x"
click at [102, 63] on span "Услуги" at bounding box center [90, 67] width 30 height 8
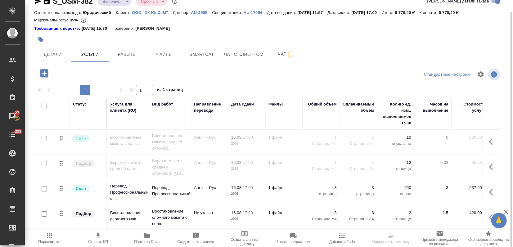
scroll to position [4, 0]
click at [55, 57] on span "Детали" at bounding box center [53, 55] width 30 height 8
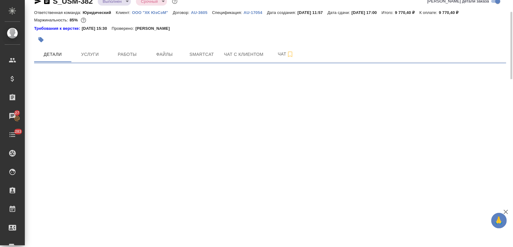
select select "RU"
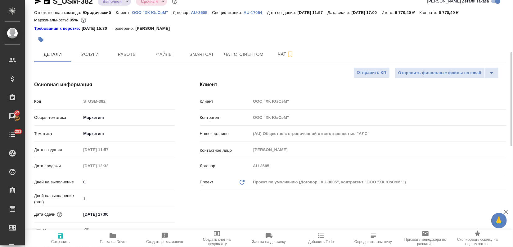
type textarea "x"
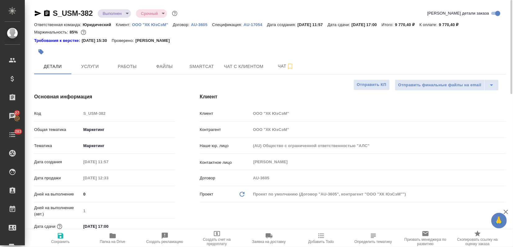
click at [87, 66] on span "Услуги" at bounding box center [90, 67] width 30 height 8
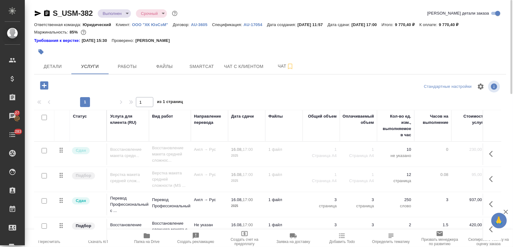
click at [52, 165] on td at bounding box center [44, 154] width 20 height 22
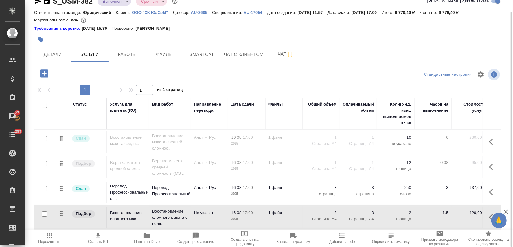
scroll to position [4, 0]
click at [53, 240] on span "Пересчитать" at bounding box center [49, 242] width 22 height 4
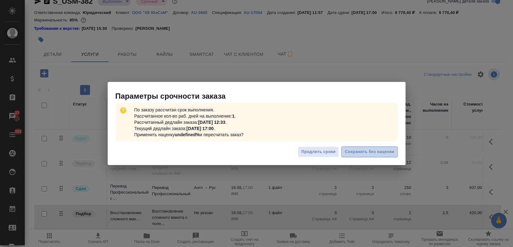
click at [368, 153] on span "Сохранить без наценки" at bounding box center [369, 151] width 49 height 7
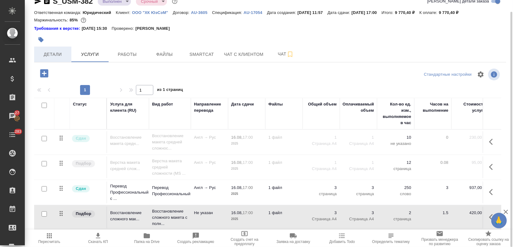
click at [54, 47] on button "Детали" at bounding box center [52, 55] width 37 height 16
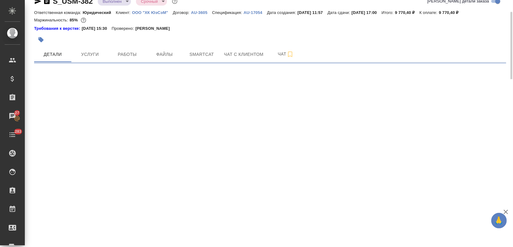
select select "RU"
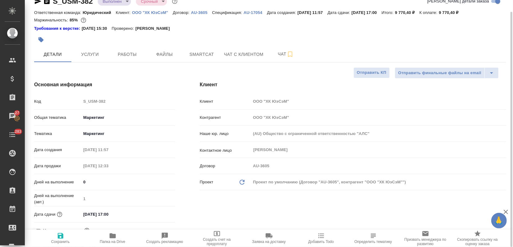
type textarea "x"
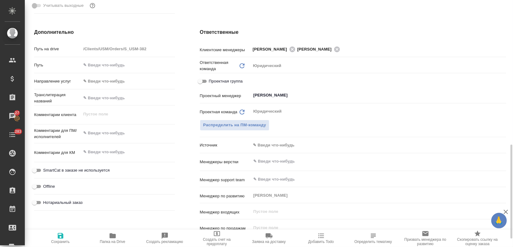
scroll to position [400, 0]
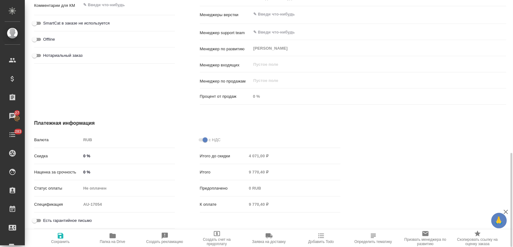
click at [81, 171] on input "0 %" at bounding box center [128, 172] width 94 height 9
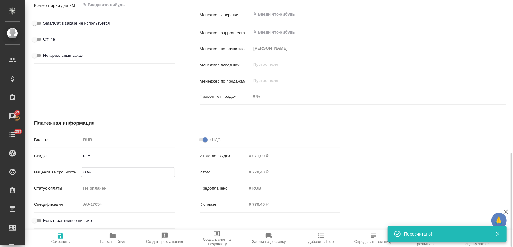
type textarea "x"
type input "10 %"
type textarea "x"
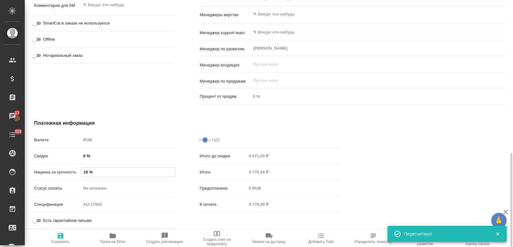
type textarea "x"
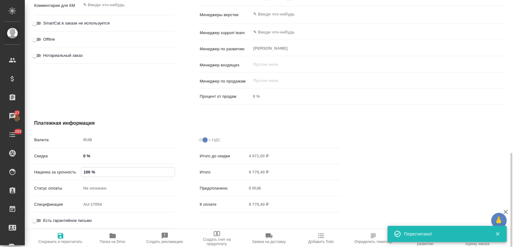
type input "100 %"
click at [63, 240] on span "Сохранить и пересчитать" at bounding box center [60, 242] width 44 height 4
type textarea "x"
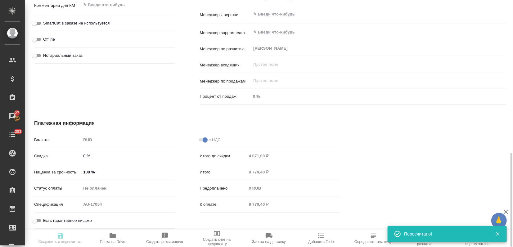
type textarea "x"
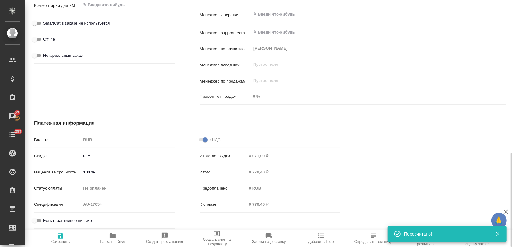
type textarea "x"
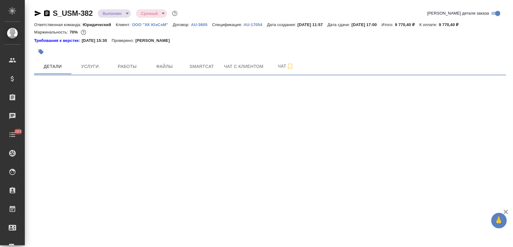
select select "RU"
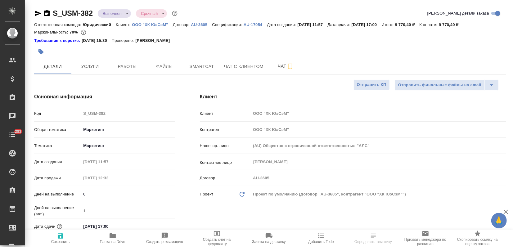
type textarea "x"
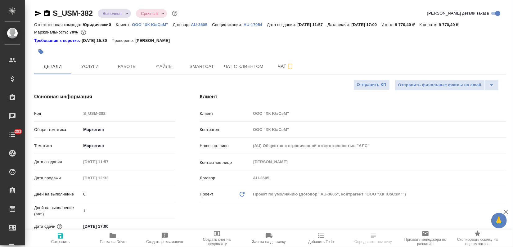
type textarea "x"
click at [100, 57] on div at bounding box center [191, 52] width 315 height 14
click at [94, 65] on span "Услуги" at bounding box center [90, 67] width 30 height 8
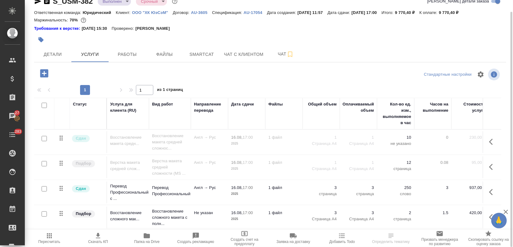
scroll to position [4, 0]
drag, startPoint x: 454, startPoint y: 9, endPoint x: 470, endPoint y: 12, distance: 16.1
click at [470, 12] on div "Ответственная команда: Юридический Клиент: ООО "ХК ЮэСэМ" Договор: AU-3605 Спец…" at bounding box center [270, 12] width 472 height 7
copy p "9 770,40"
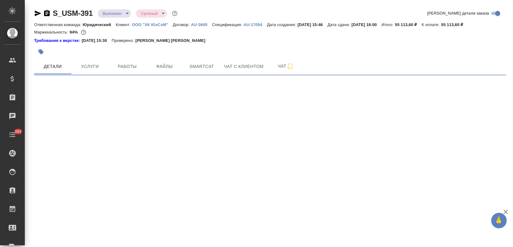
select select "RU"
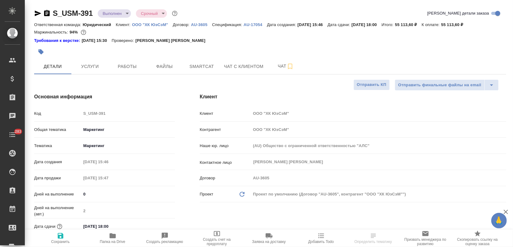
type textarea "x"
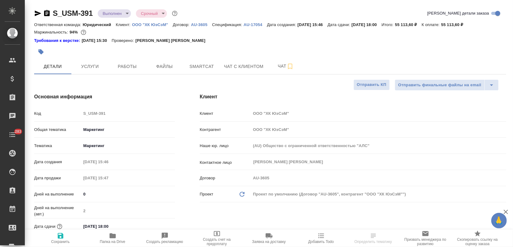
type textarea "x"
click at [90, 70] on span "Услуги" at bounding box center [90, 67] width 30 height 8
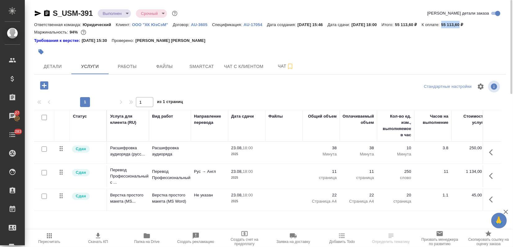
drag, startPoint x: 456, startPoint y: 25, endPoint x: 475, endPoint y: 26, distance: 19.3
click at [475, 26] on div "Ответственная команда: Юридический Клиент: ООО "ХК ЮэСэМ" Договор: AU-3605 Спец…" at bounding box center [270, 24] width 472 height 7
click at [472, 32] on div "Маржинальность: 94%" at bounding box center [270, 32] width 472 height 8
drag, startPoint x: 457, startPoint y: 23, endPoint x: 474, endPoint y: 26, distance: 17.9
click at [468, 26] on p "55 113,60 ₽" at bounding box center [454, 24] width 27 height 5
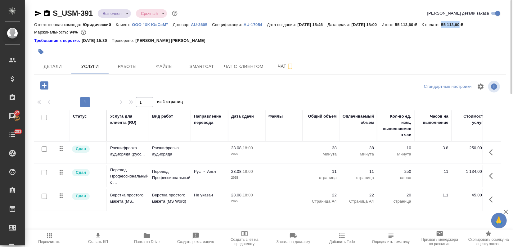
copy p "55 113,60"
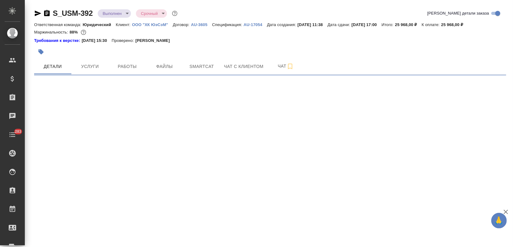
select select "RU"
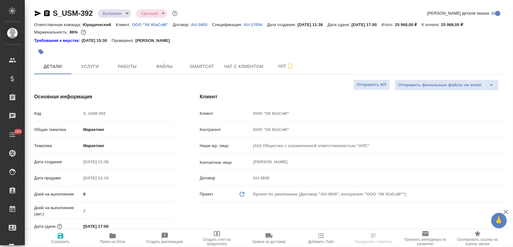
type textarea "x"
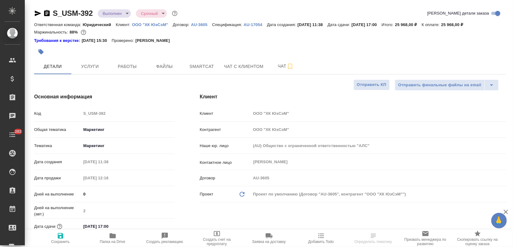
type textarea "x"
click at [90, 64] on span "Услуги" at bounding box center [90, 67] width 30 height 8
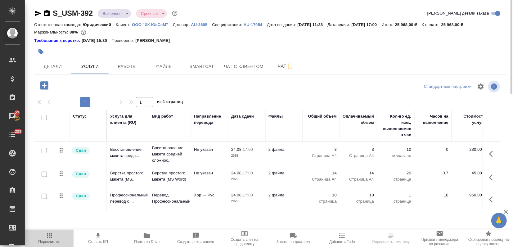
click at [53, 233] on span "Пересчитать" at bounding box center [49, 238] width 41 height 12
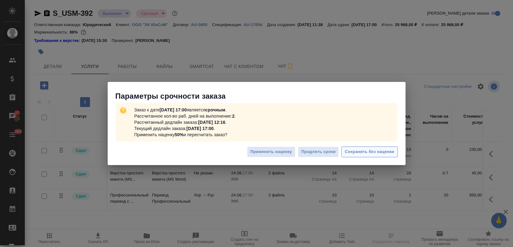
click at [370, 152] on span "Сохранить без наценки" at bounding box center [369, 151] width 49 height 7
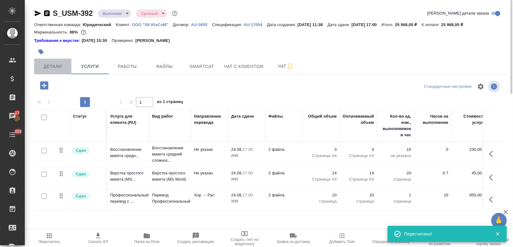
click at [60, 68] on span "Детали" at bounding box center [53, 67] width 30 height 8
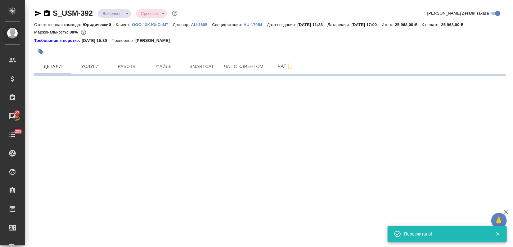
select select "RU"
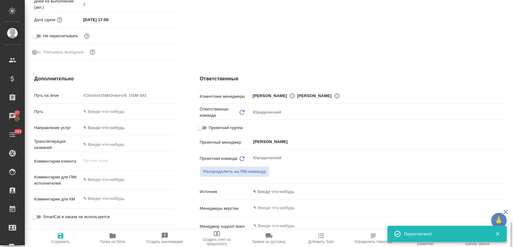
scroll to position [379, 0]
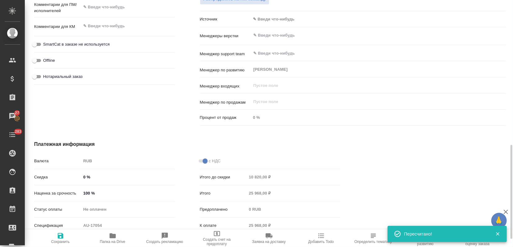
click at [51, 234] on span "Сохранить" at bounding box center [60, 238] width 45 height 12
type textarea "x"
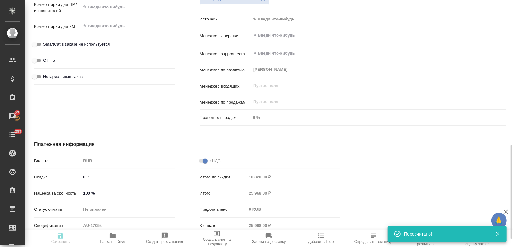
type textarea "x"
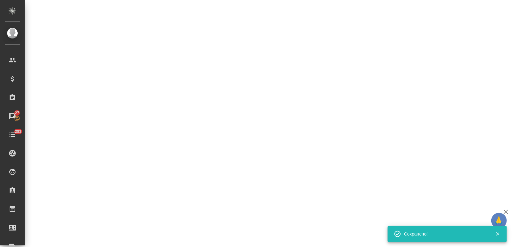
select select "RU"
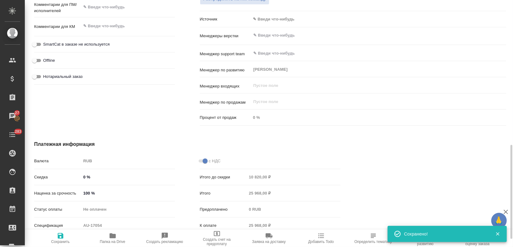
type textarea "x"
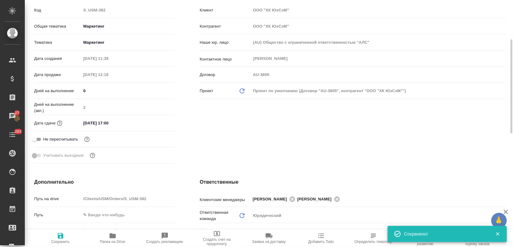
scroll to position [0, 0]
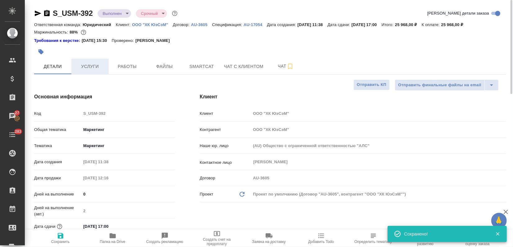
click at [88, 63] on span "Услуги" at bounding box center [90, 67] width 30 height 8
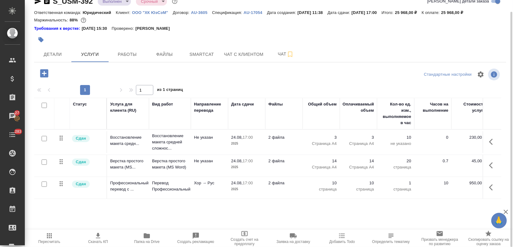
click at [99, 236] on icon "button" at bounding box center [97, 235] width 7 height 7
drag, startPoint x: 455, startPoint y: 12, endPoint x: 475, endPoint y: 13, distance: 20.2
click at [475, 13] on div "Ответственная команда: Юридический Клиент: ООО "ХК ЮэСэМ" Договор: AU-3605 Спец…" at bounding box center [270, 12] width 472 height 7
copy p "25 968,00"
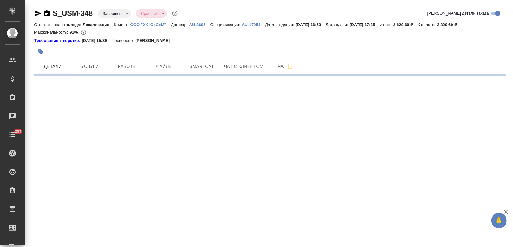
select select "RU"
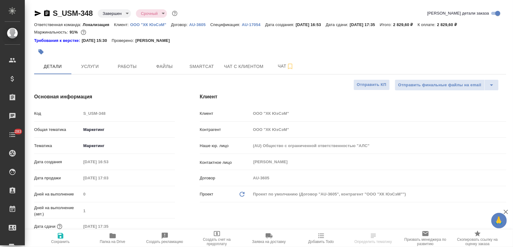
type textarea "x"
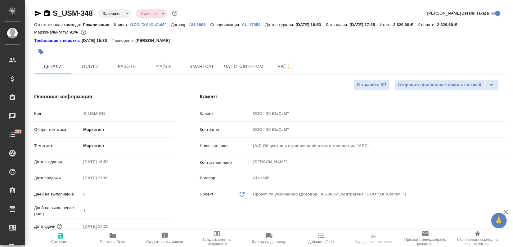
type textarea "x"
click at [115, 238] on icon "button" at bounding box center [112, 235] width 7 height 7
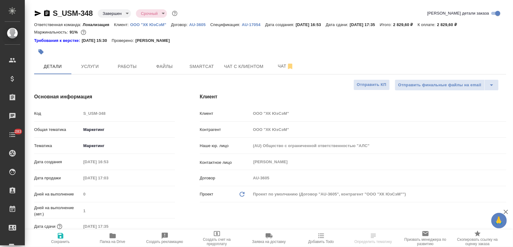
type textarea "x"
select select "RU"
type textarea "x"
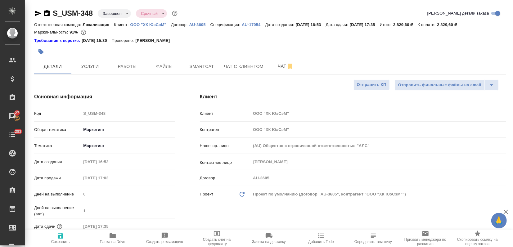
type textarea "x"
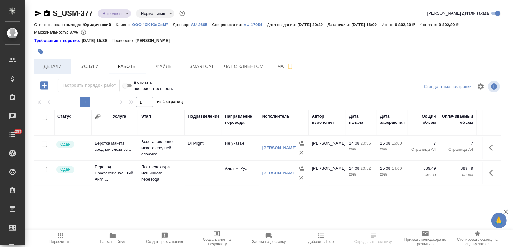
click at [54, 65] on span "Детали" at bounding box center [53, 67] width 30 height 8
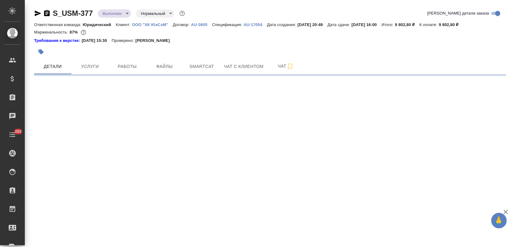
select select "RU"
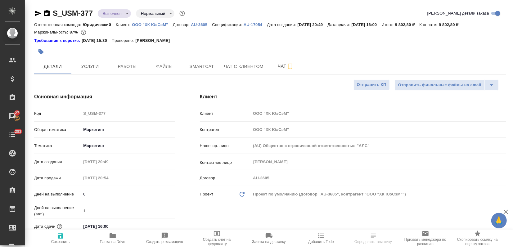
type textarea "x"
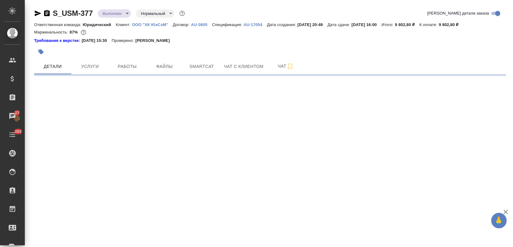
select select "RU"
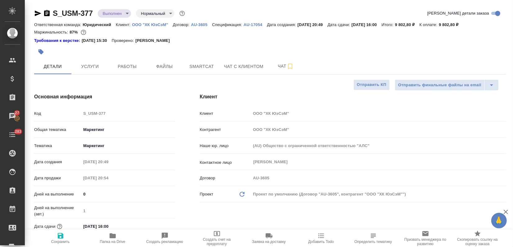
type textarea "x"
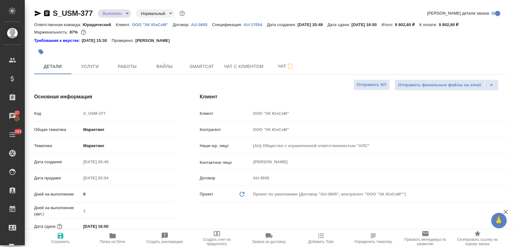
type textarea "x"
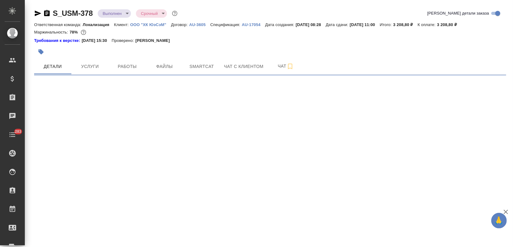
select select "RU"
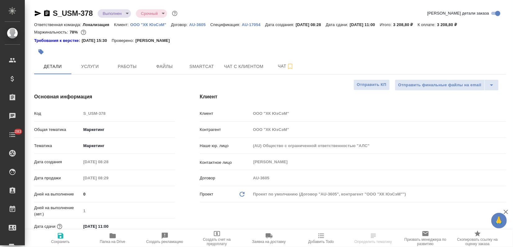
type textarea "x"
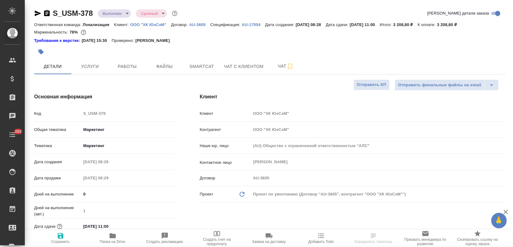
type textarea "x"
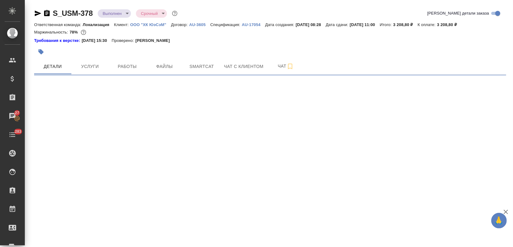
select select "RU"
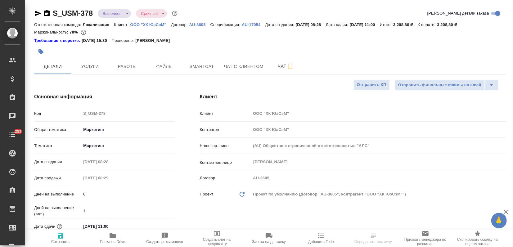
type textarea "x"
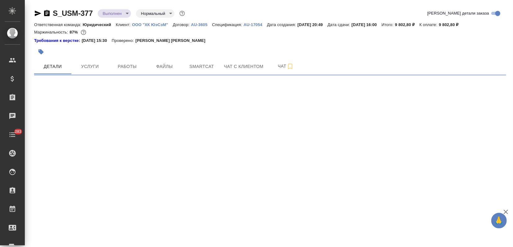
select select "RU"
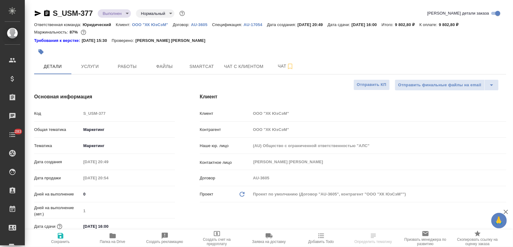
type textarea "x"
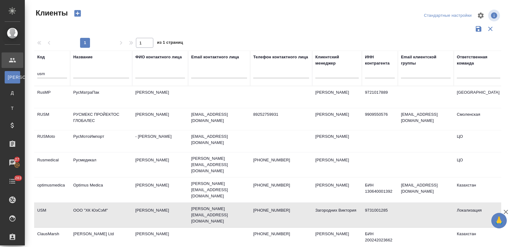
select select "RU"
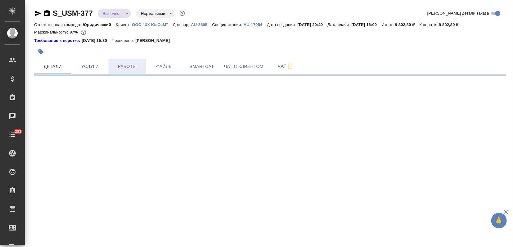
select select "RU"
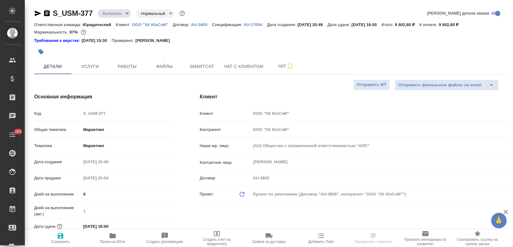
click at [146, 24] on p "ООО "ХК ЮэСэМ"" at bounding box center [152, 24] width 41 height 5
type textarea "x"
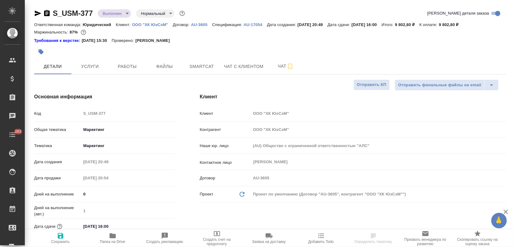
type textarea "x"
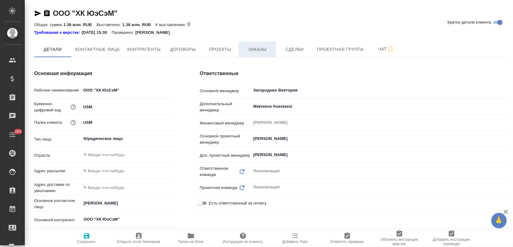
click at [245, 47] on span "Заказы" at bounding box center [257, 50] width 30 height 8
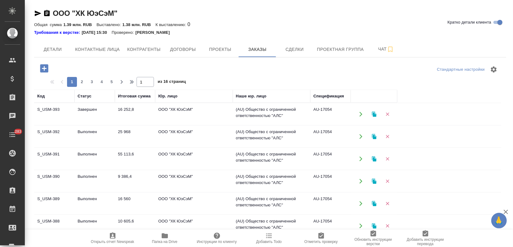
click at [83, 117] on td "Завершен" at bounding box center [94, 114] width 40 height 22
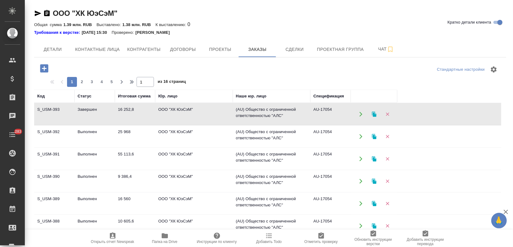
click at [83, 117] on td "Завершен" at bounding box center [94, 114] width 40 height 22
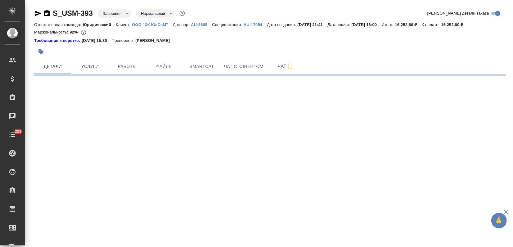
select select "RU"
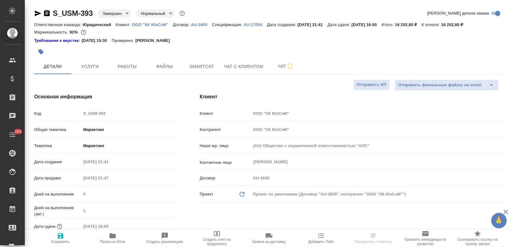
type textarea "x"
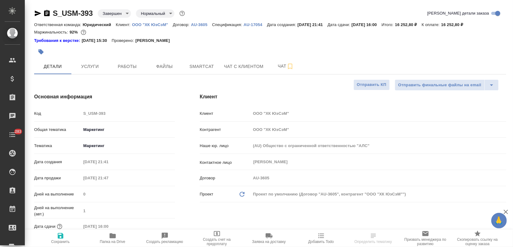
type textarea "x"
